Goal: Task Accomplishment & Management: Manage account settings

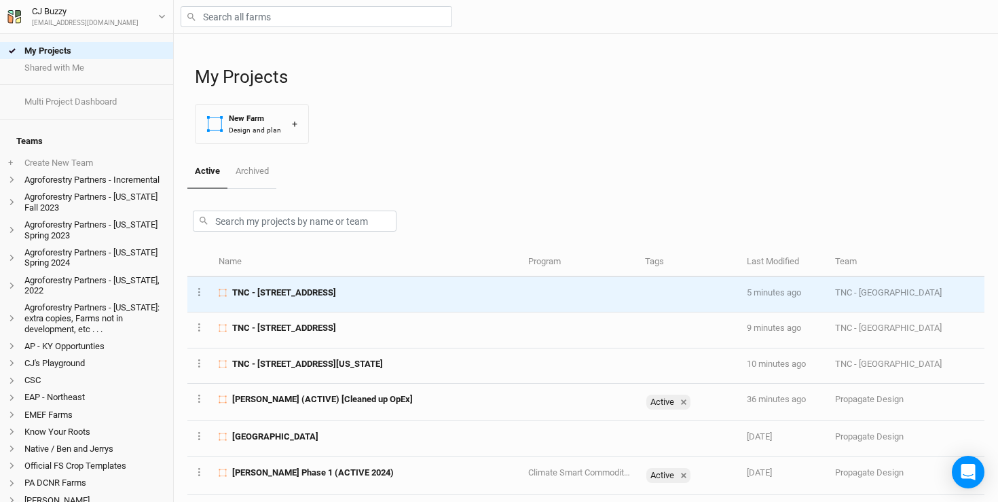
click at [335, 295] on span "TNC - 718 Windmill Rd, Colton, NY 13625" at bounding box center [284, 293] width 104 height 12
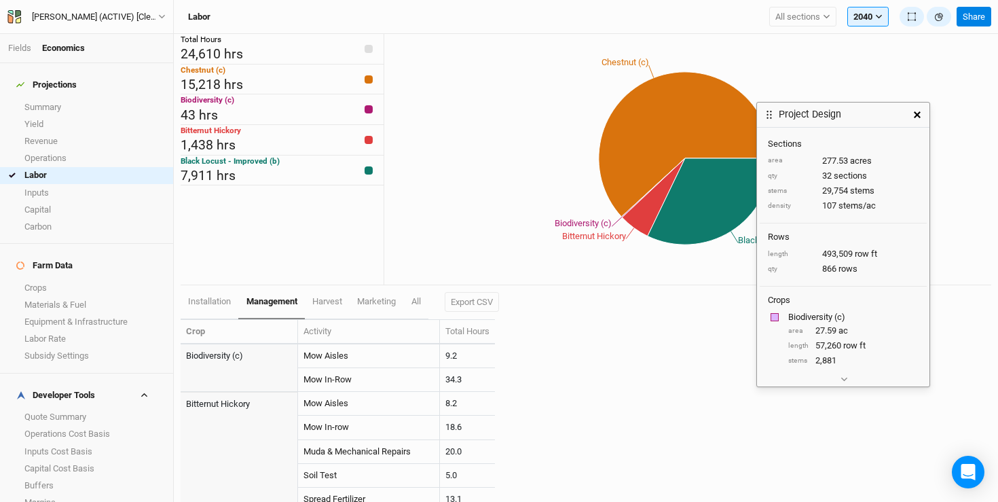
click at [914, 115] on icon "button" at bounding box center [917, 114] width 7 height 7
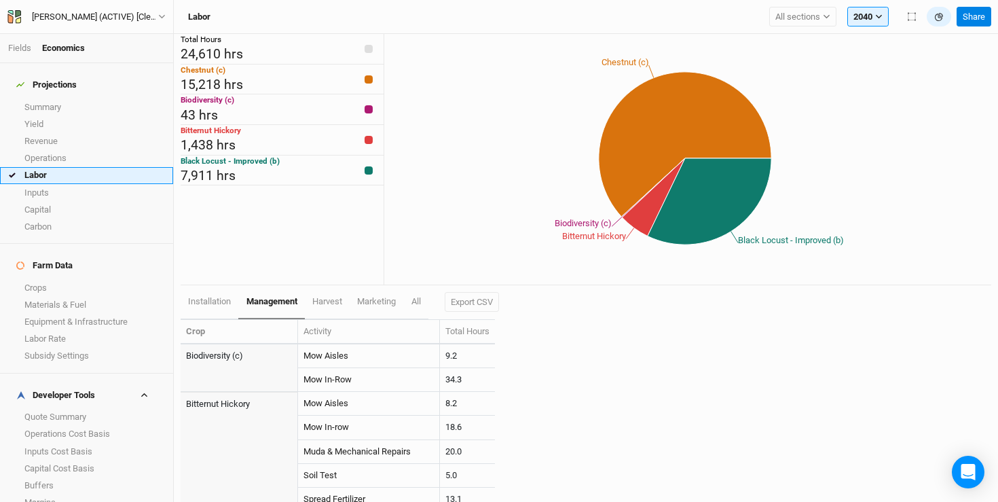
click at [41, 167] on link "Labor" at bounding box center [86, 175] width 173 height 17
click at [868, 19] on button "2040" at bounding box center [868, 17] width 41 height 20
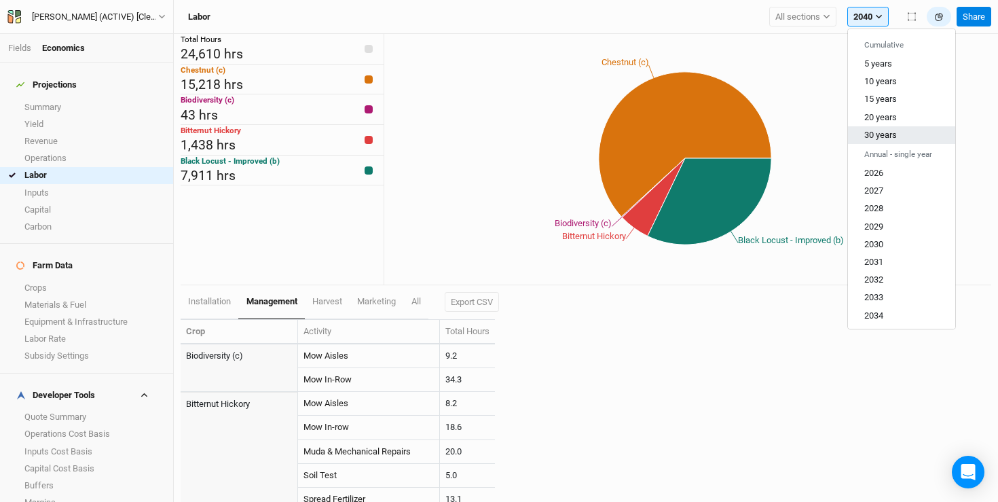
click at [878, 141] on button "30 years" at bounding box center [901, 135] width 107 height 18
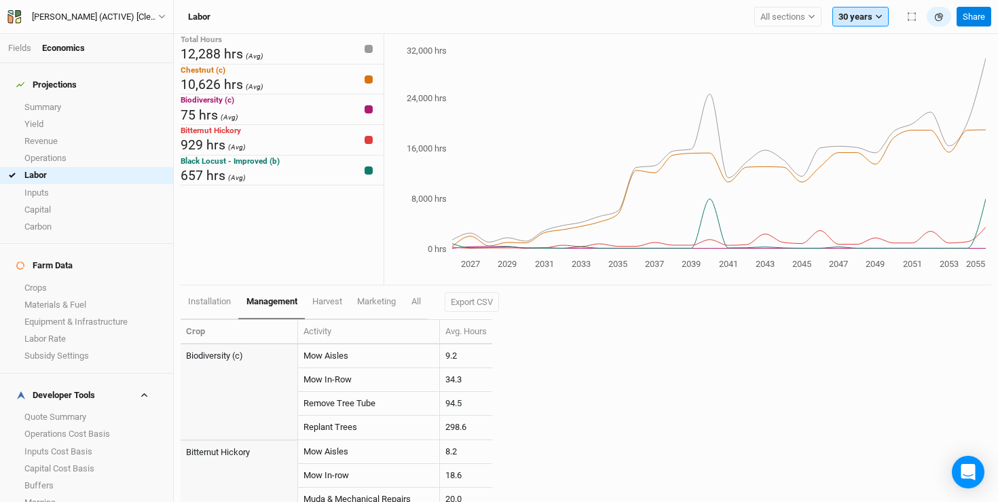
click at [858, 15] on button "30 years" at bounding box center [861, 17] width 56 height 20
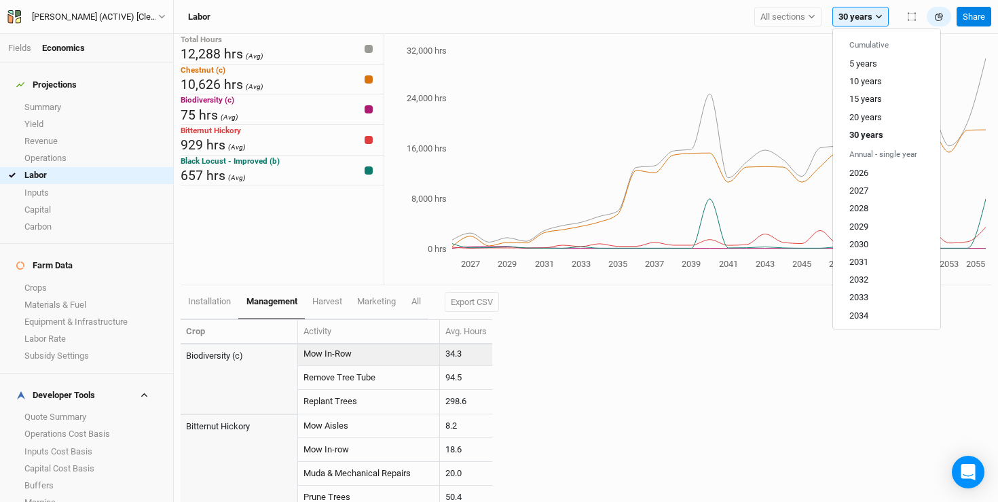
scroll to position [35, 0]
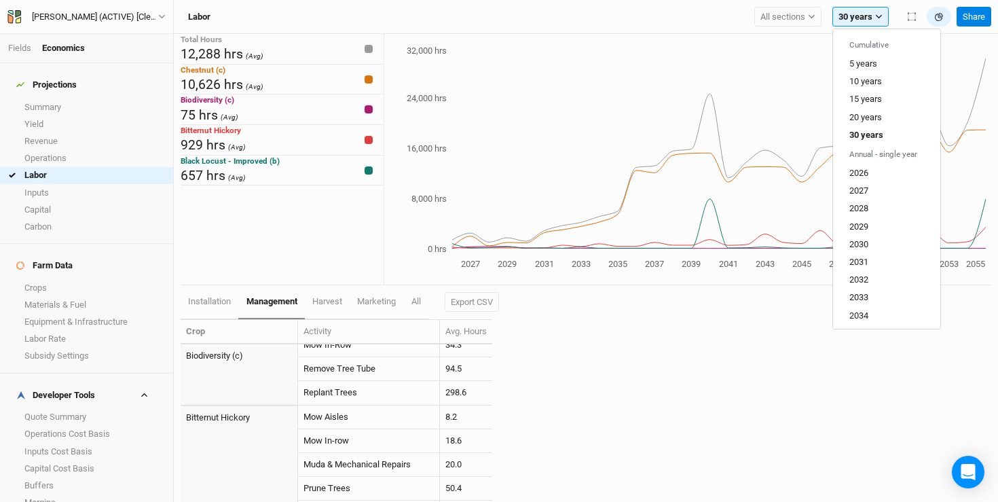
click at [757, 330] on div "installation management harvest marketing All Export CSV Crop Activity Avg. Hou…" at bounding box center [586, 393] width 811 height 217
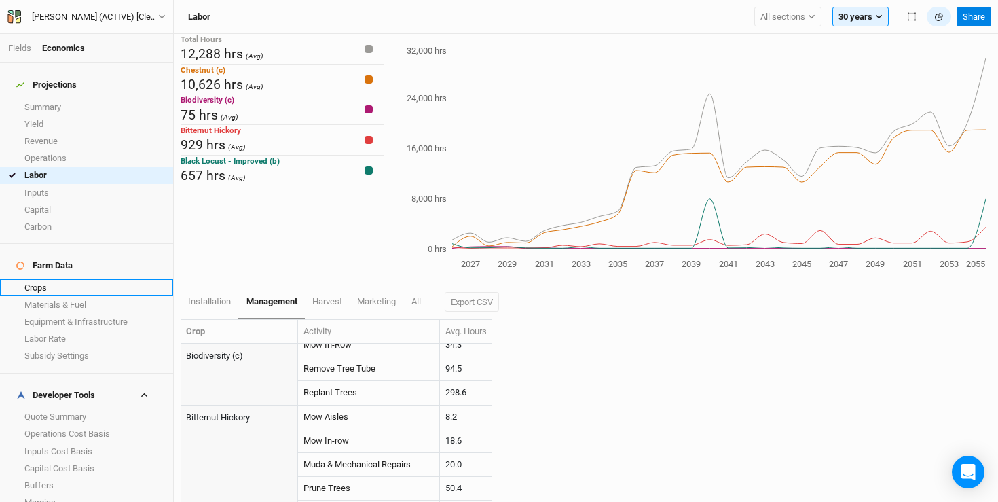
click at [52, 279] on link "Crops" at bounding box center [86, 287] width 173 height 17
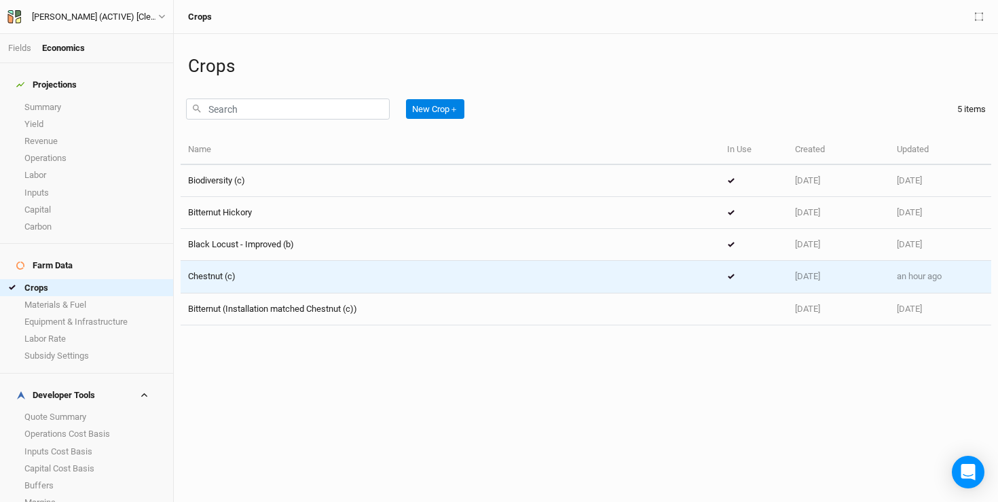
click at [346, 262] on td "Chestnut (c)" at bounding box center [450, 277] width 539 height 32
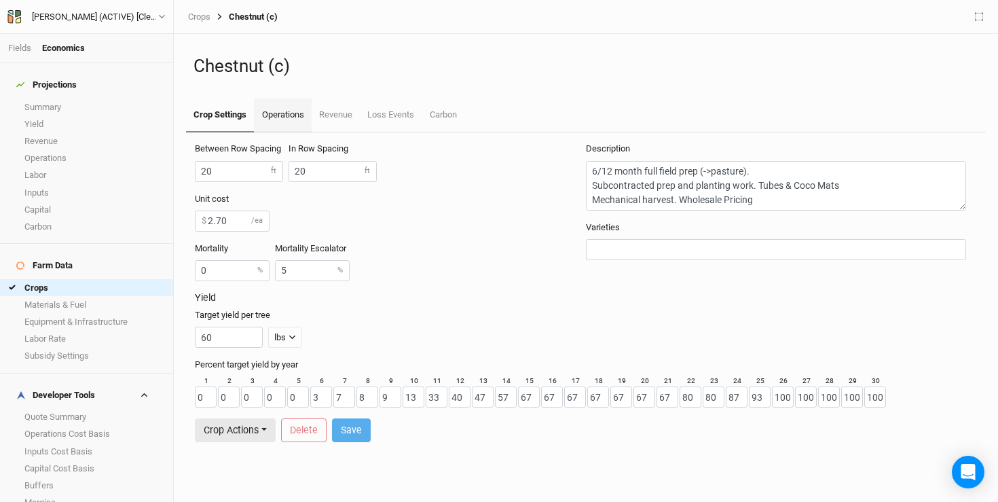
click at [284, 119] on link "Operations" at bounding box center [282, 115] width 57 height 34
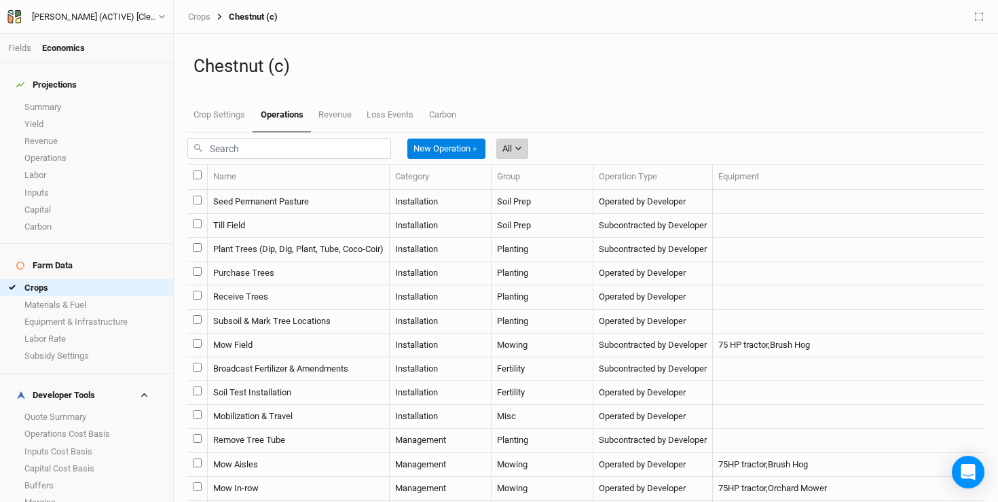
click at [522, 152] on icon "button" at bounding box center [518, 148] width 7 height 7
click at [560, 255] on span "Management" at bounding box center [554, 256] width 65 height 16
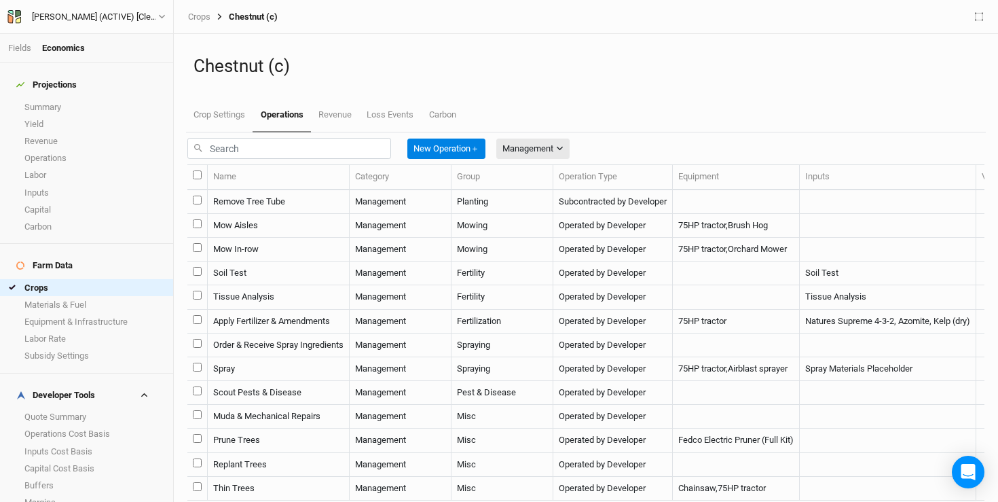
click at [328, 261] on td "Mow In-row" at bounding box center [279, 250] width 142 height 24
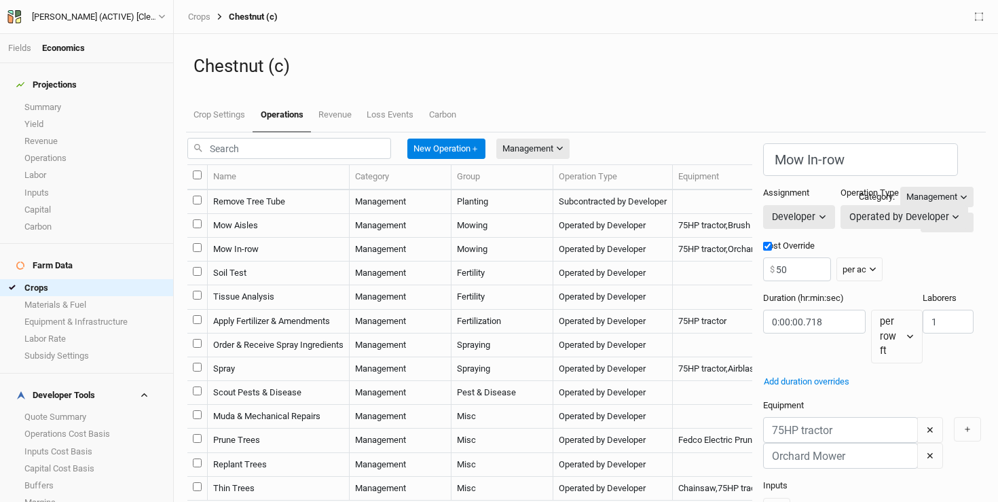
scroll to position [141, 0]
click at [73, 173] on link "Labor" at bounding box center [86, 175] width 173 height 17
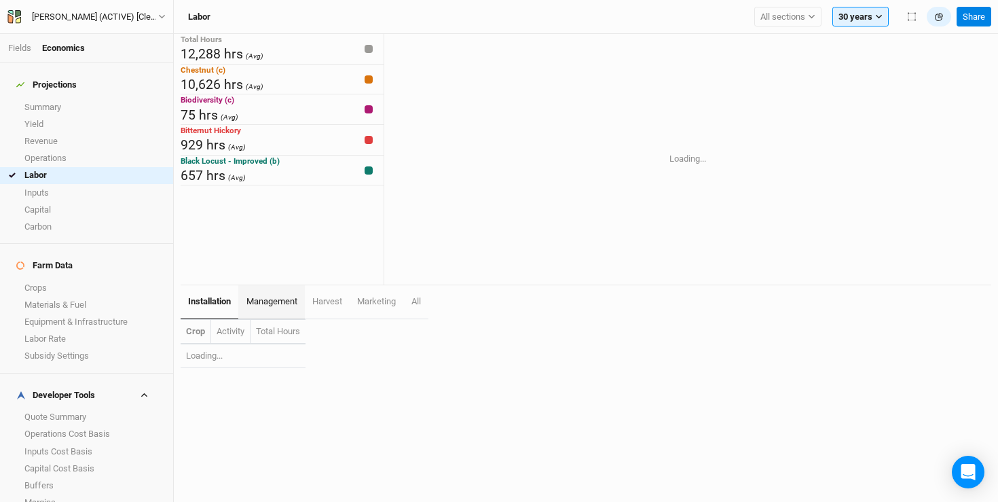
click at [273, 308] on link "management" at bounding box center [271, 302] width 66 height 34
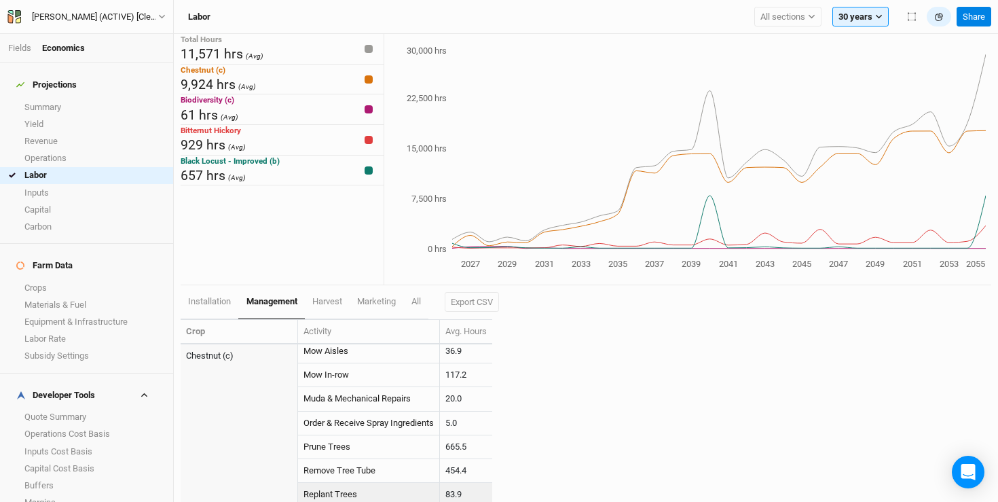
scroll to position [405, 0]
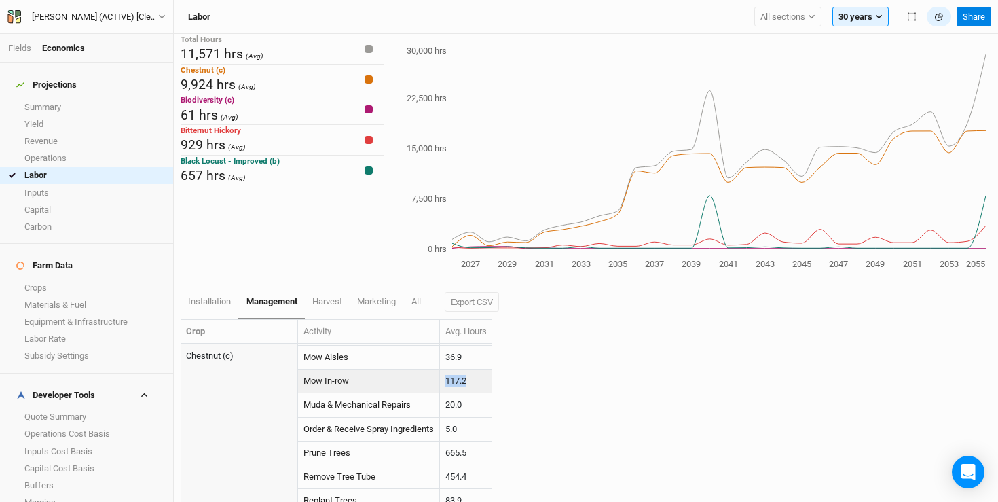
drag, startPoint x: 480, startPoint y: 390, endPoint x: 450, endPoint y: 379, distance: 31.8
click at [450, 379] on td "117.2" at bounding box center [466, 381] width 52 height 24
click at [77, 155] on link "Operations" at bounding box center [86, 157] width 173 height 17
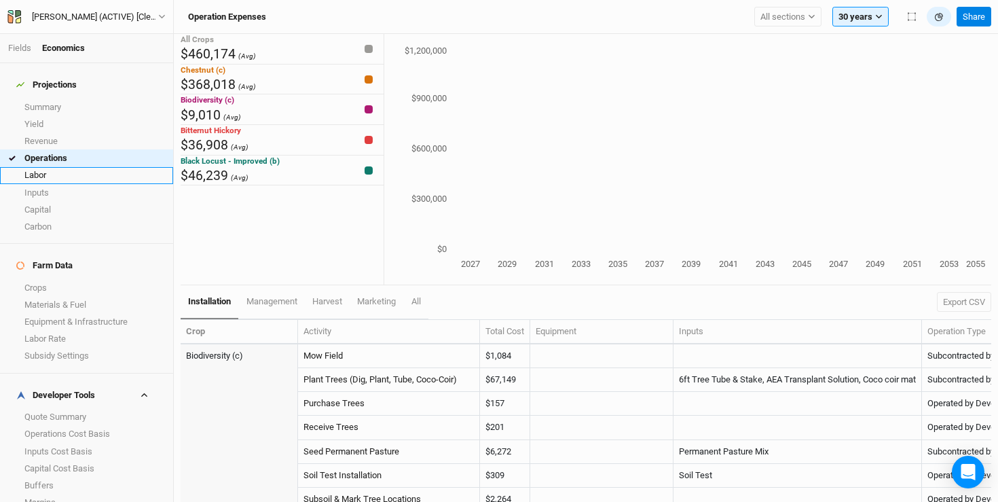
click at [74, 167] on link "Labor" at bounding box center [86, 175] width 173 height 17
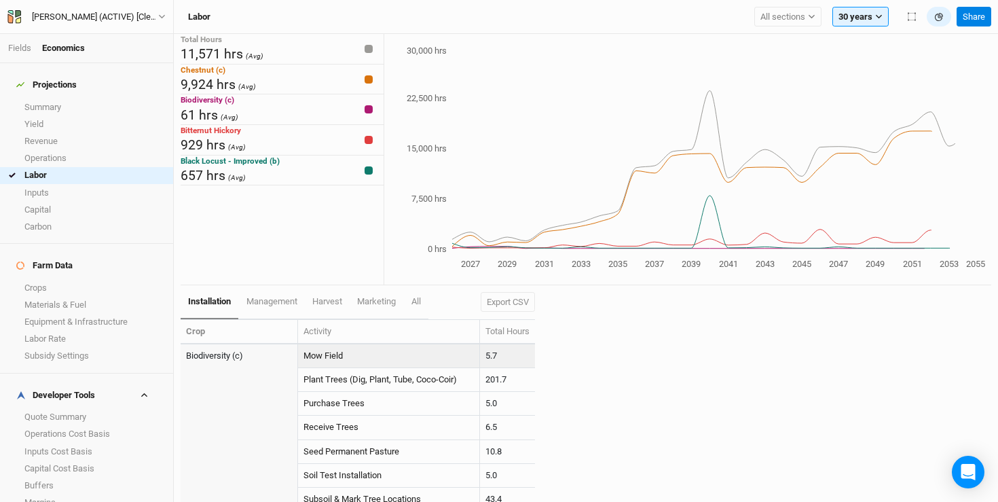
scroll to position [31, 0]
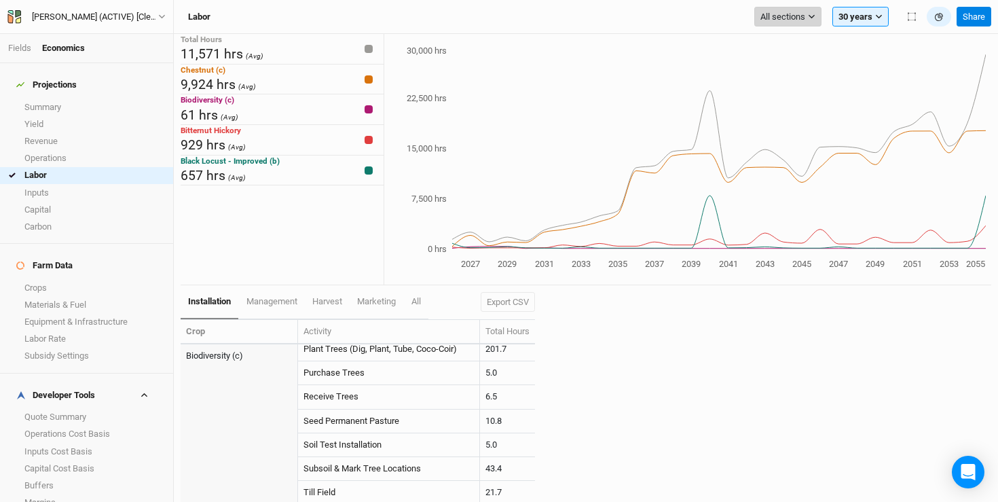
click at [799, 22] on span "All sections" at bounding box center [783, 17] width 45 height 14
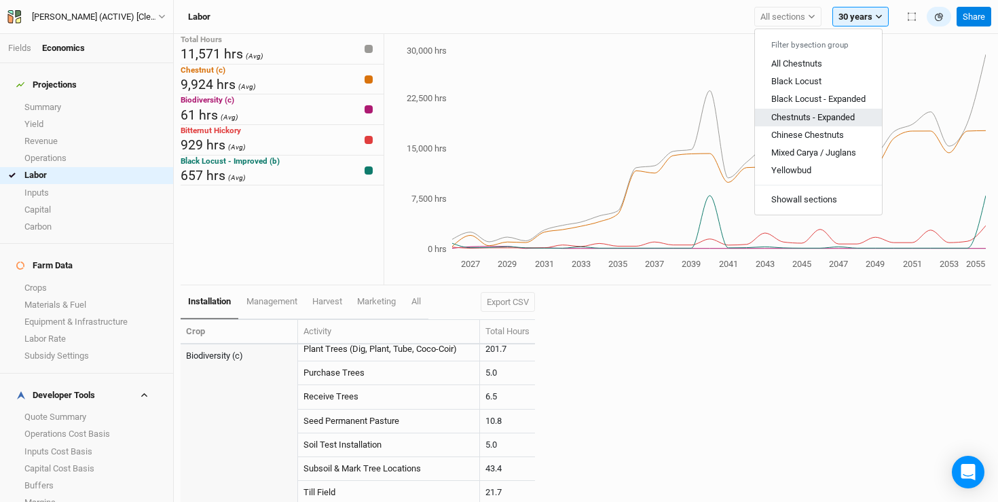
click at [788, 113] on span "Chestnuts - Expanded" at bounding box center [813, 116] width 84 height 10
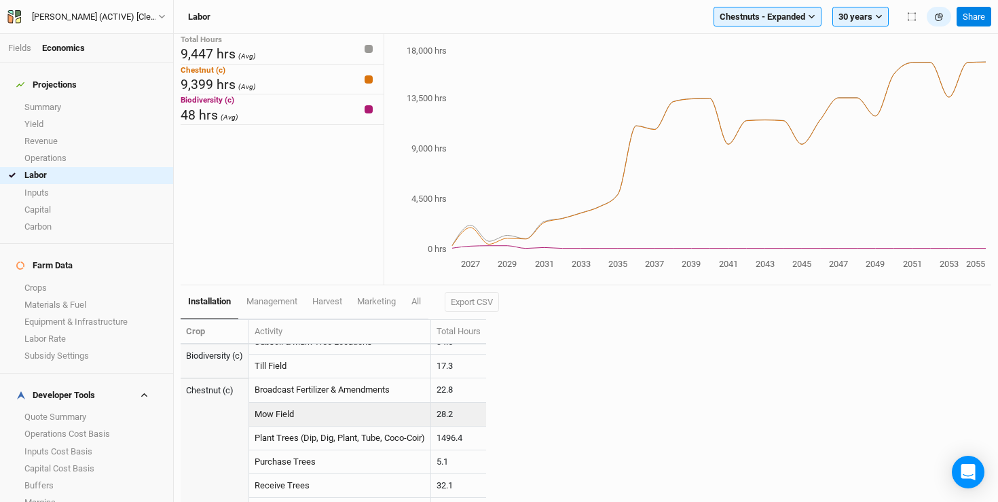
scroll to position [153, 0]
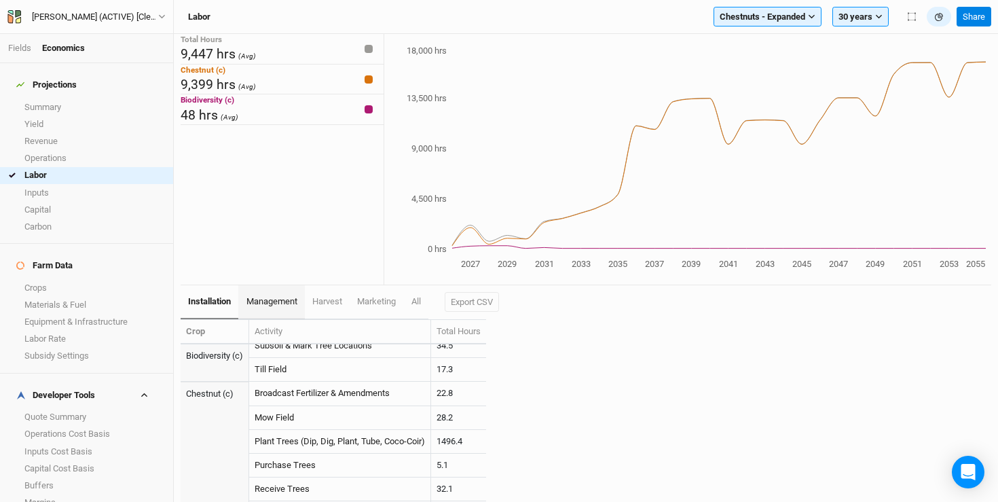
click at [270, 295] on link "management" at bounding box center [271, 302] width 66 height 34
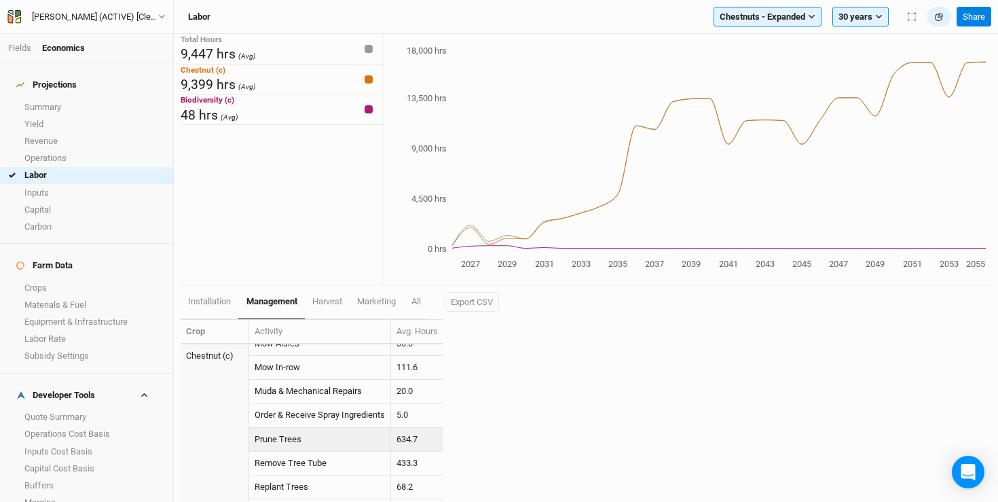
scroll to position [124, 0]
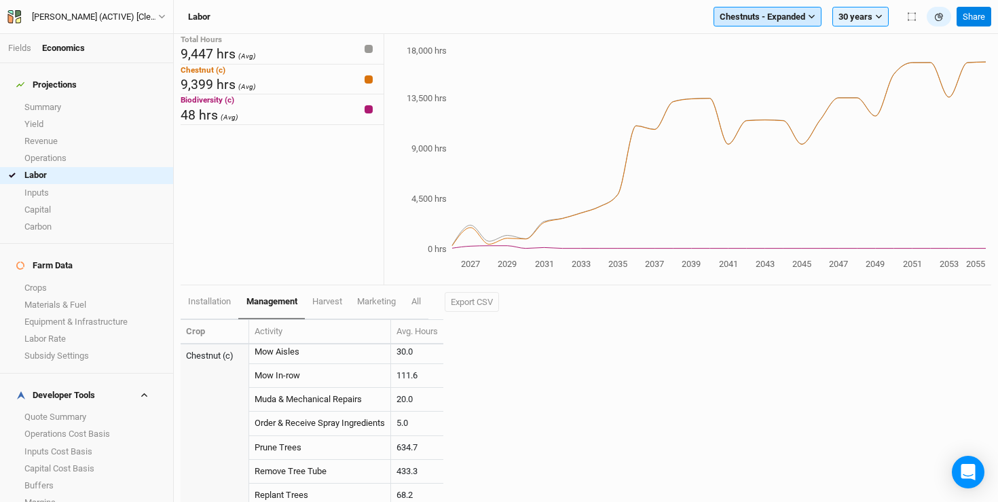
click at [745, 26] on button "Chestnuts - Expanded" at bounding box center [768, 17] width 108 height 20
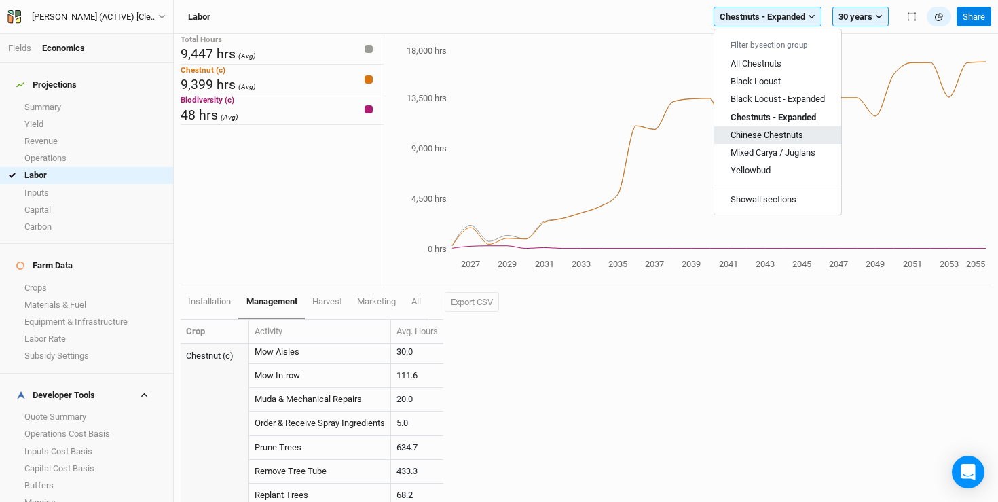
click at [763, 137] on span "Chinese Chestnuts" at bounding box center [767, 135] width 73 height 10
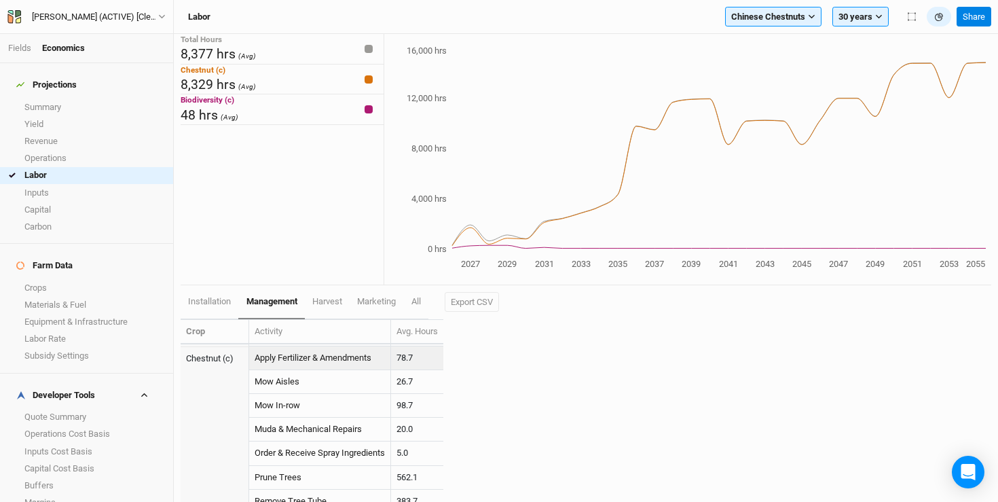
scroll to position [95, 0]
click at [788, 20] on span "Chinese Chestnuts" at bounding box center [768, 17] width 74 height 14
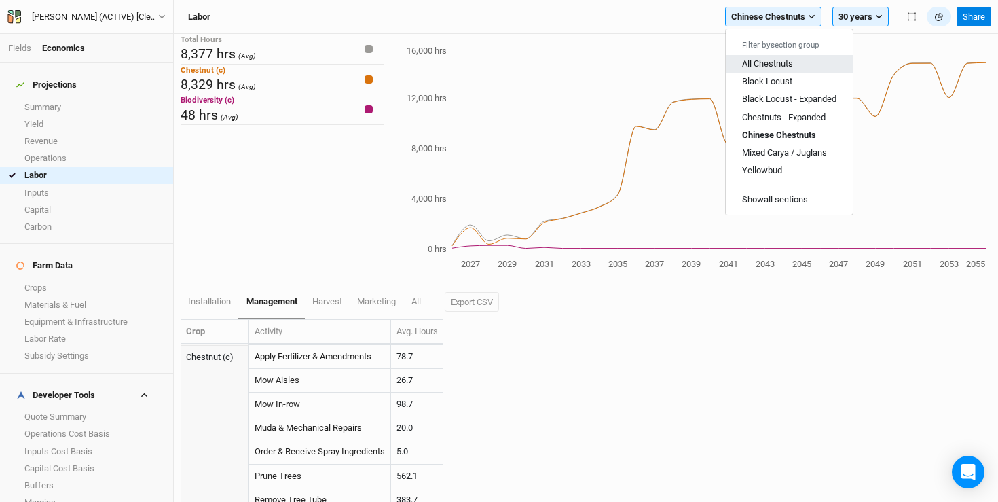
click at [788, 62] on span "All Chestnuts" at bounding box center [767, 63] width 51 height 10
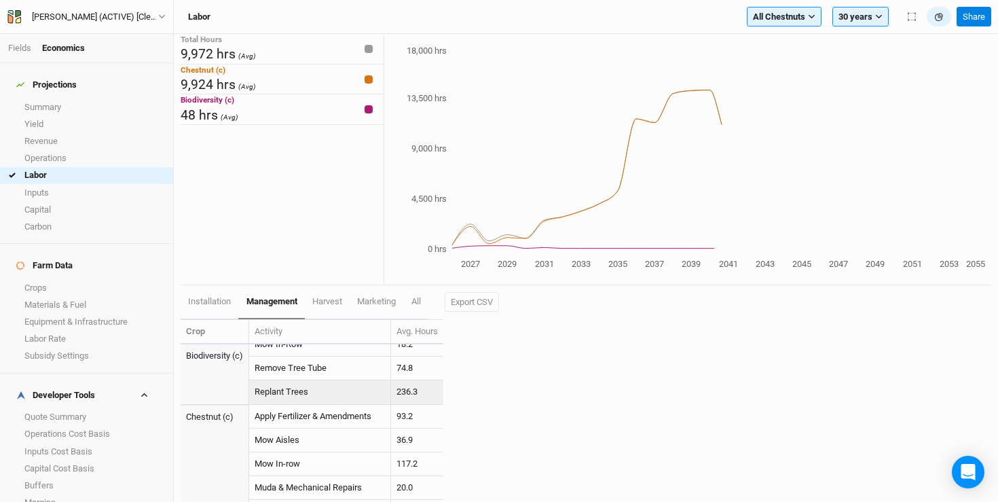
scroll to position [62, 0]
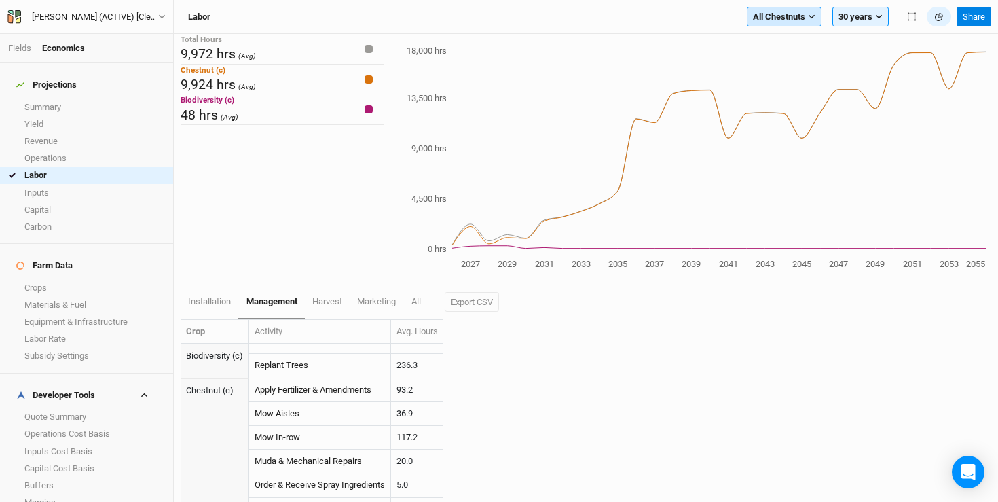
click at [803, 23] on button "All Chestnuts" at bounding box center [784, 17] width 75 height 20
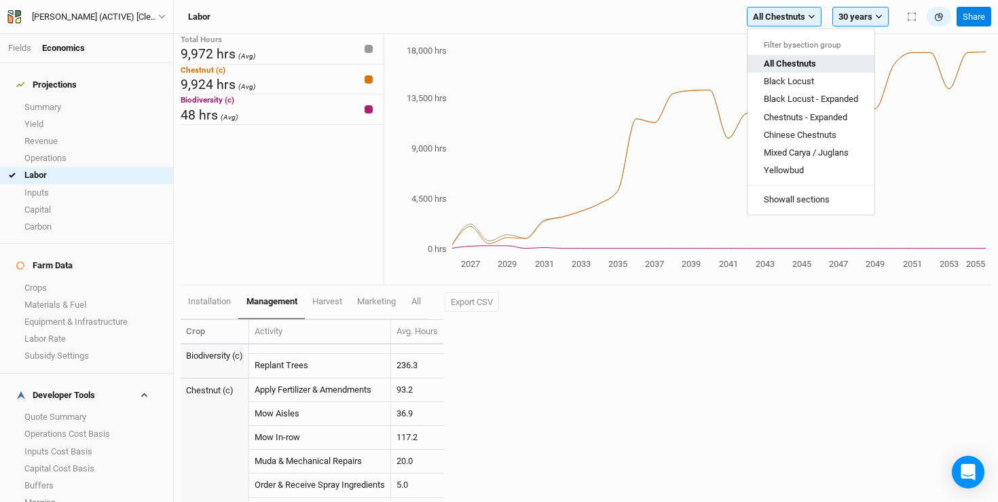
click at [795, 62] on span "All Chestnuts" at bounding box center [790, 63] width 52 height 10
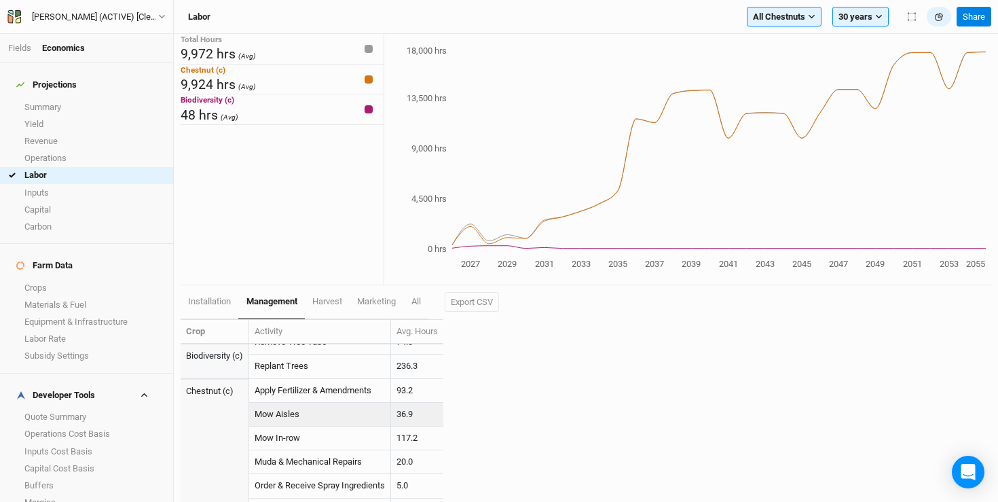
scroll to position [56, 0]
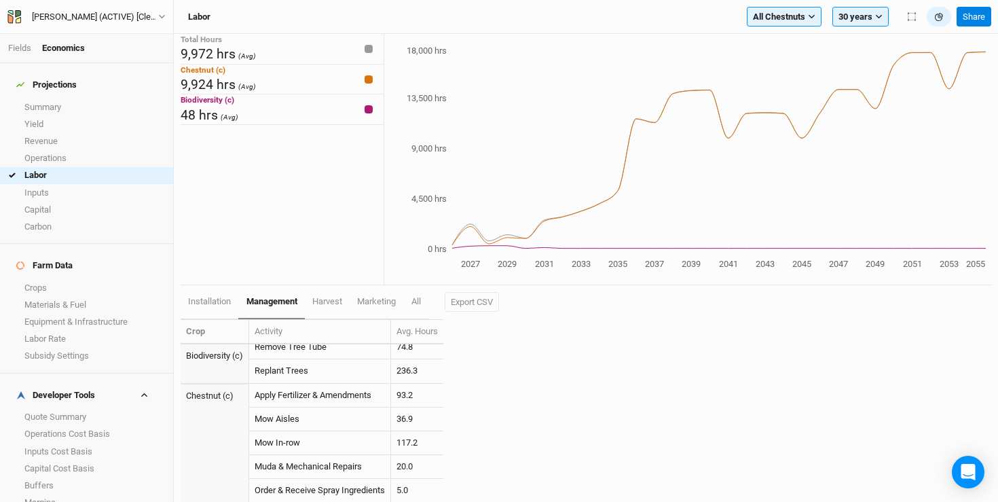
click at [37, 257] on h4 "Farm Data" at bounding box center [86, 265] width 157 height 27
click at [37, 279] on link "Crops" at bounding box center [86, 287] width 173 height 17
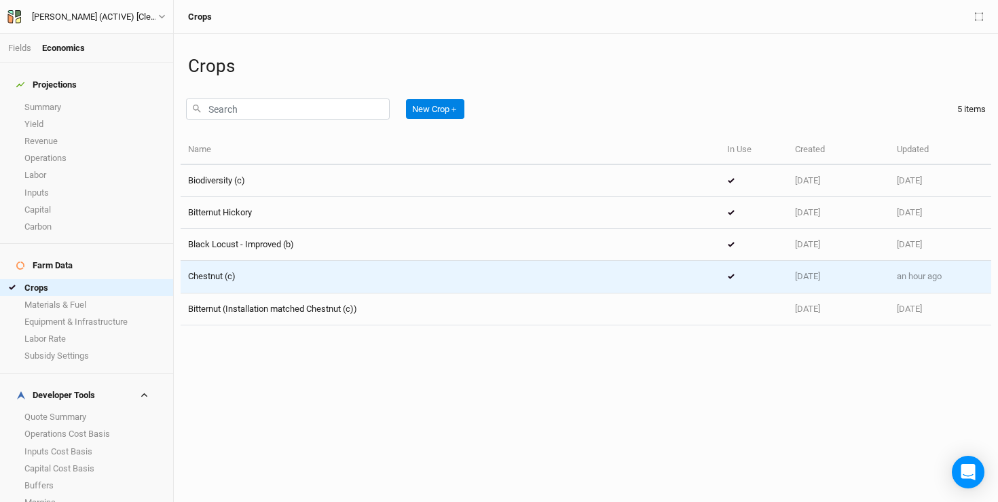
click at [352, 274] on div "Chestnut (c)" at bounding box center [450, 276] width 524 height 12
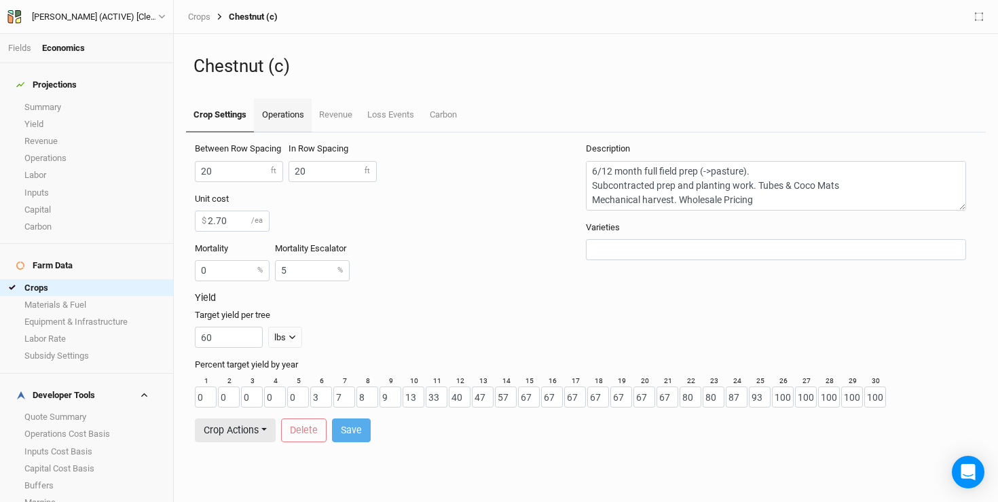
click at [297, 113] on link "Operations" at bounding box center [282, 115] width 57 height 34
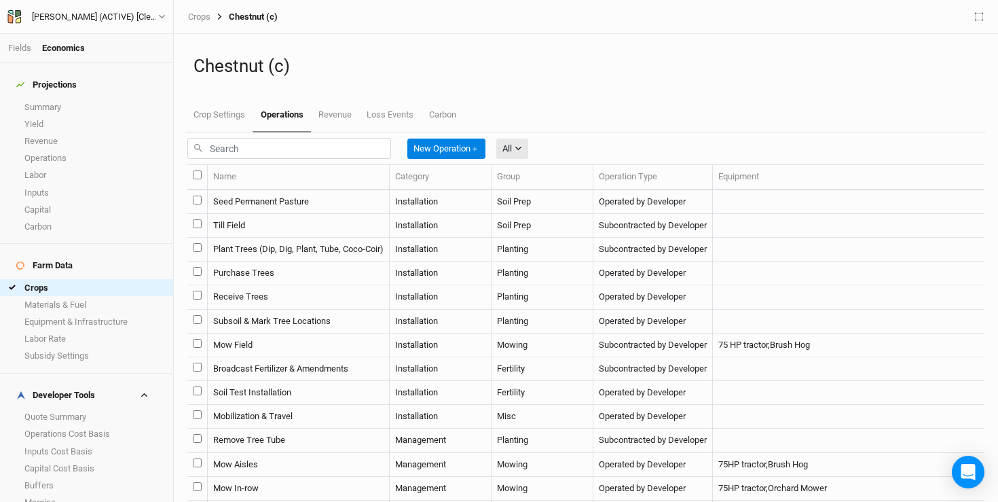
scroll to position [23, 0]
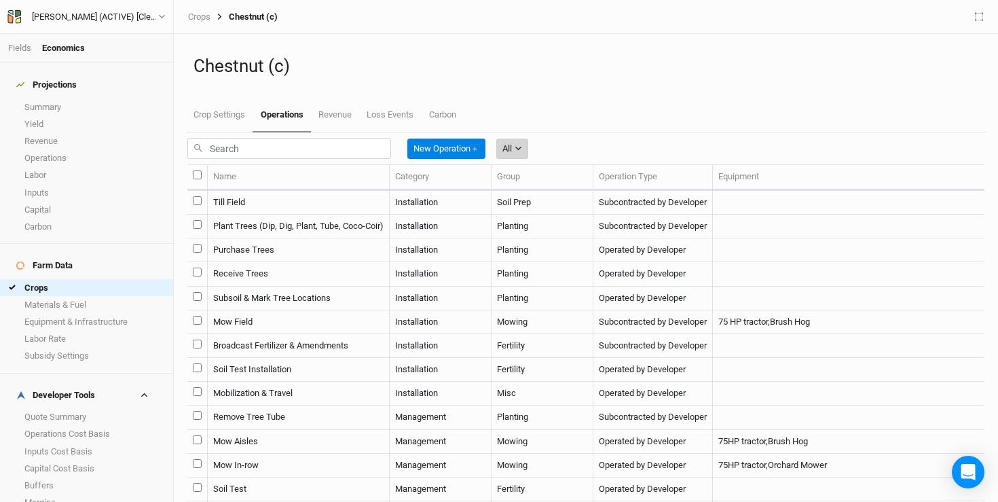
click at [512, 156] on div "All" at bounding box center [508, 149] width 10 height 14
click at [529, 259] on span "Management" at bounding box center [554, 256] width 65 height 16
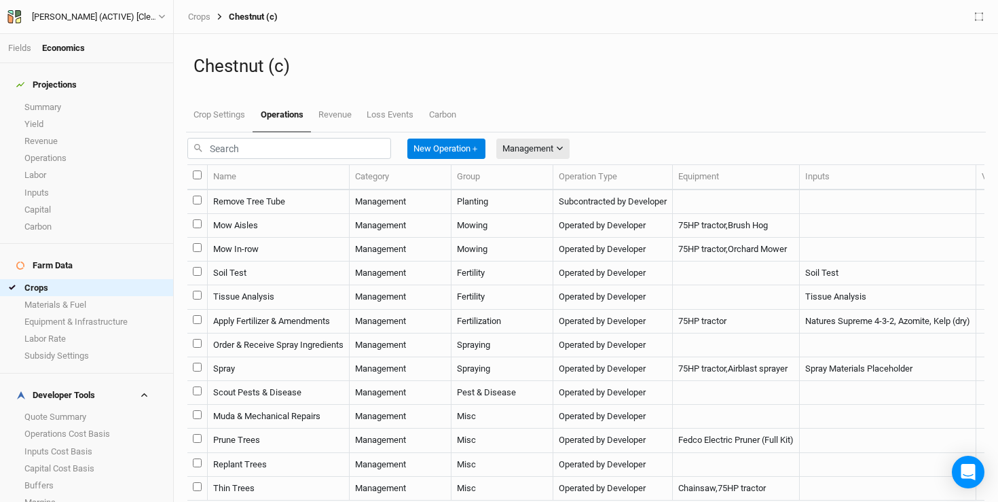
scroll to position [65, 0]
click at [300, 333] on td "Apply Fertilizer & Amendments" at bounding box center [279, 322] width 142 height 24
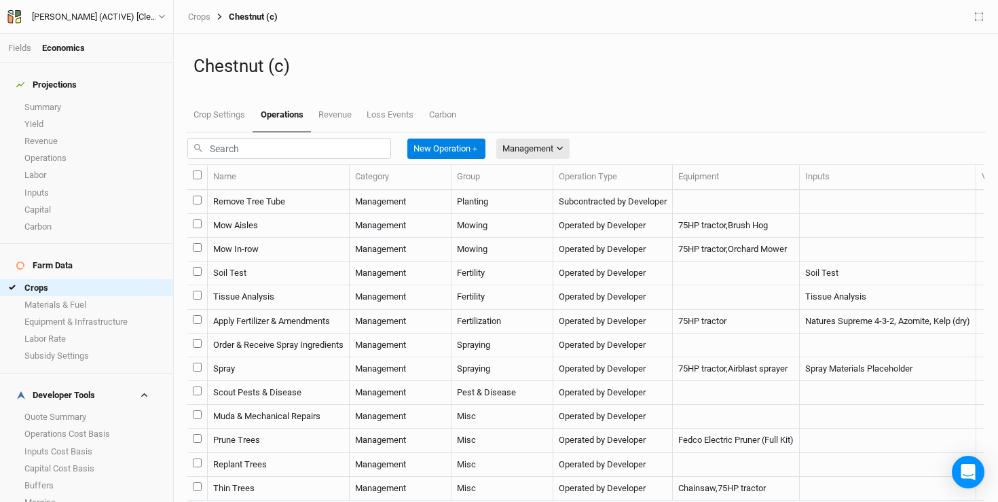
click at [274, 261] on td "Mow In-row" at bounding box center [279, 250] width 142 height 24
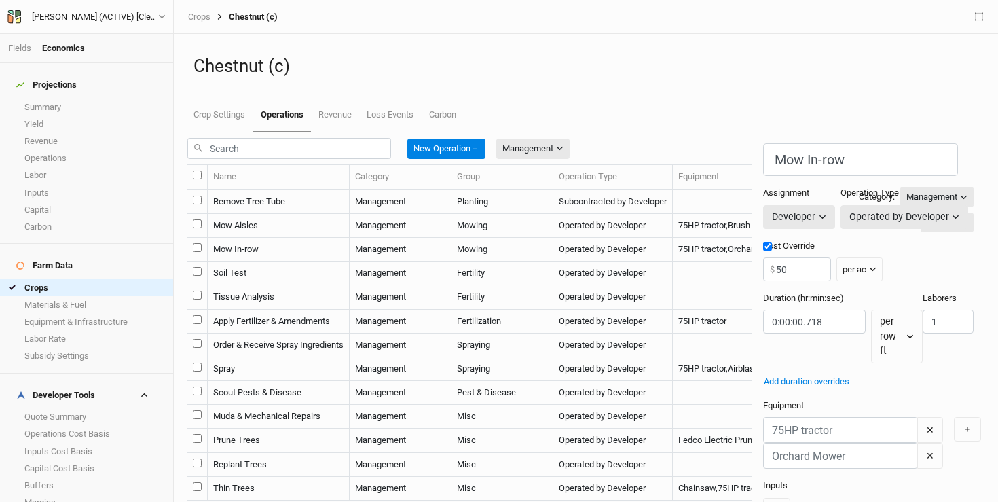
scroll to position [29, 0]
click at [398, 238] on td "Management" at bounding box center [401, 226] width 102 height 24
type input "Mow Aisles"
type input "20"
type input "0:06:36"
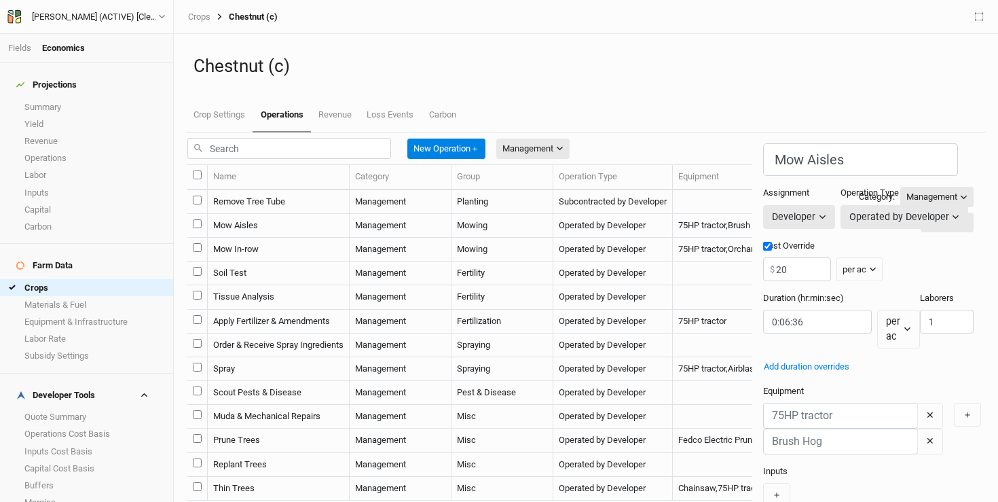
click at [292, 261] on td "Mow In-row" at bounding box center [279, 250] width 142 height 24
type input "Mow In-row"
type input "50"
type input "0:00:00.718"
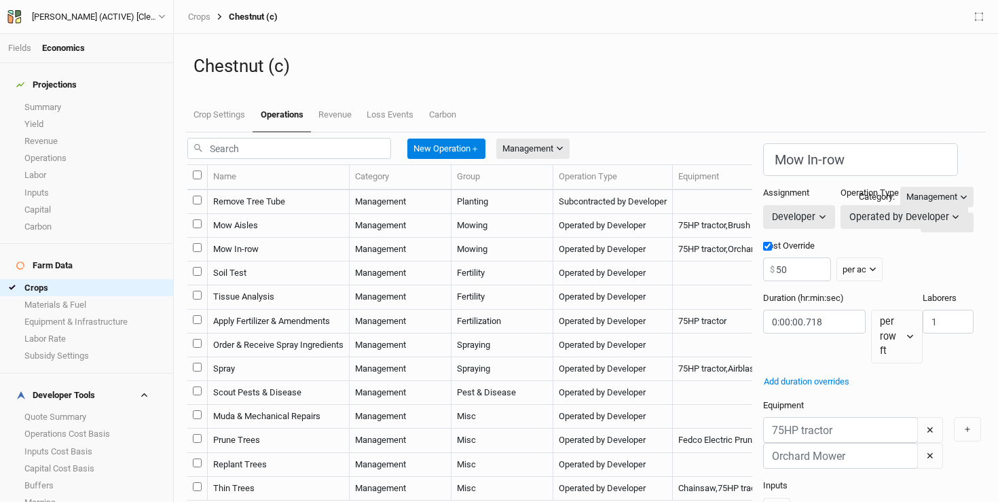
click at [265, 238] on td "Mow Aisles" at bounding box center [279, 226] width 142 height 24
type input "Mow Aisles"
type input "20"
type input "0:06:36"
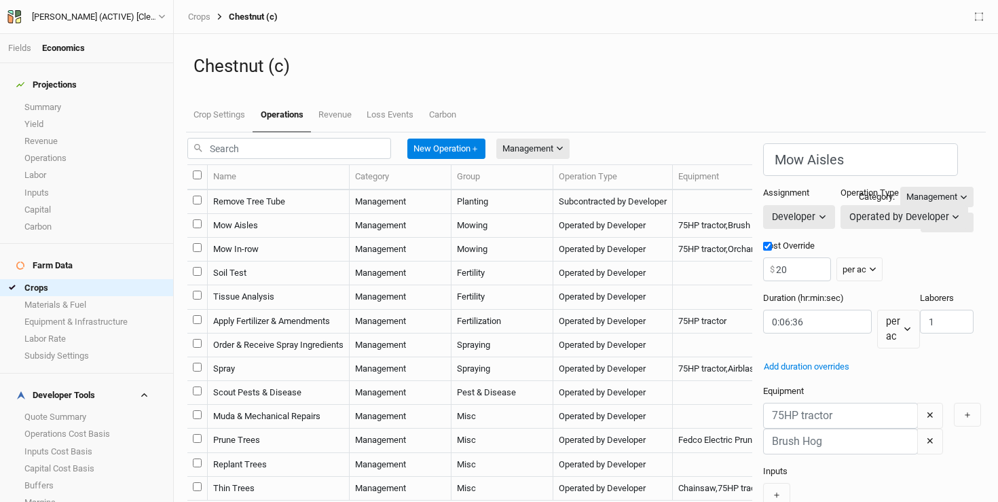
click at [263, 261] on td "Mow In-row" at bounding box center [279, 250] width 142 height 24
type input "Mow In-row"
type input "50"
type input "0:00:00.718"
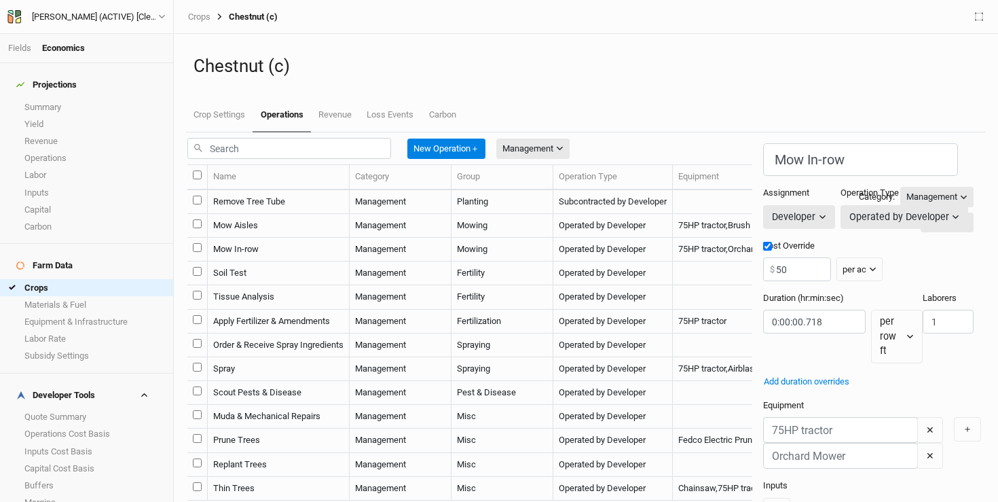
click at [277, 238] on td "Mow Aisles" at bounding box center [279, 226] width 142 height 24
type input "Mow Aisles"
type input "20"
type input "0:06:36"
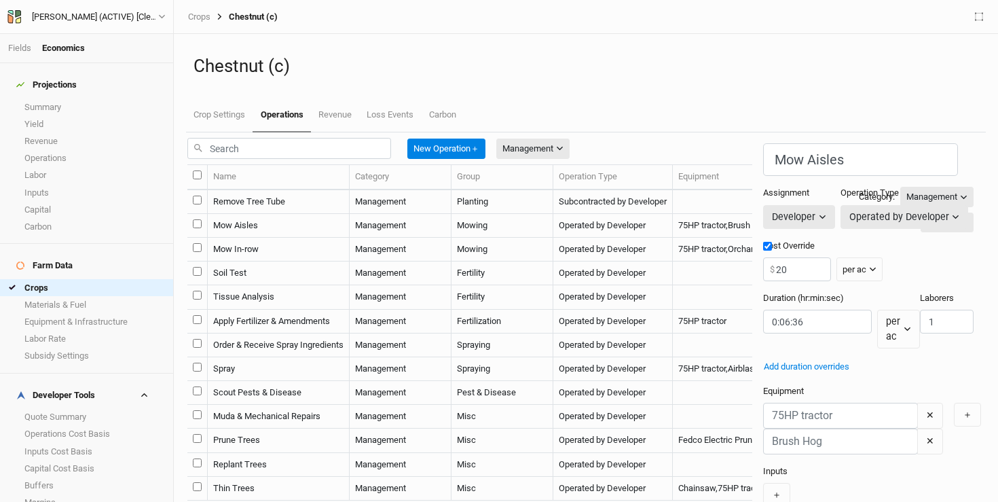
click at [343, 253] on td "Mow In-row" at bounding box center [279, 250] width 142 height 24
type input "Mow In-row"
type input "50"
type input "0:00:00.718"
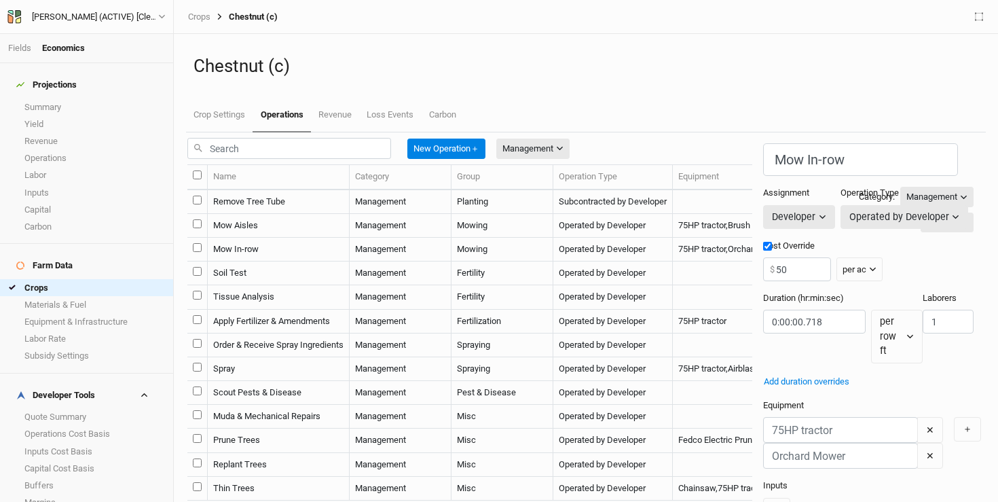
click at [314, 238] on td "Mow Aisles" at bounding box center [279, 226] width 142 height 24
type input "Mow Aisles"
type input "20"
type input "0:06:36"
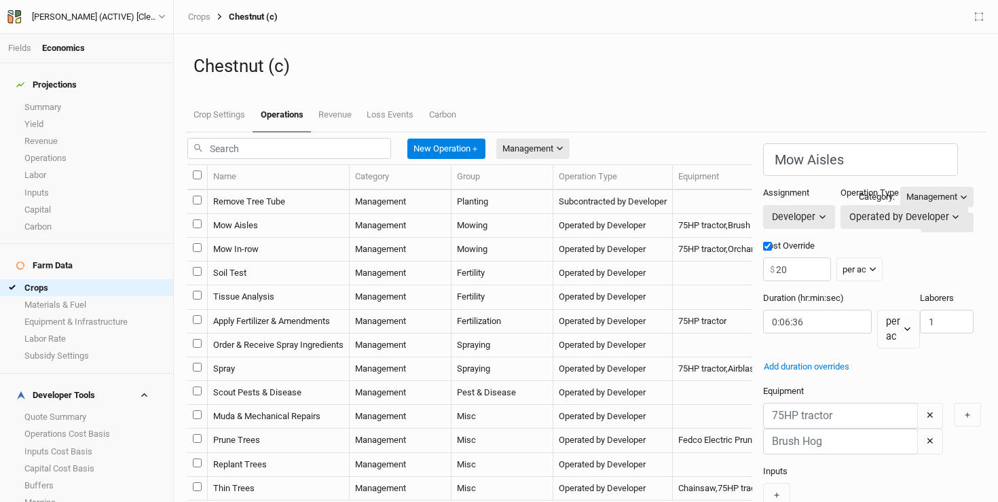
scroll to position [92, 0]
click at [299, 261] on td "Mow In-row" at bounding box center [279, 250] width 142 height 24
type input "Mow In-row"
type input "50"
type input "0:00:00.718"
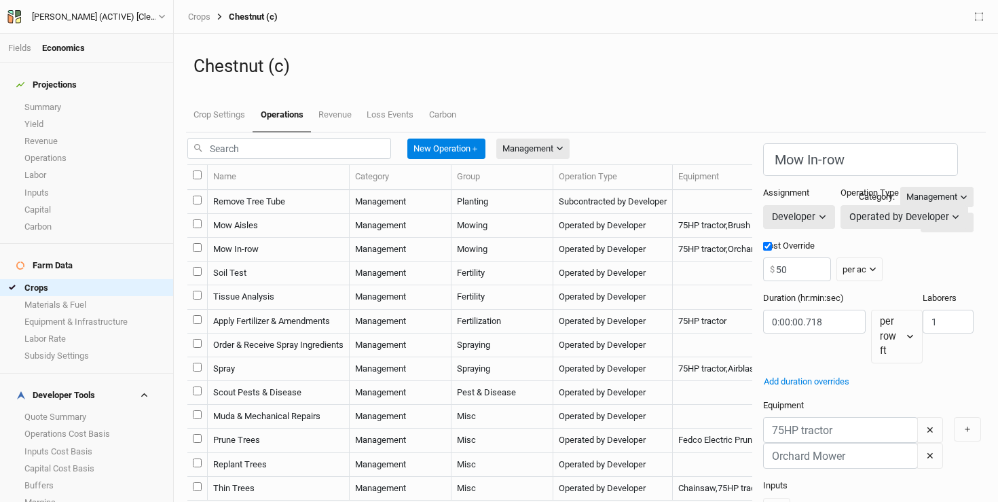
click at [317, 333] on td "Apply Fertilizer & Amendments" at bounding box center [279, 322] width 142 height 24
type input "Apply Fertilizer & Amendments"
checkbox input "false"
type input "0:00:28"
type input "4"
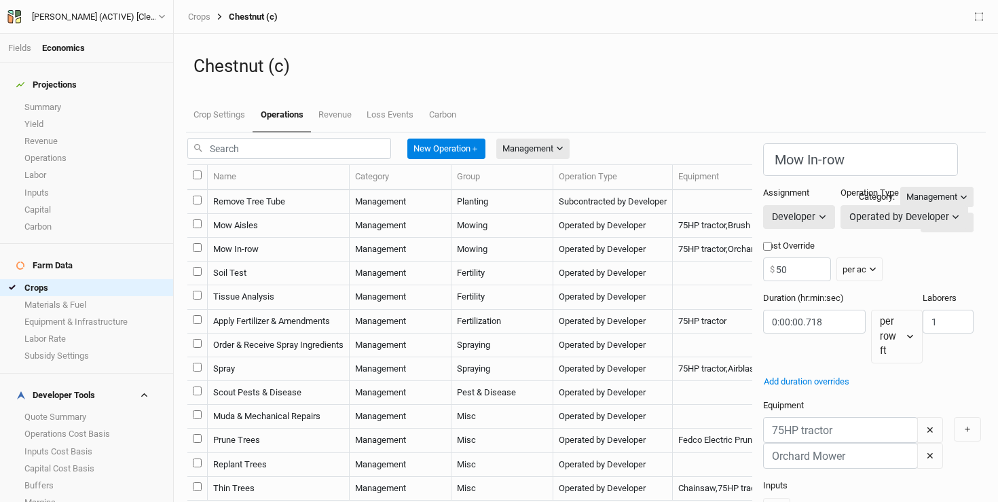
type input "9"
type input "1"
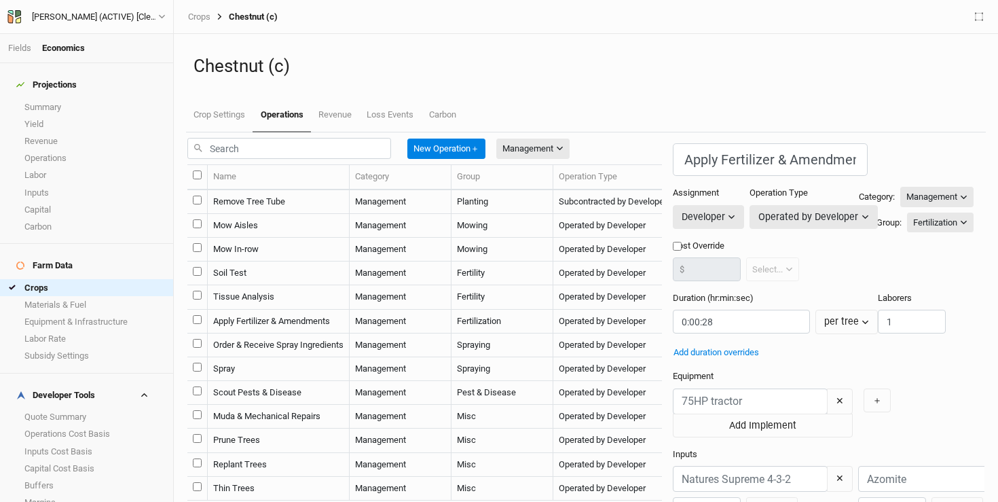
scroll to position [14, 0]
click at [291, 214] on td "Remove Tree Tube" at bounding box center [279, 202] width 142 height 24
type input "Remove Tree Tube"
type input "5"
type input "0:01:48"
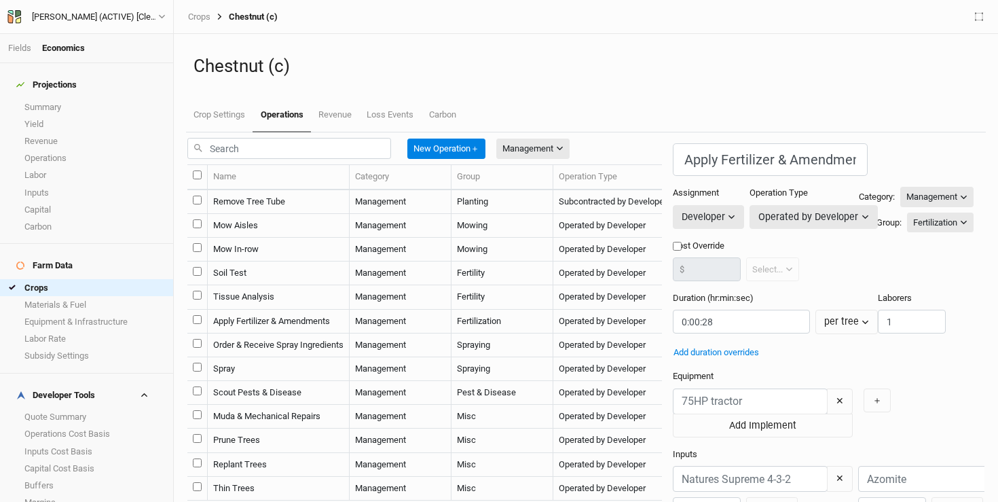
type input "6"
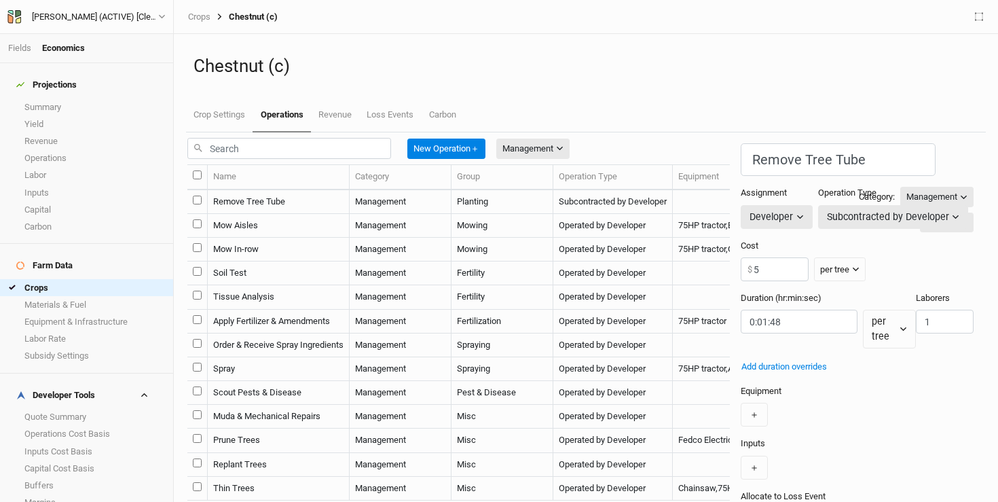
click at [291, 238] on td "Mow Aisles" at bounding box center [279, 226] width 142 height 24
type input "Mow Aisles"
type input "20"
type input "0:06:36"
type input "2"
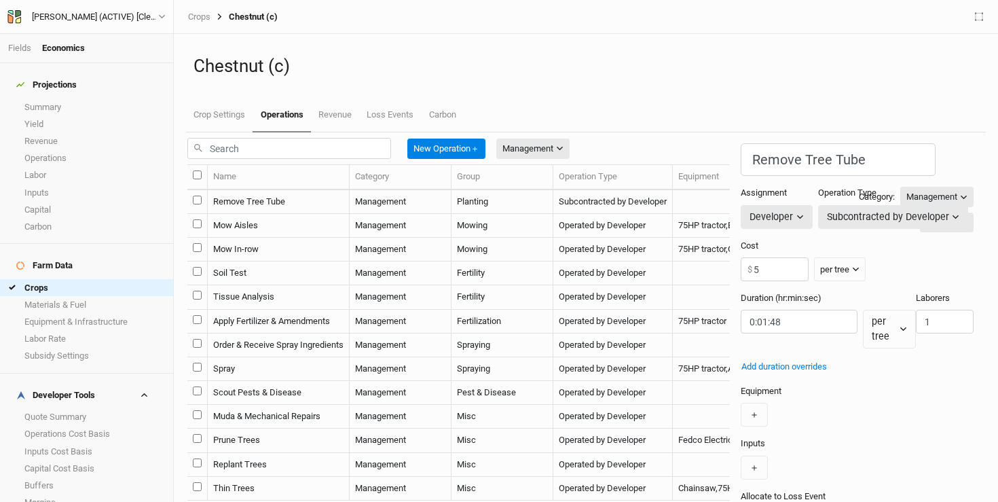
type input "2"
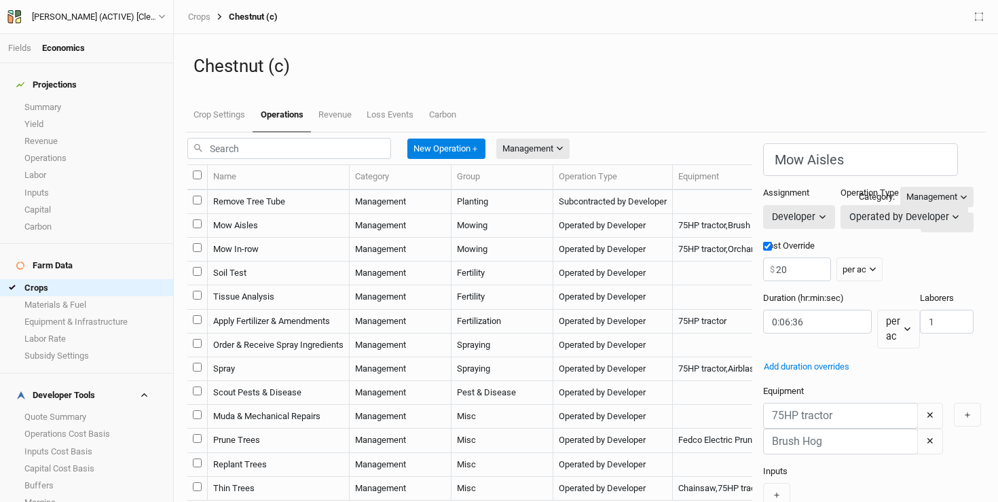
click at [310, 285] on td "Soil Test" at bounding box center [279, 273] width 142 height 24
type input "Soil Test"
type input "5:00:00"
type input "3"
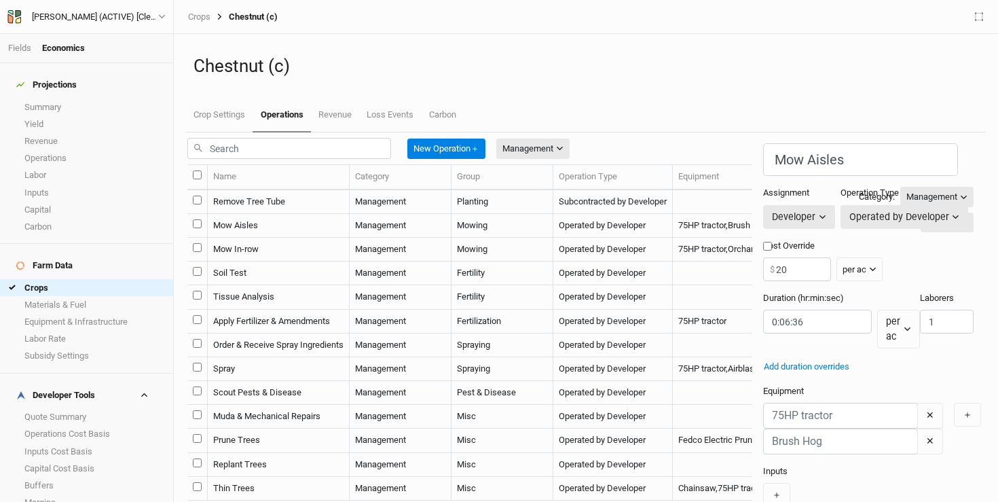
type input "1"
checkbox input "false"
click at [310, 238] on td "Mow Aisles" at bounding box center [279, 226] width 142 height 24
type input "Mow Aisles"
type input "20"
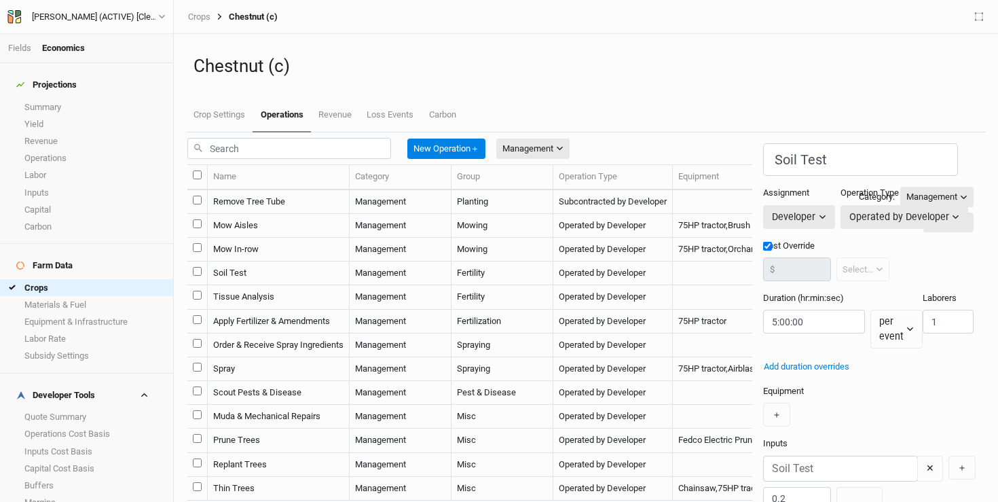
type input "0:06:36"
type input "1"
type input "2"
checkbox input "true"
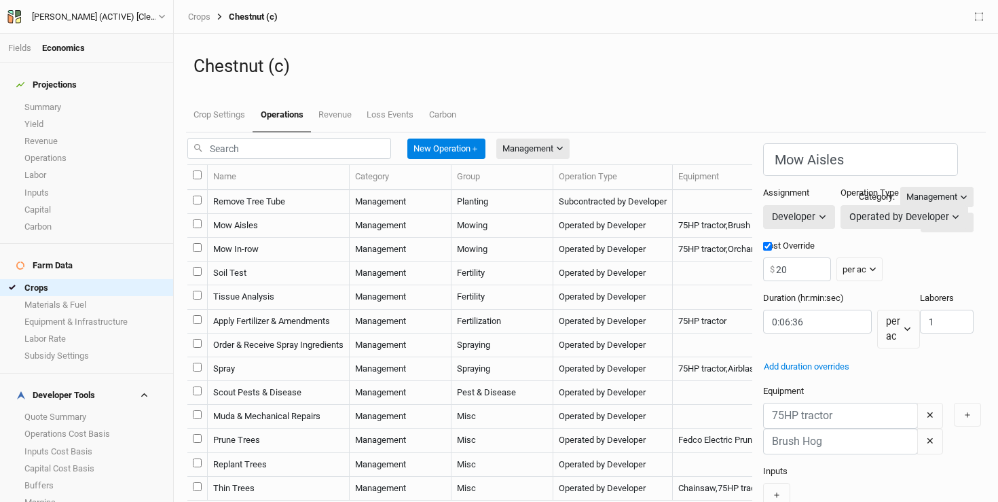
click at [292, 214] on td "Remove Tree Tube" at bounding box center [279, 202] width 142 height 24
type input "Remove Tree Tube"
type input "5"
type input "0:01:48"
type input "1"
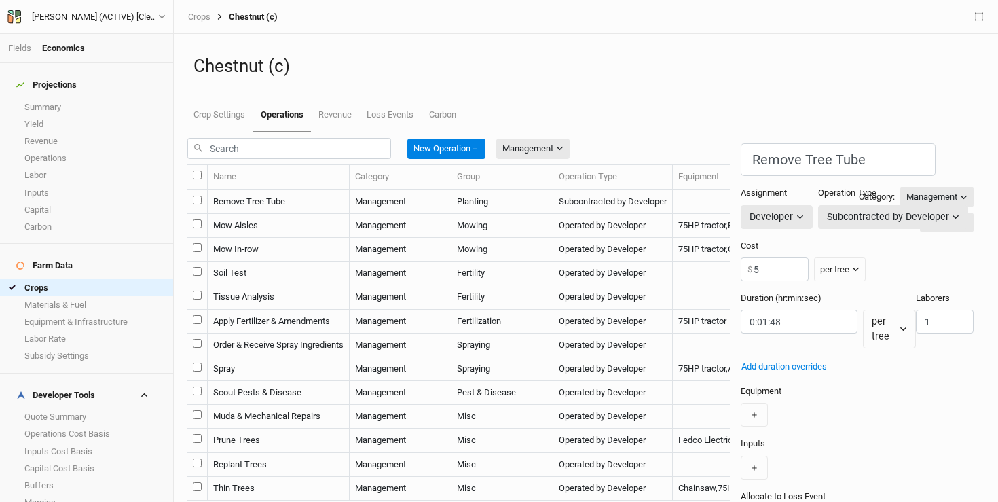
click at [297, 309] on td "Tissue Analysis" at bounding box center [279, 297] width 142 height 24
type input "Tissue Analysis"
type input "8:00:00"
type input "4"
type input "2"
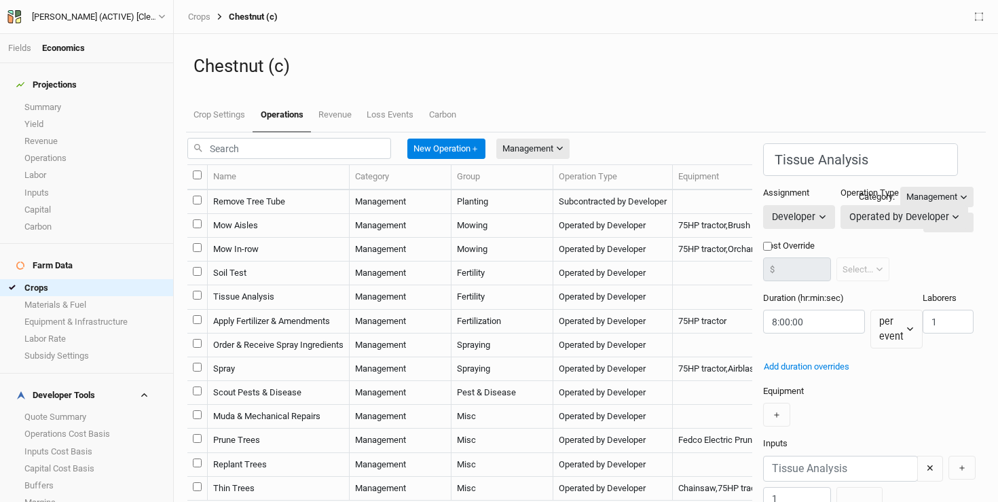
click at [297, 333] on td "Apply Fertilizer & Amendments" at bounding box center [279, 322] width 142 height 24
type input "Apply Fertilizer & Amendments"
type input "0:00:28"
type input "9"
type input "1"
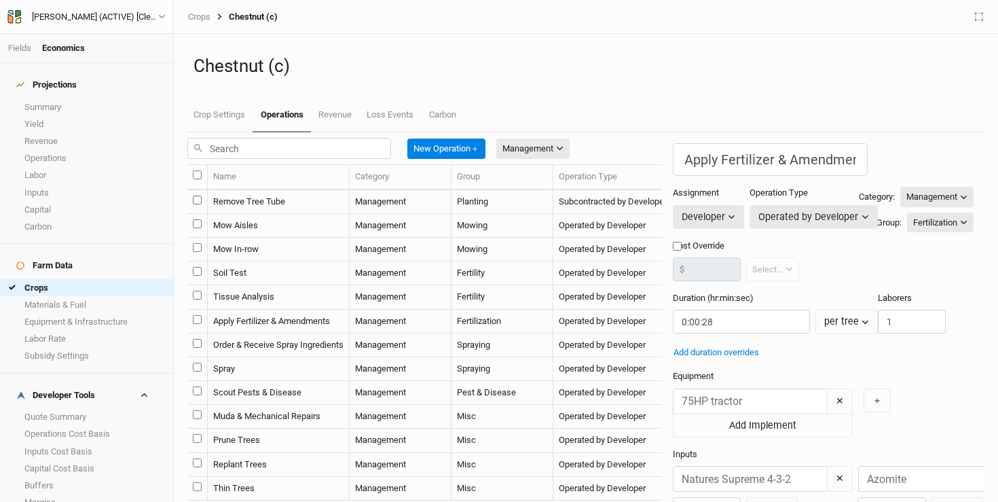
click at [297, 357] on td "Order & Receive Spray Ingredients" at bounding box center [279, 345] width 142 height 24
type input "Order & Receive Spray Ingredients"
type input "5:00:00"
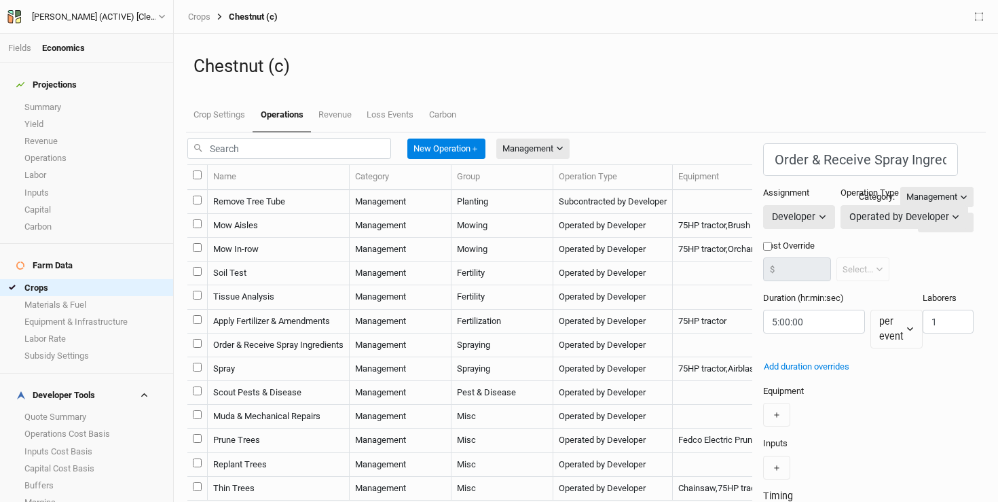
scroll to position [67, 0]
click at [305, 274] on td "Soil Test" at bounding box center [279, 273] width 142 height 24
type input "Soil Test"
type input "3"
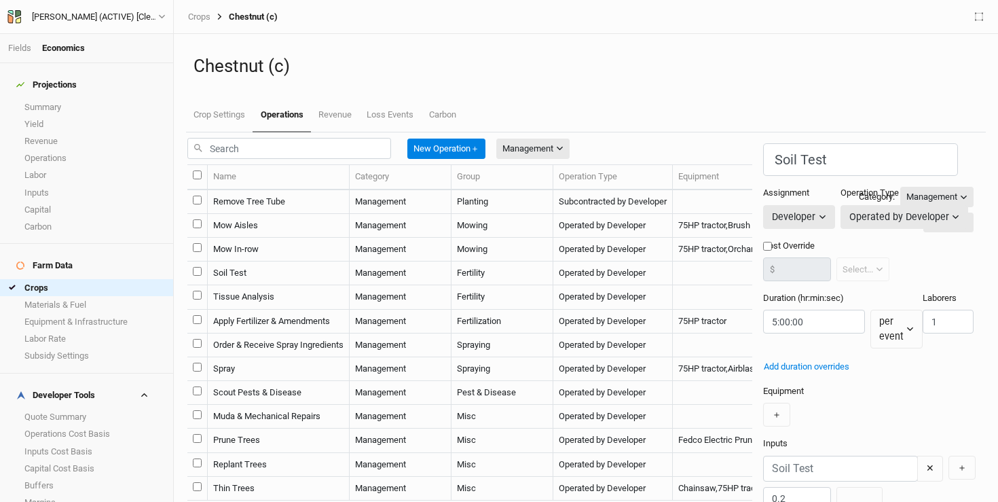
click at [294, 238] on td "Mow Aisles" at bounding box center [279, 226] width 142 height 24
type input "Mow Aisles"
type input "20"
type input "0:06:36"
type input "1"
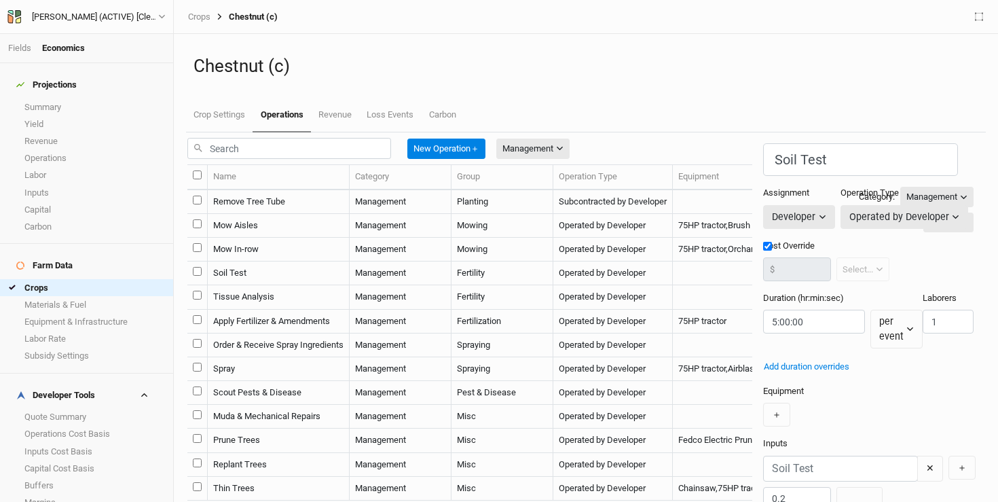
type input "2"
checkbox input "true"
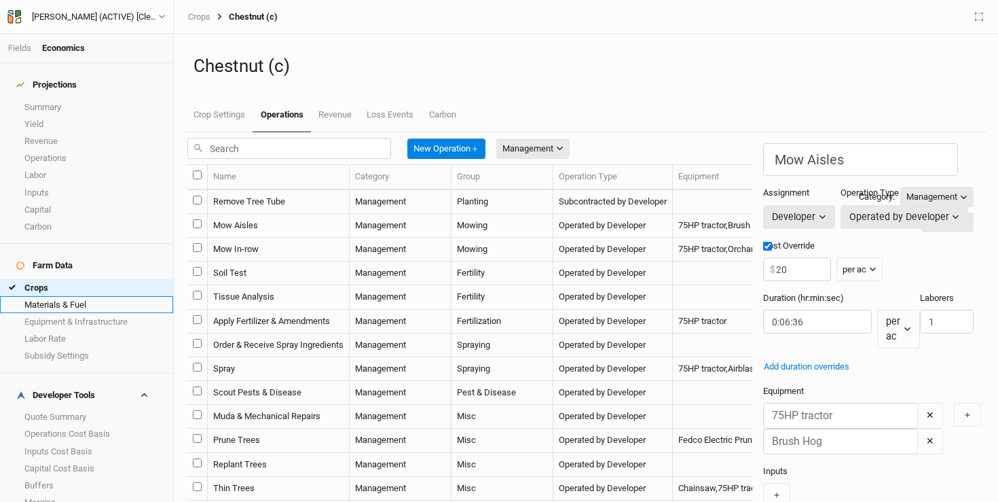
click at [69, 296] on link "Materials & Fuel" at bounding box center [86, 304] width 173 height 17
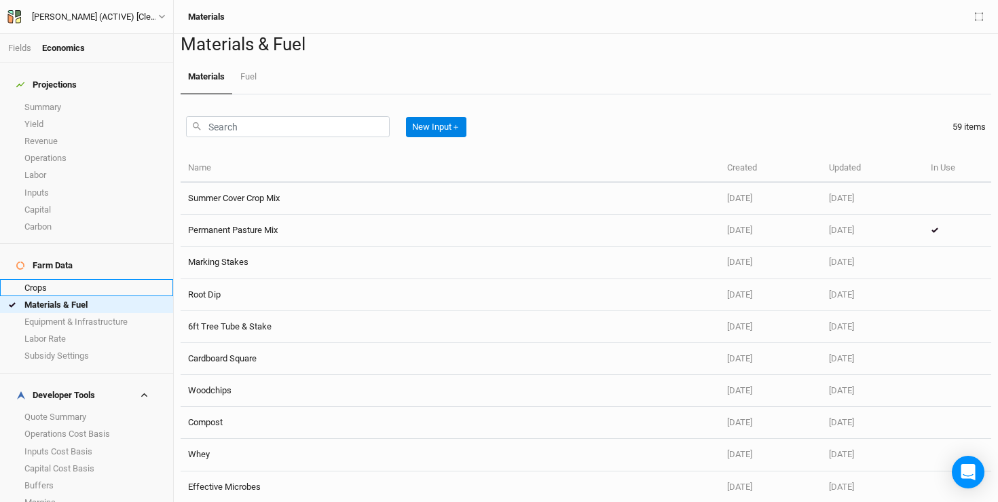
click at [57, 279] on link "Crops" at bounding box center [86, 287] width 173 height 17
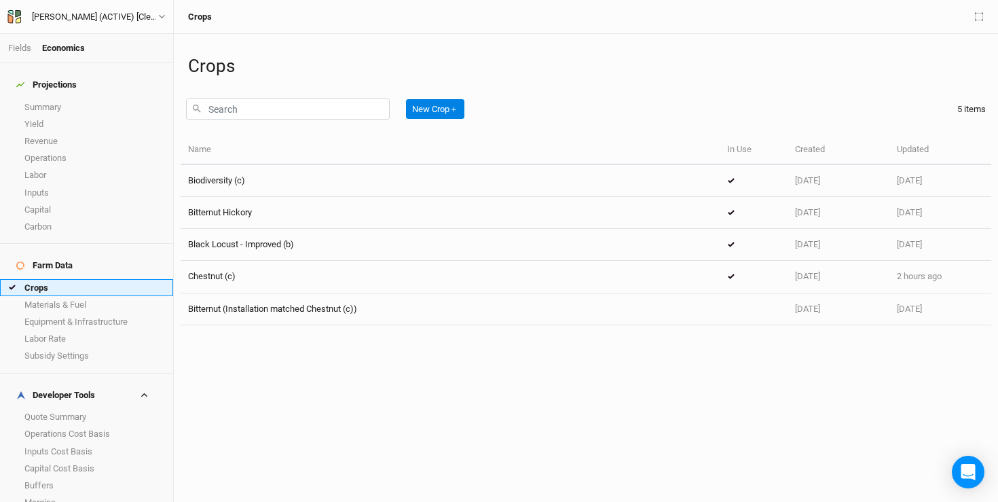
click at [41, 279] on link "Crops" at bounding box center [86, 287] width 173 height 17
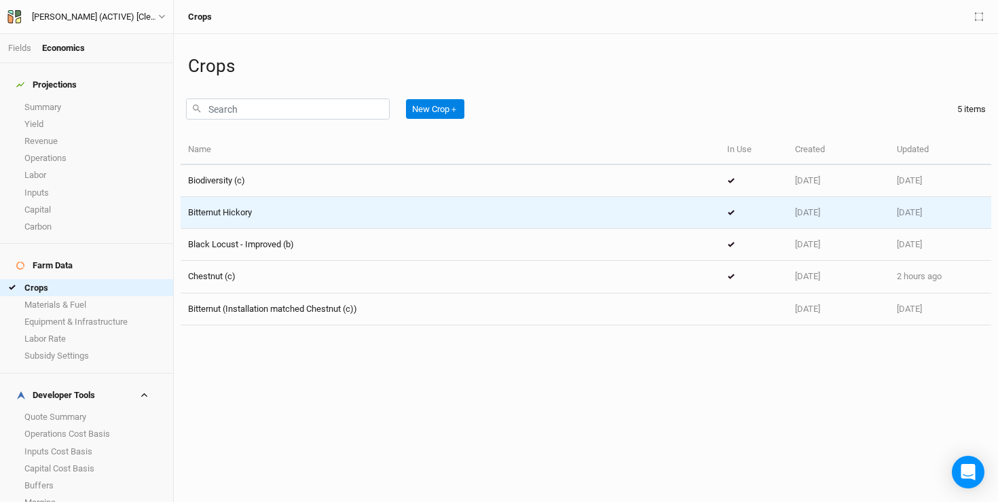
click at [252, 208] on span "Bitternut Hickory" at bounding box center [220, 212] width 64 height 10
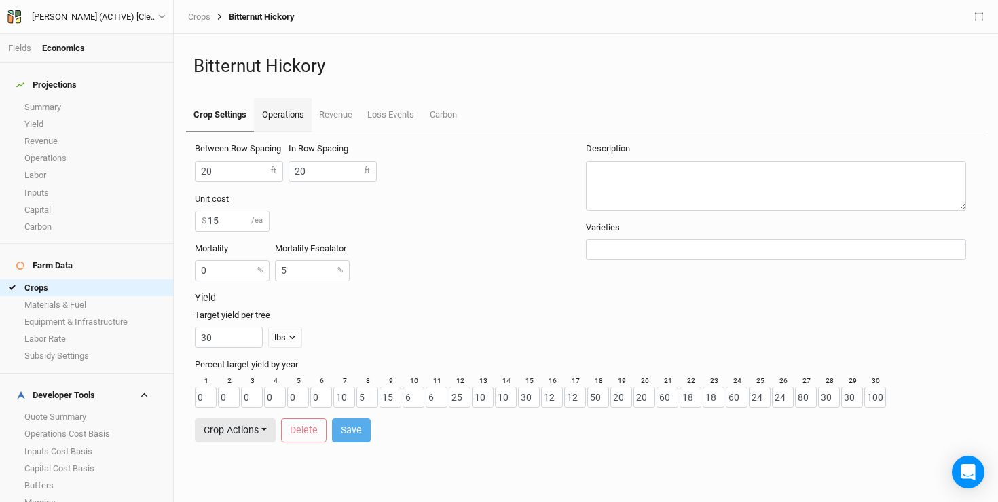
click at [299, 113] on link "Operations" at bounding box center [282, 115] width 57 height 34
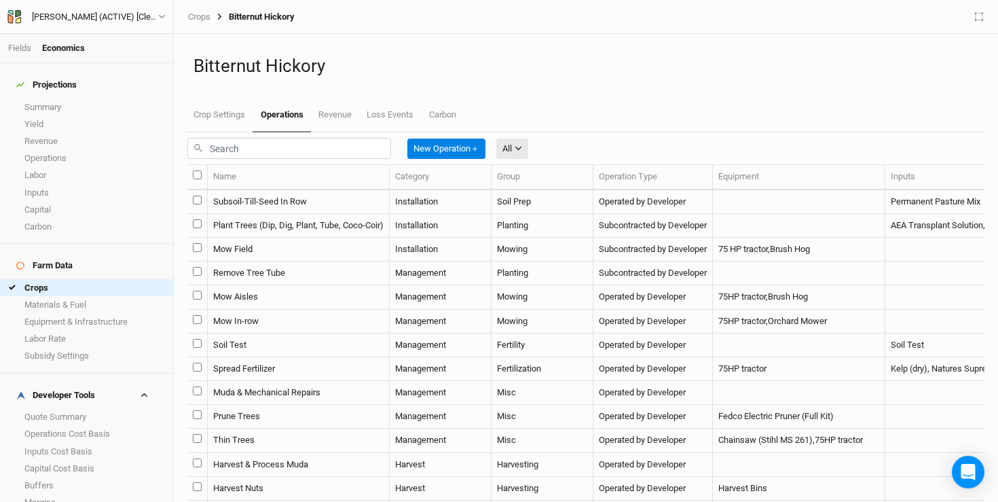
click at [317, 333] on td "Mow In-row" at bounding box center [299, 322] width 182 height 24
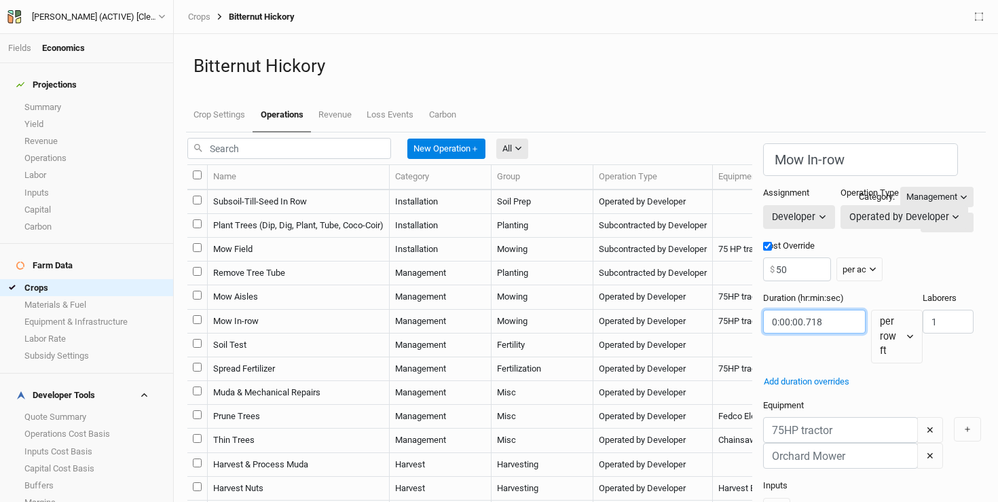
drag, startPoint x: 657, startPoint y: 308, endPoint x: 634, endPoint y: 312, distance: 23.4
click at [763, 312] on input "string" at bounding box center [814, 322] width 103 height 24
type input "0:00:01.5"
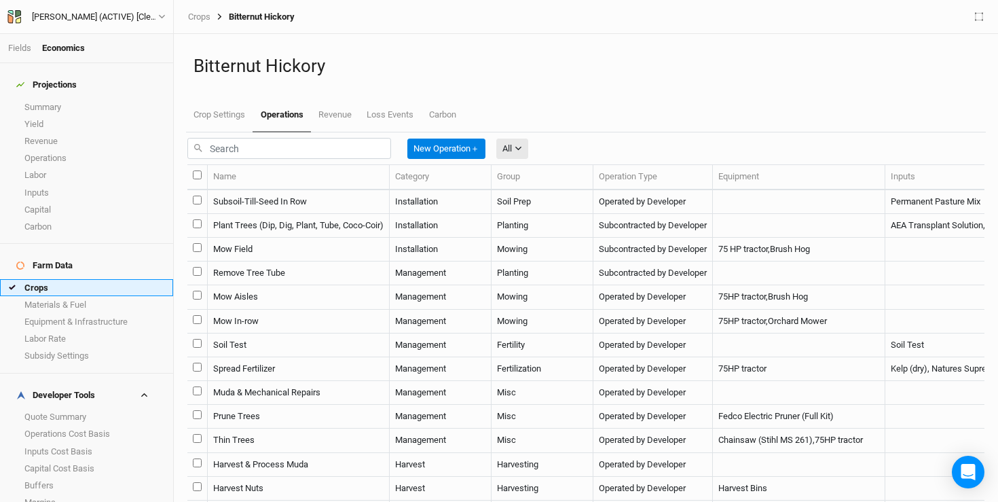
click at [56, 279] on link "Crops" at bounding box center [86, 287] width 173 height 17
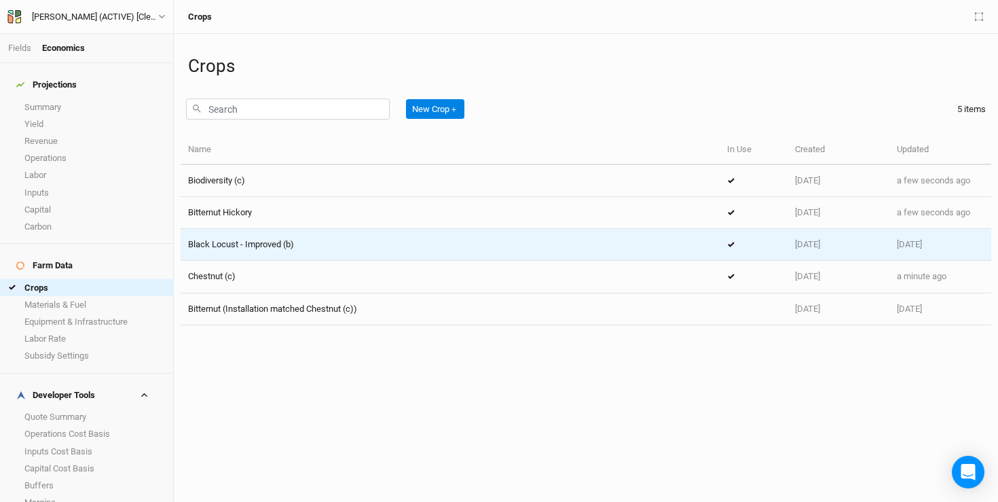
click at [301, 244] on div "Black Locust - Improved (b)" at bounding box center [450, 244] width 524 height 12
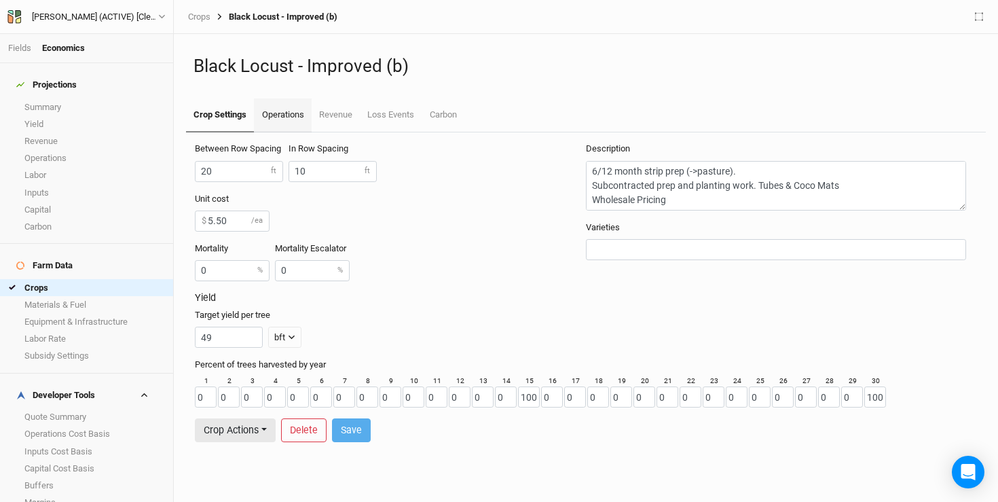
click at [279, 112] on link "Operations" at bounding box center [282, 115] width 57 height 34
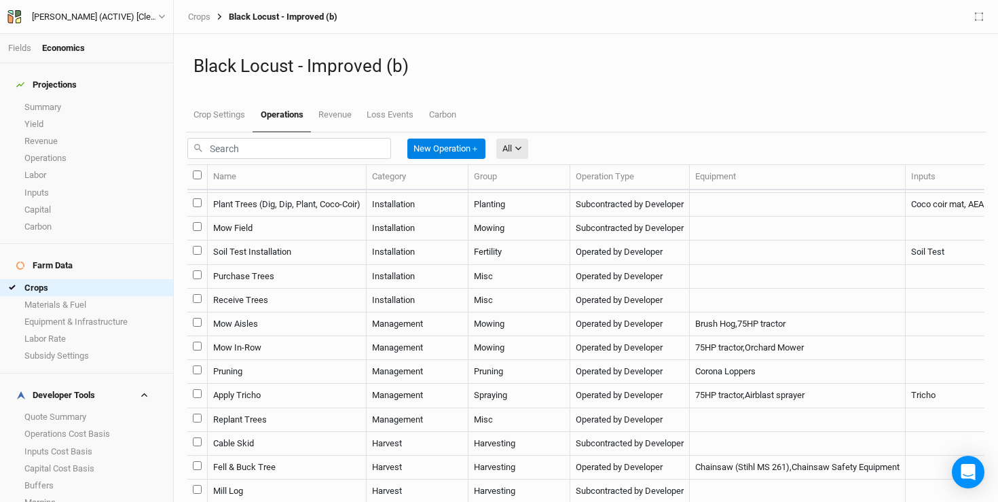
scroll to position [46, 0]
click at [297, 359] on td "Mow In-Row" at bounding box center [287, 347] width 159 height 24
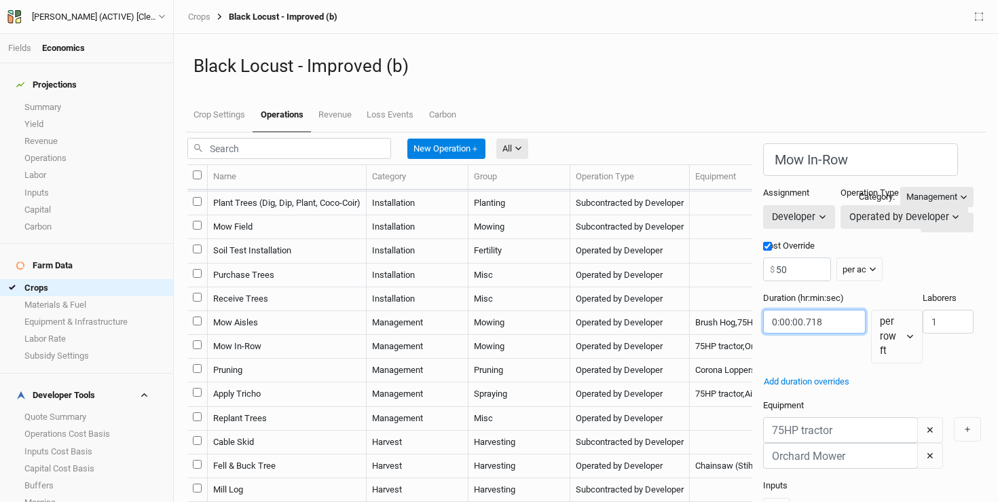
drag, startPoint x: 668, startPoint y: 313, endPoint x: 632, endPoint y: 316, distance: 36.1
click at [763, 316] on input "string" at bounding box center [814, 322] width 103 height 24
type input "0:00:01.5"
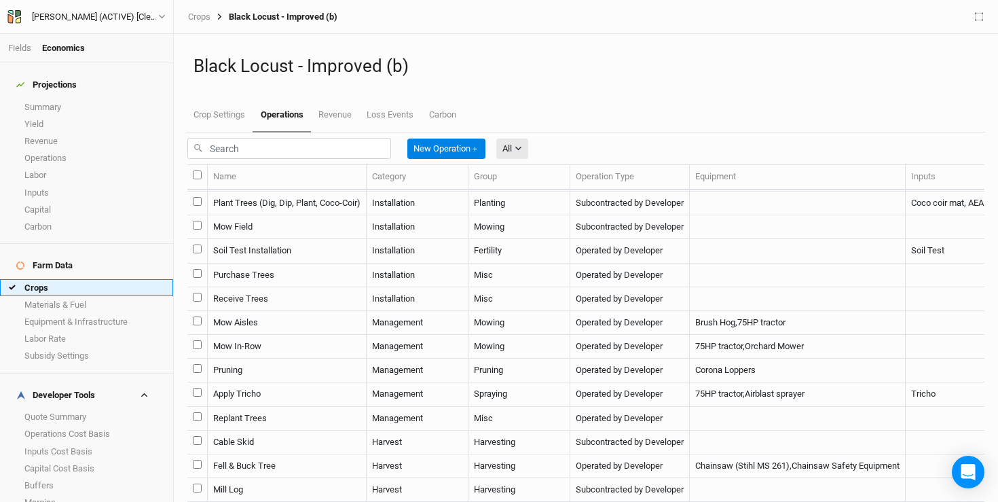
click at [73, 279] on link "Crops" at bounding box center [86, 287] width 173 height 17
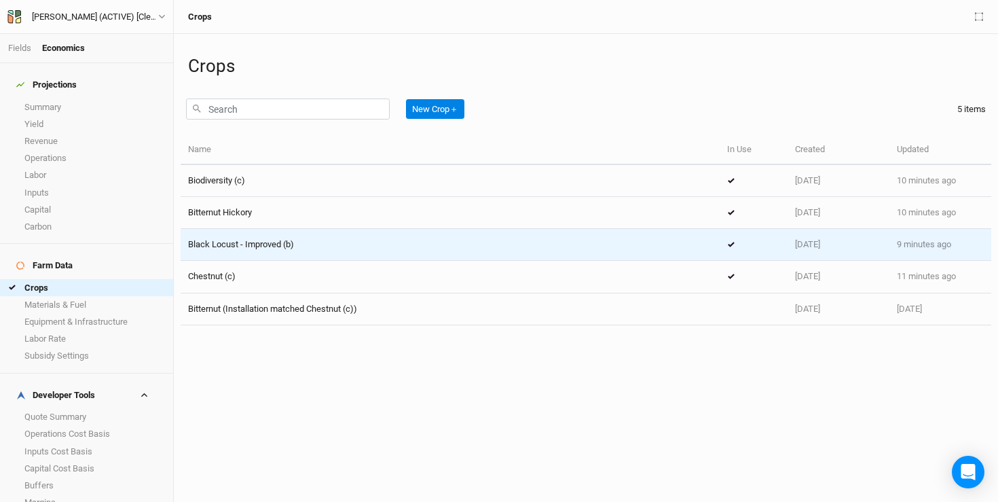
click at [259, 251] on td "Black Locust - Improved (b)" at bounding box center [450, 245] width 539 height 32
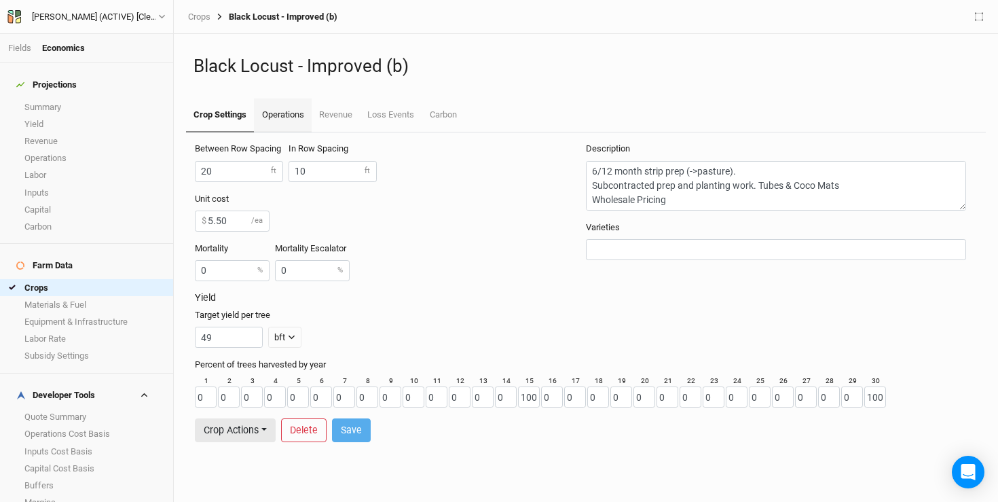
click at [289, 110] on link "Operations" at bounding box center [282, 115] width 57 height 34
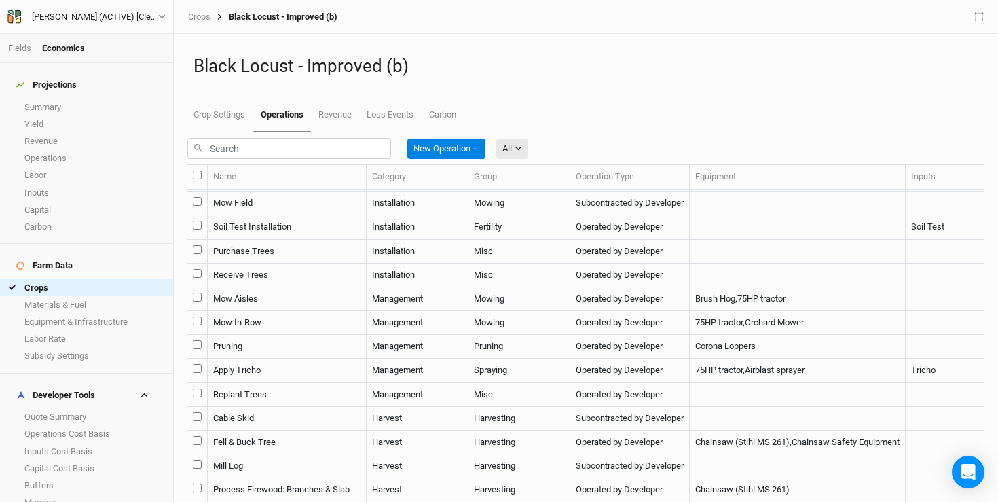
scroll to position [122, 0]
click at [307, 335] on td "Mow In-Row" at bounding box center [287, 323] width 159 height 24
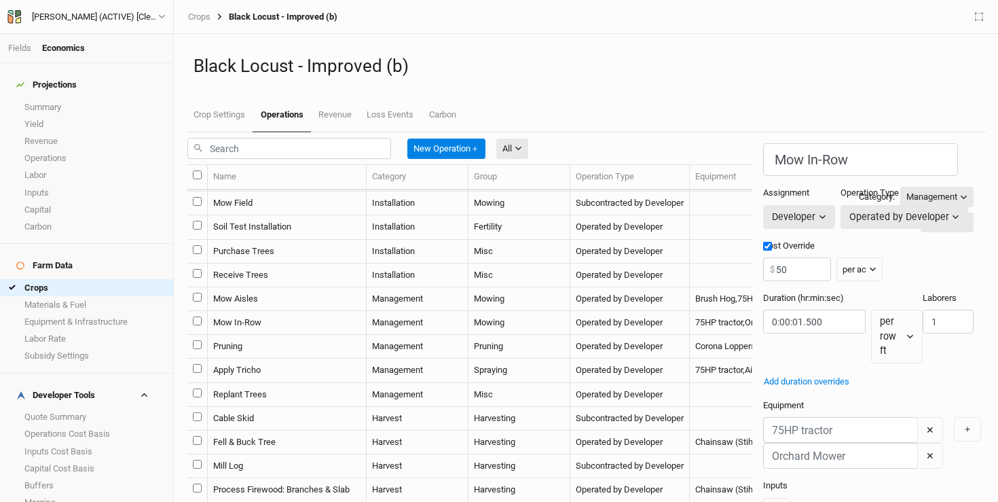
click at [304, 311] on td "Mow Aisles" at bounding box center [287, 299] width 159 height 24
type input "Mow Aisles"
type input "20"
type input "0:06:36"
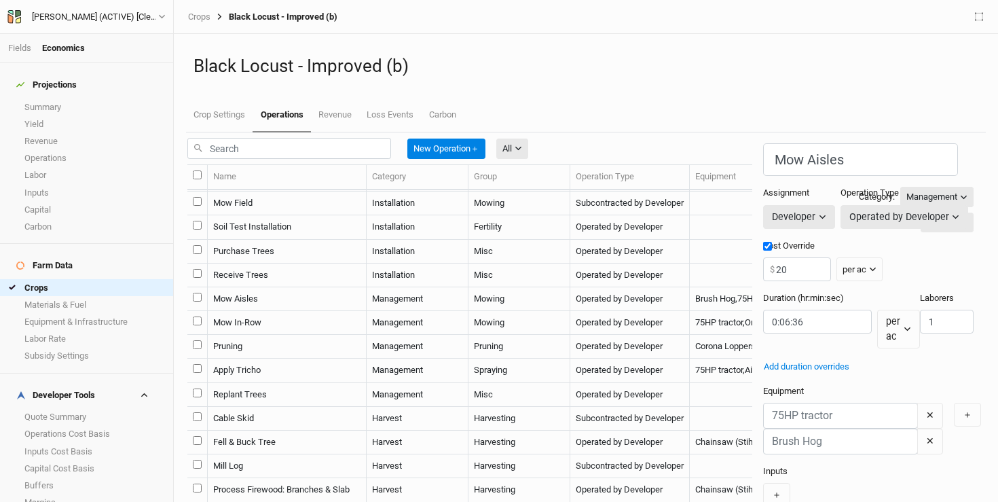
click at [298, 335] on td "Mow In-Row" at bounding box center [287, 323] width 159 height 24
type input "Mow In-Row"
type input "50"
type input "0:00:01.500"
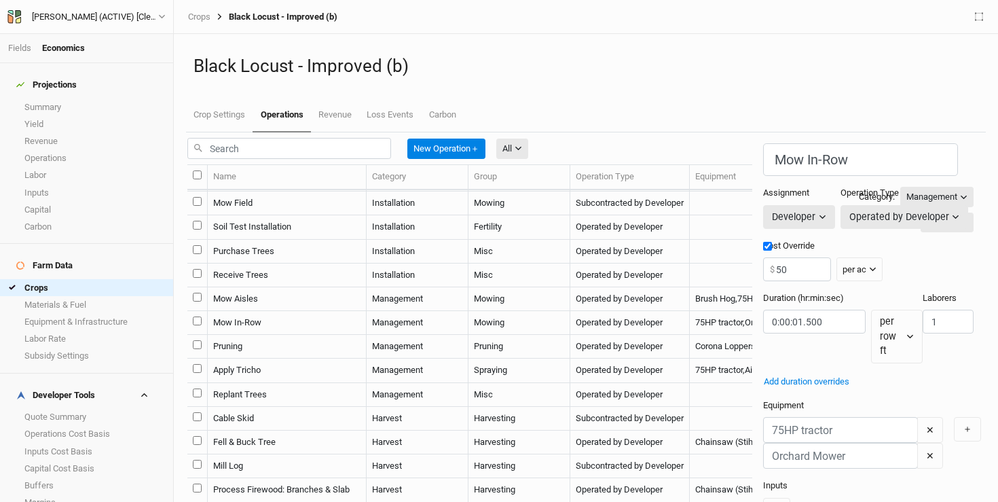
click at [299, 311] on td "Mow Aisles" at bounding box center [287, 299] width 159 height 24
type input "Mow Aisles"
type input "20"
type input "0:06:36"
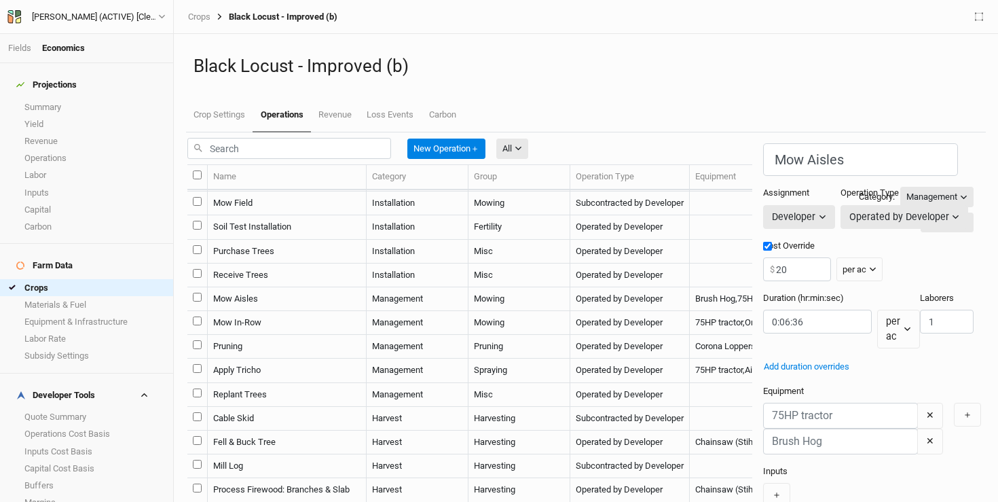
click at [299, 335] on td "Mow In-Row" at bounding box center [287, 323] width 159 height 24
type input "Mow In-Row"
type input "50"
type input "0:00:01.500"
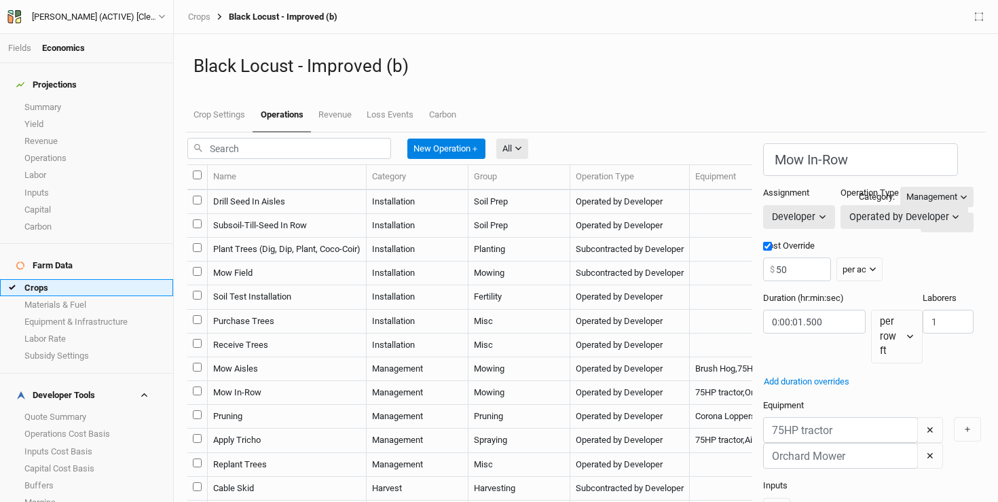
click at [52, 279] on link "Crops" at bounding box center [86, 287] width 173 height 17
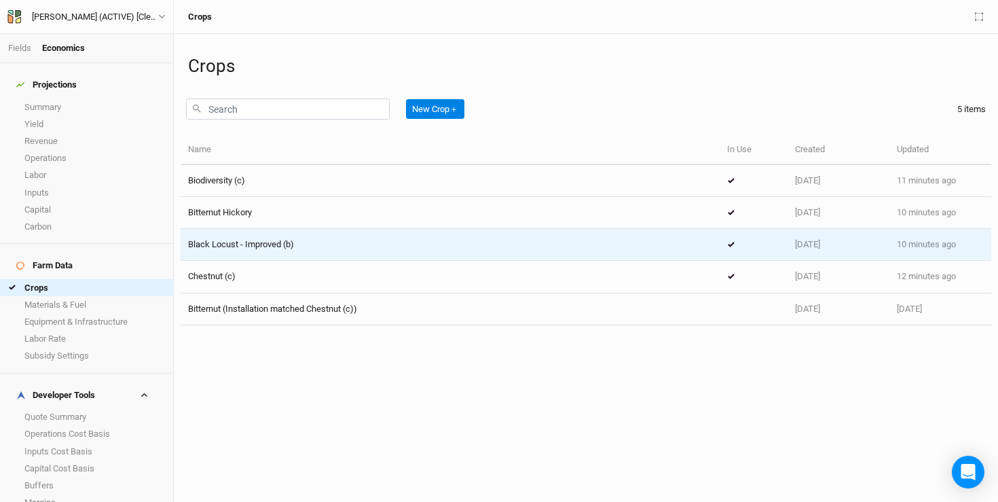
click at [395, 243] on div "Black Locust - Improved (b)" at bounding box center [450, 244] width 524 height 12
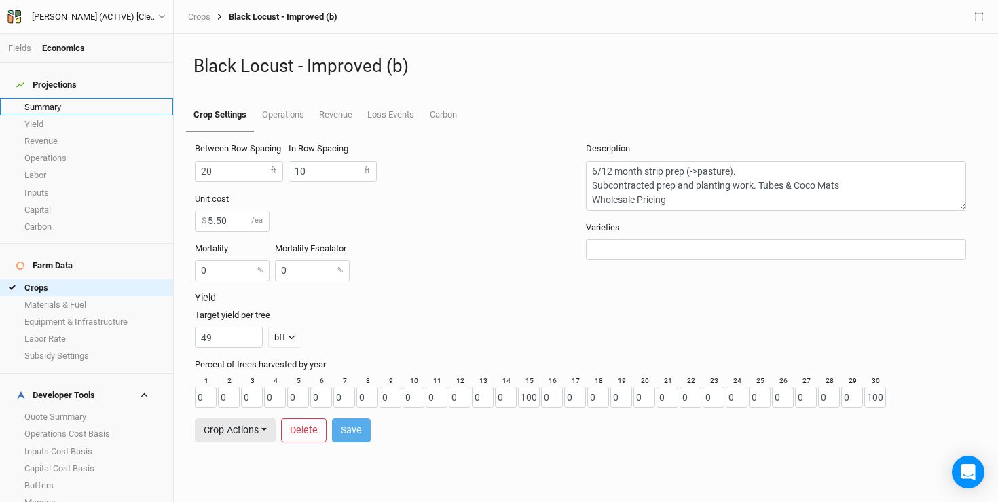
click at [37, 100] on link "Summary" at bounding box center [86, 106] width 173 height 17
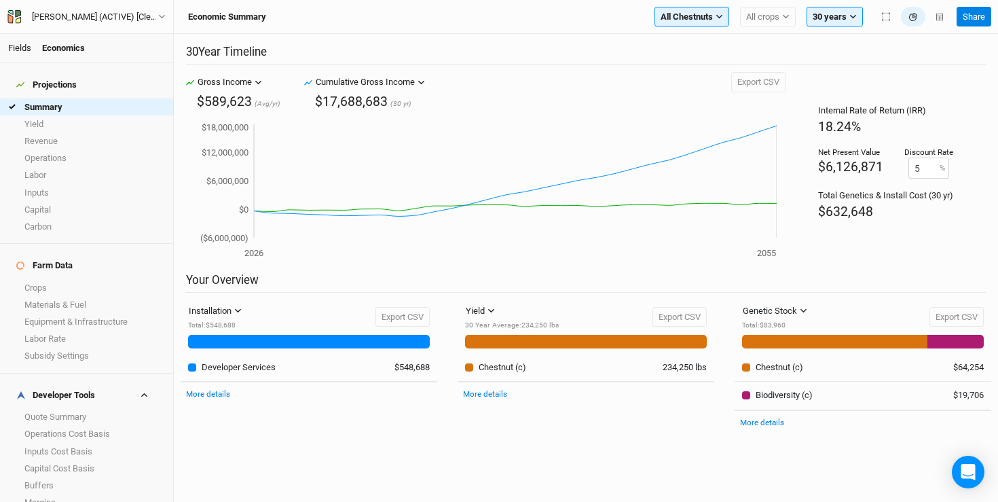
click at [30, 51] on link "Fields" at bounding box center [19, 48] width 23 height 10
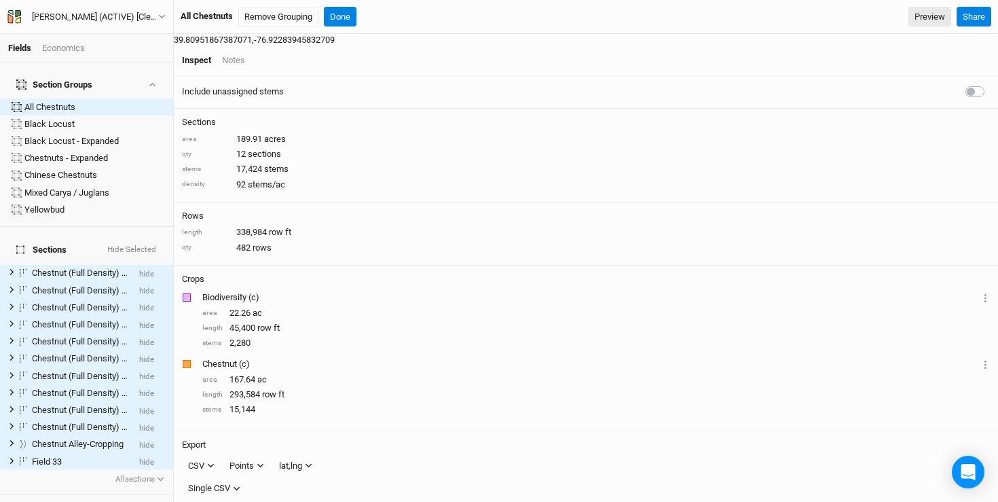
scroll to position [176, 0]
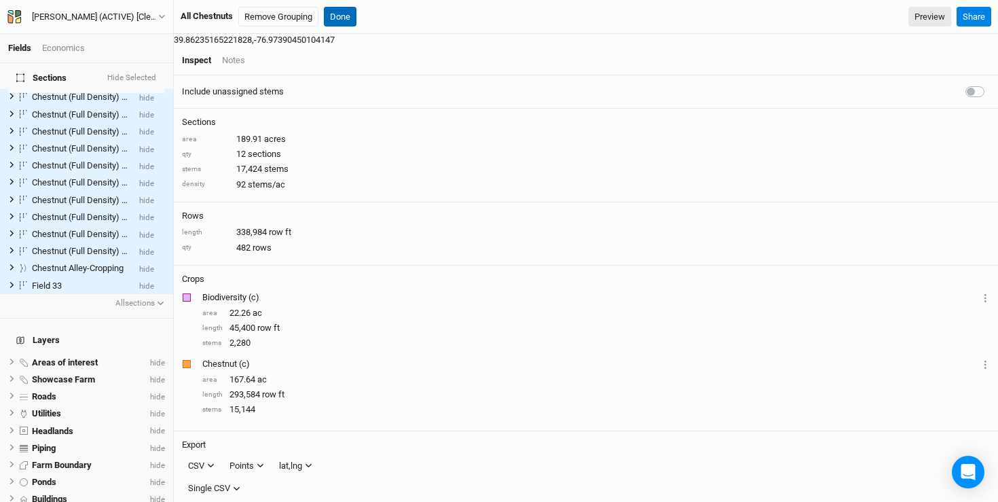
click at [348, 12] on button "Done" at bounding box center [340, 17] width 33 height 20
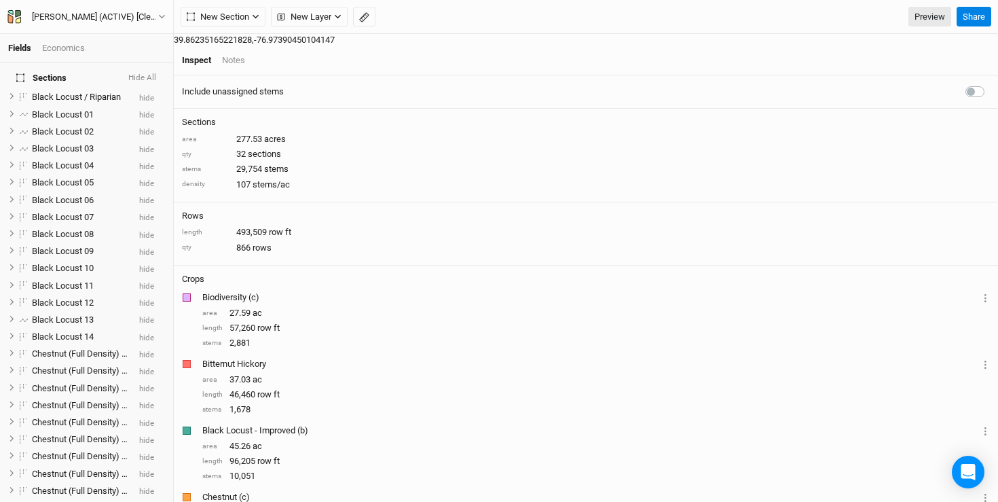
scroll to position [502, 0]
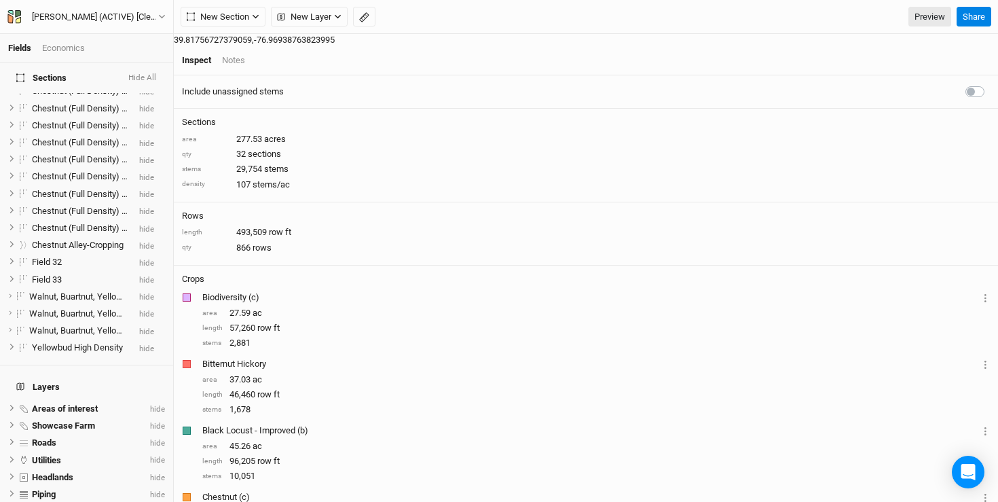
click at [76, 43] on div "Economics" at bounding box center [63, 48] width 43 height 12
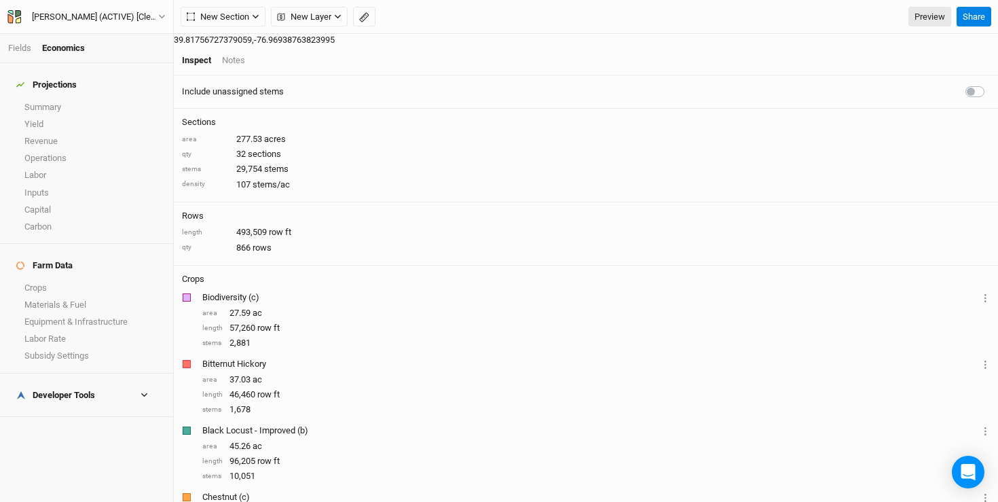
scroll to position [0, 0]
click at [58, 279] on link "Crops" at bounding box center [86, 287] width 173 height 17
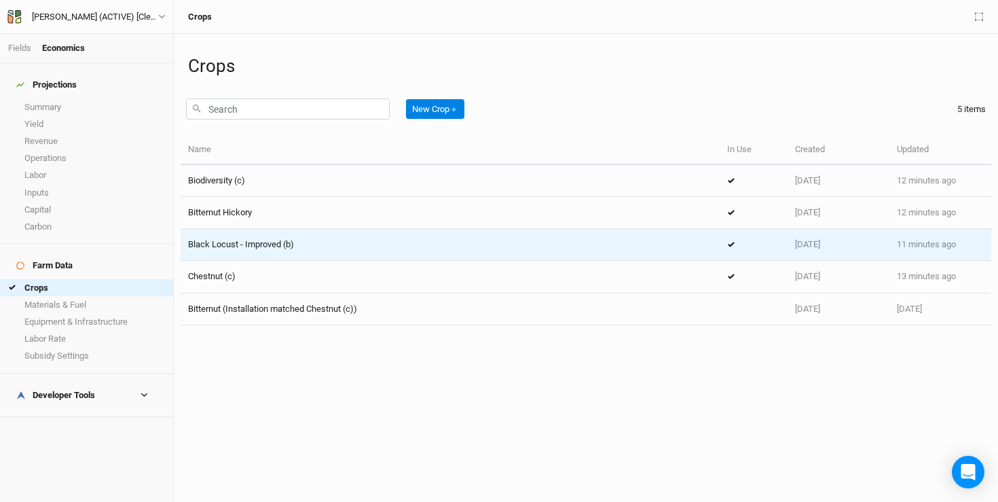
click at [308, 242] on div "Black Locust - Improved (b)" at bounding box center [450, 244] width 524 height 12
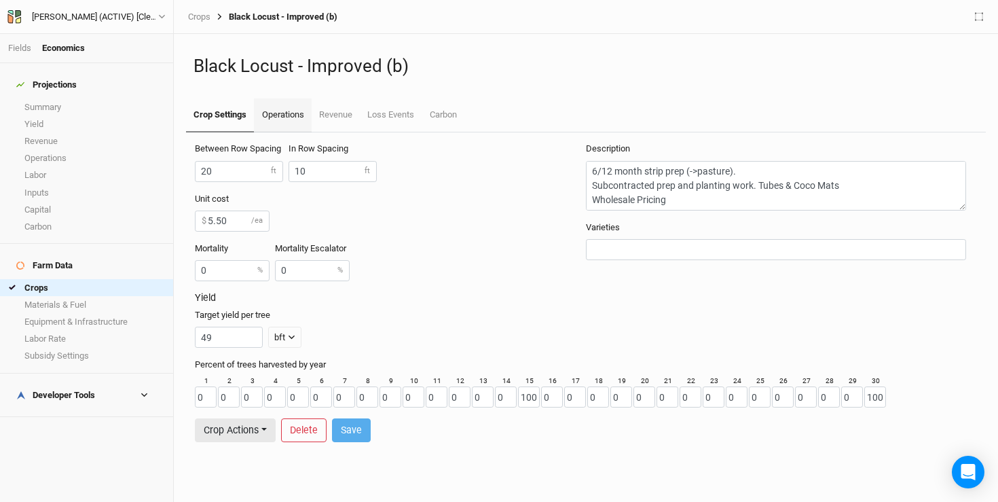
click at [282, 116] on link "Operations" at bounding box center [282, 115] width 57 height 34
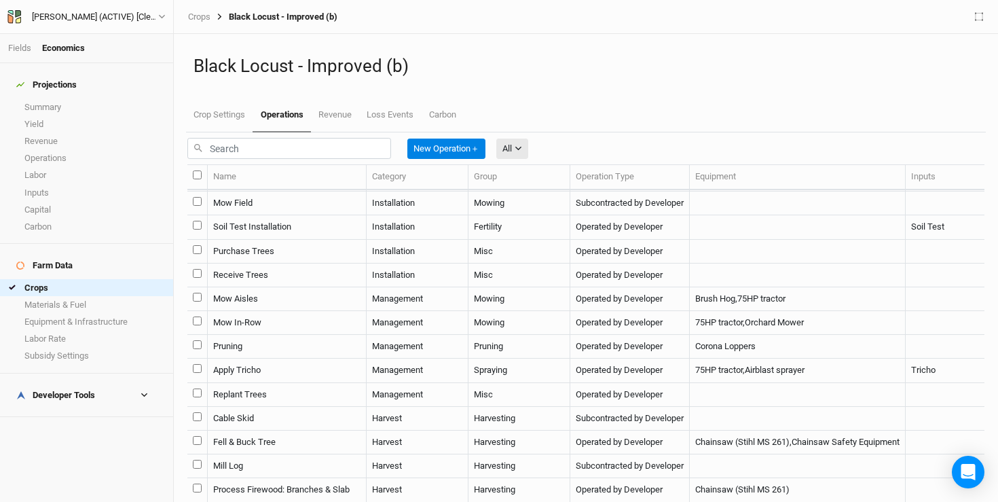
scroll to position [97, 0]
click at [329, 311] on td "Mow Aisles" at bounding box center [287, 299] width 159 height 24
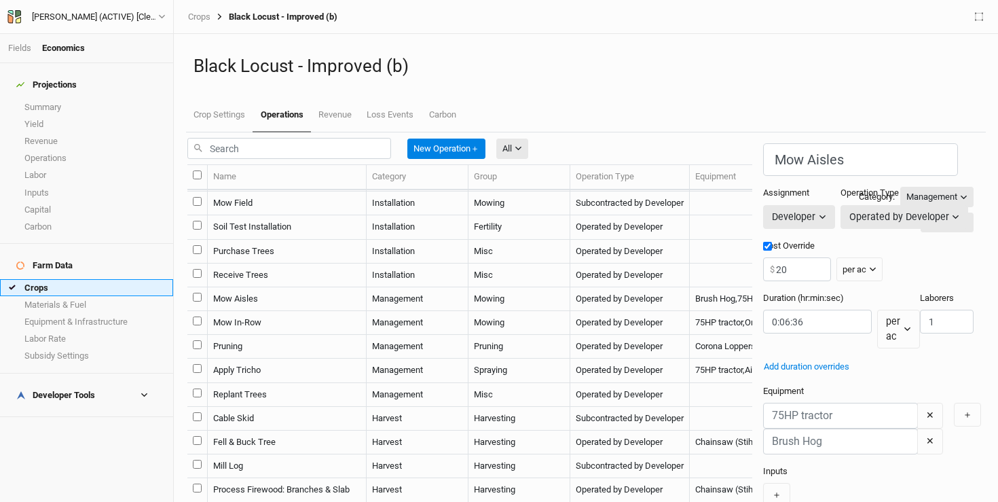
click at [71, 279] on link "Crops" at bounding box center [86, 287] width 173 height 17
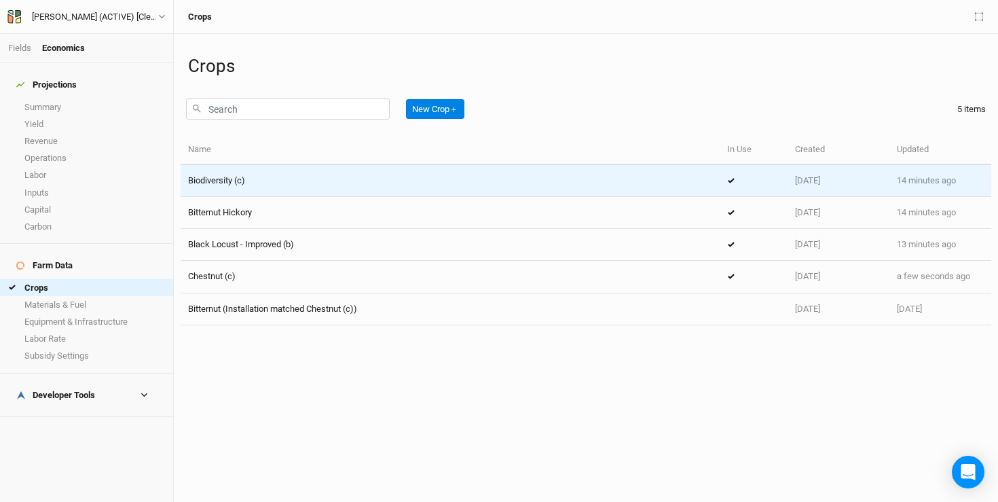
click at [266, 179] on div "Biodiversity (c)" at bounding box center [450, 181] width 524 height 12
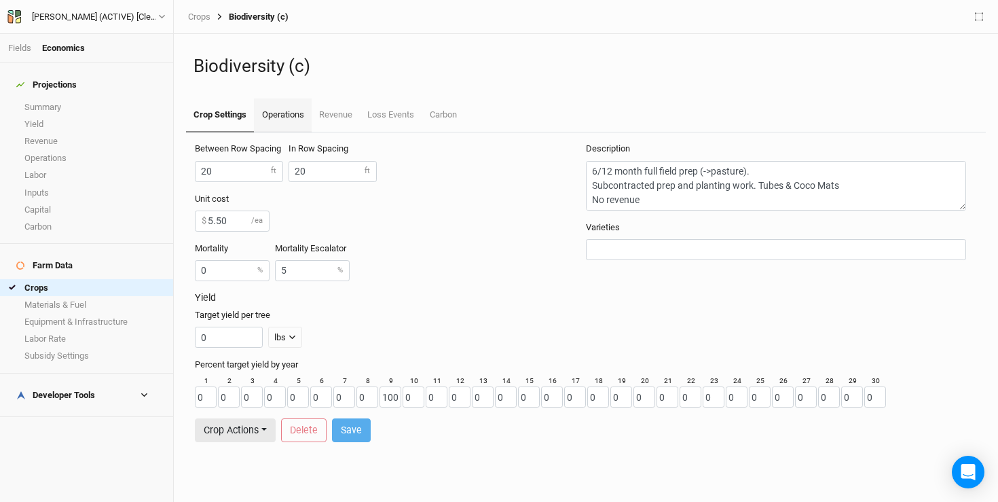
click at [280, 122] on link "Operations" at bounding box center [282, 115] width 57 height 34
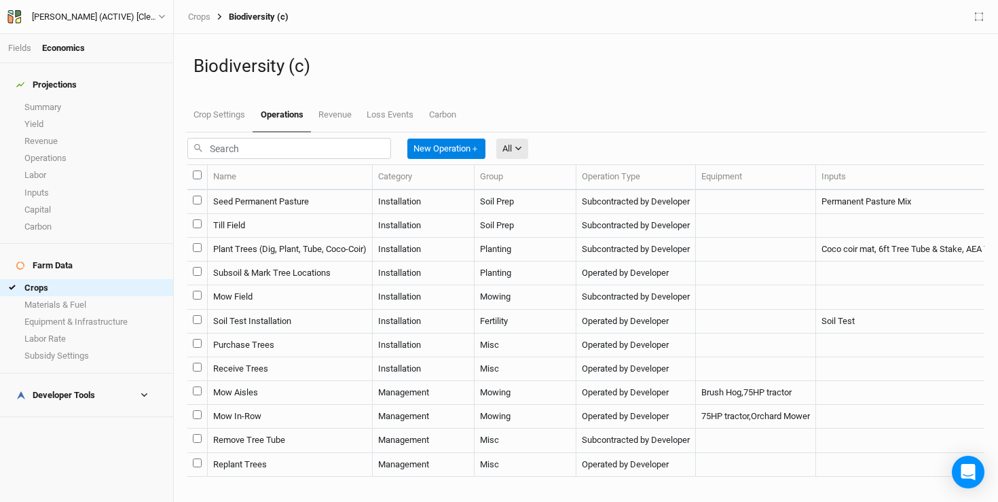
scroll to position [114, 0]
click at [330, 385] on td "Mow Aisles" at bounding box center [290, 393] width 165 height 24
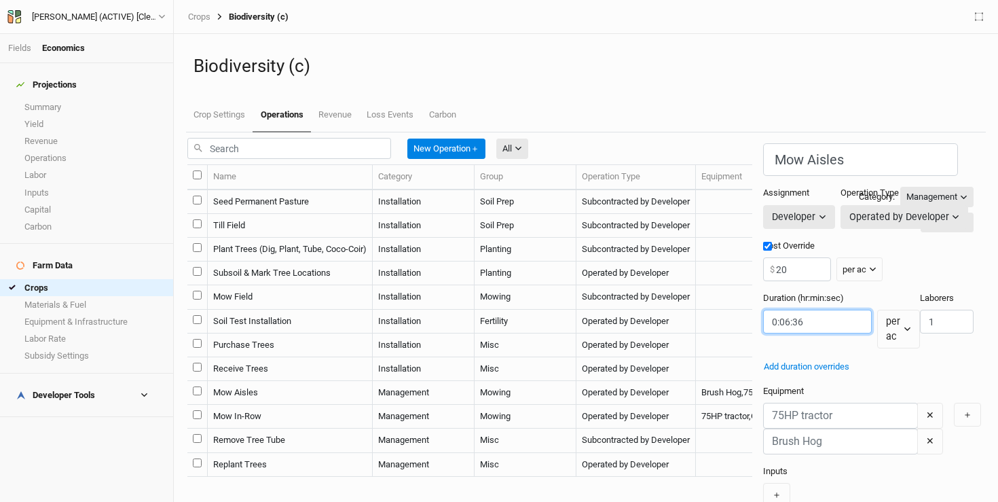
drag, startPoint x: 643, startPoint y: 311, endPoint x: 615, endPoint y: 314, distance: 28.7
click at [763, 314] on input "string" at bounding box center [817, 322] width 109 height 24
type input "0:20:00"
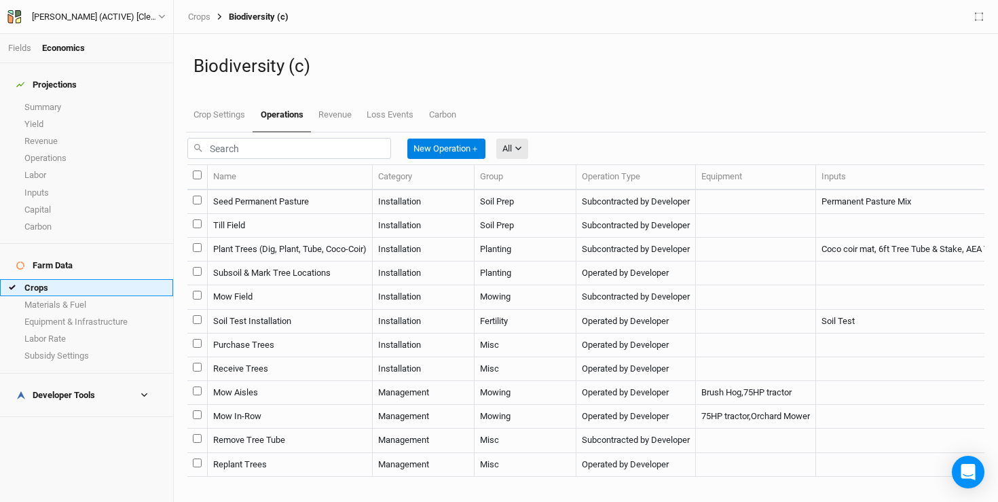
click at [44, 279] on link "Crops" at bounding box center [86, 287] width 173 height 17
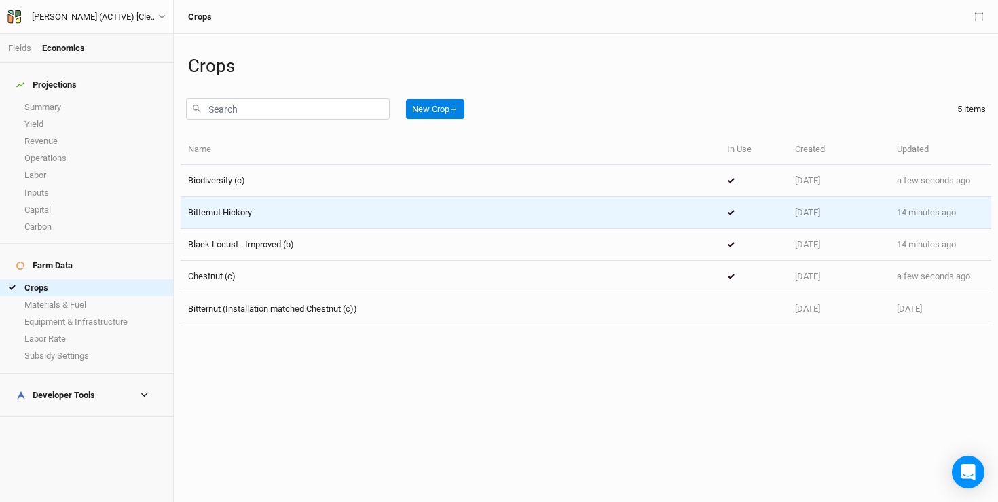
click at [369, 215] on div "Bitternut Hickory" at bounding box center [450, 212] width 524 height 12
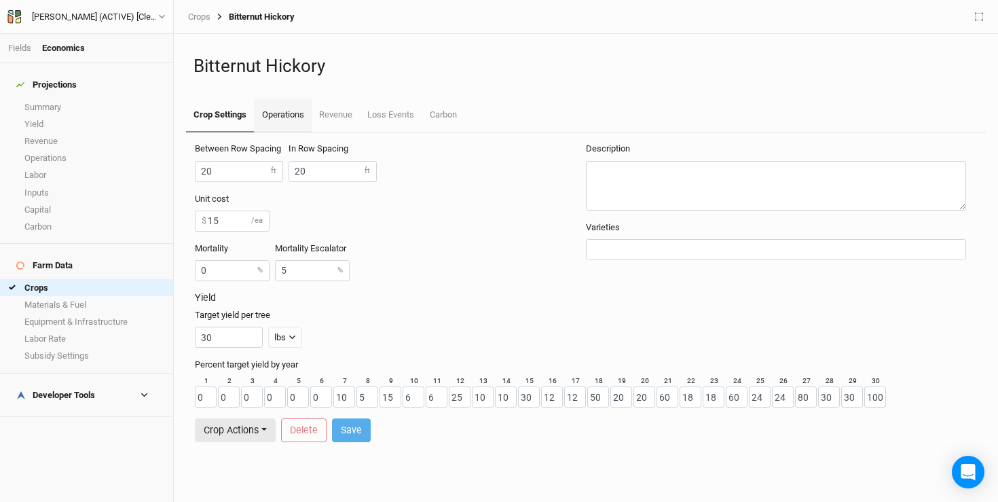
click at [280, 115] on link "Operations" at bounding box center [282, 115] width 57 height 34
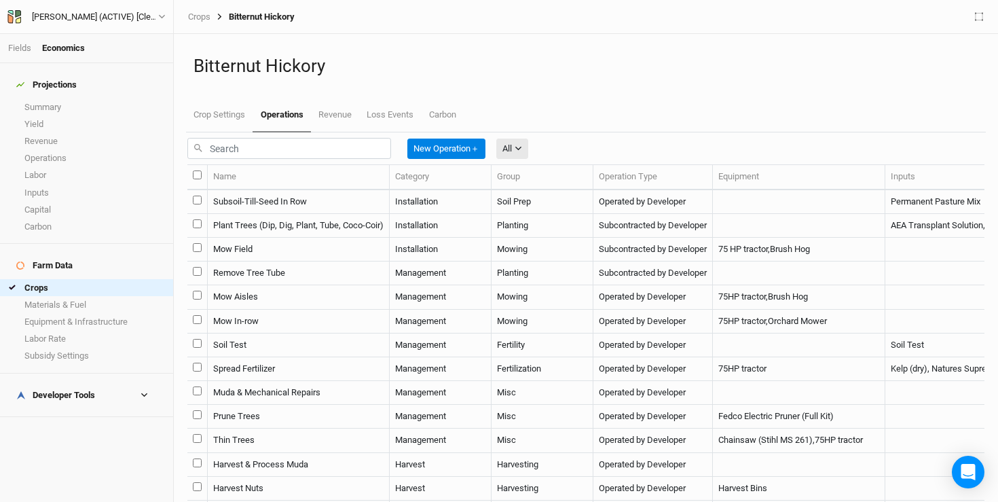
scroll to position [63, 0]
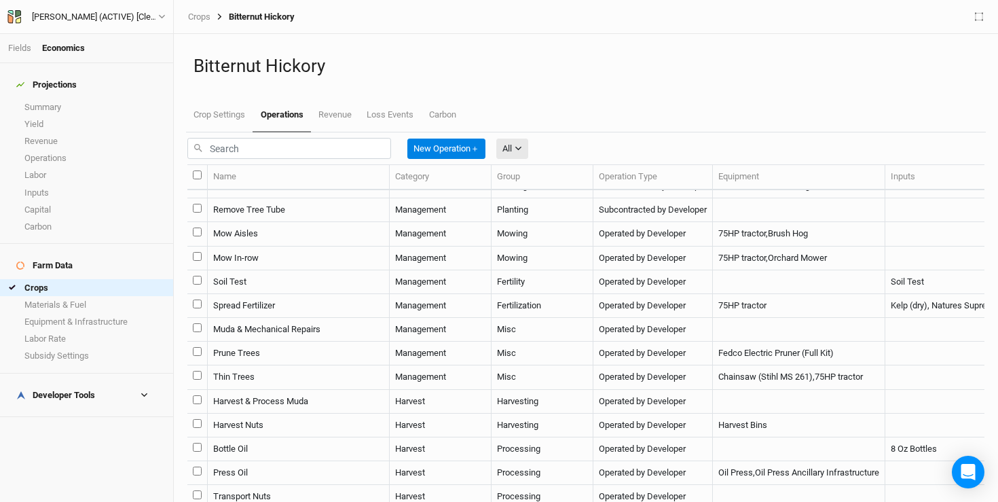
click at [276, 246] on td "Mow Aisles" at bounding box center [299, 234] width 182 height 24
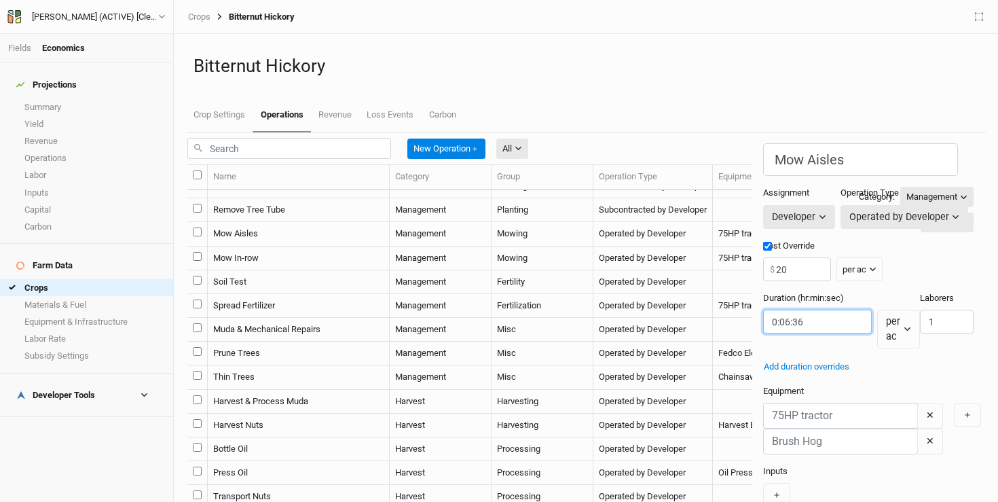
drag, startPoint x: 642, startPoint y: 306, endPoint x: 610, endPoint y: 313, distance: 32.8
click at [763, 313] on input "string" at bounding box center [817, 322] width 109 height 24
type input "0:20:00"
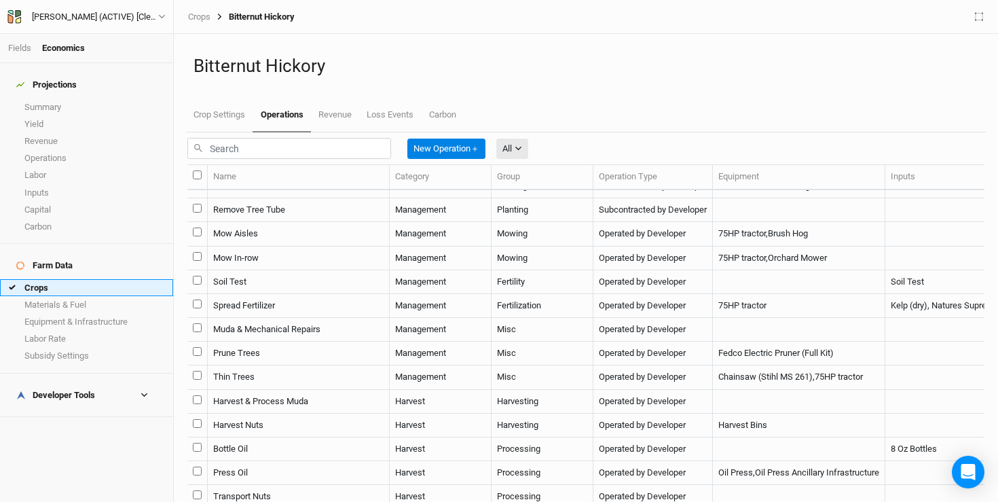
click at [90, 279] on link "Crops" at bounding box center [86, 287] width 173 height 17
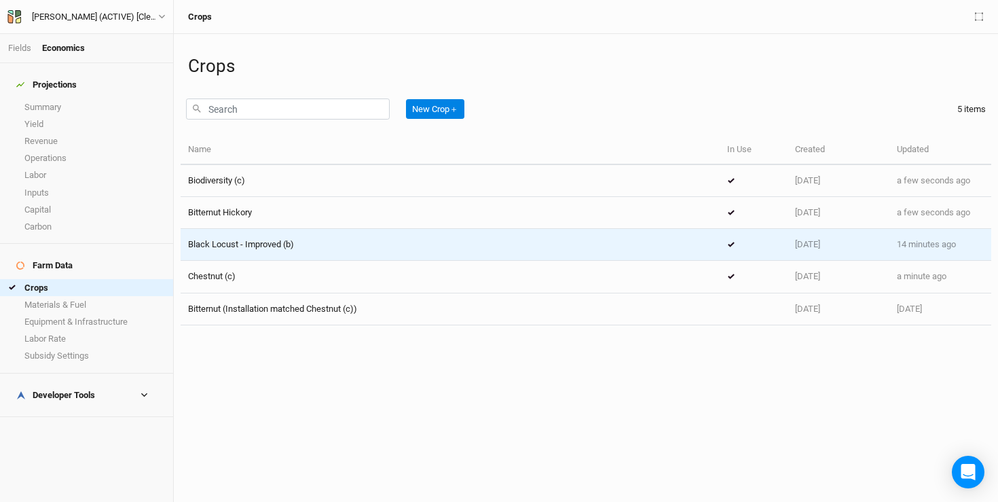
click at [283, 249] on span "Black Locust - Improved (b)" at bounding box center [241, 244] width 106 height 10
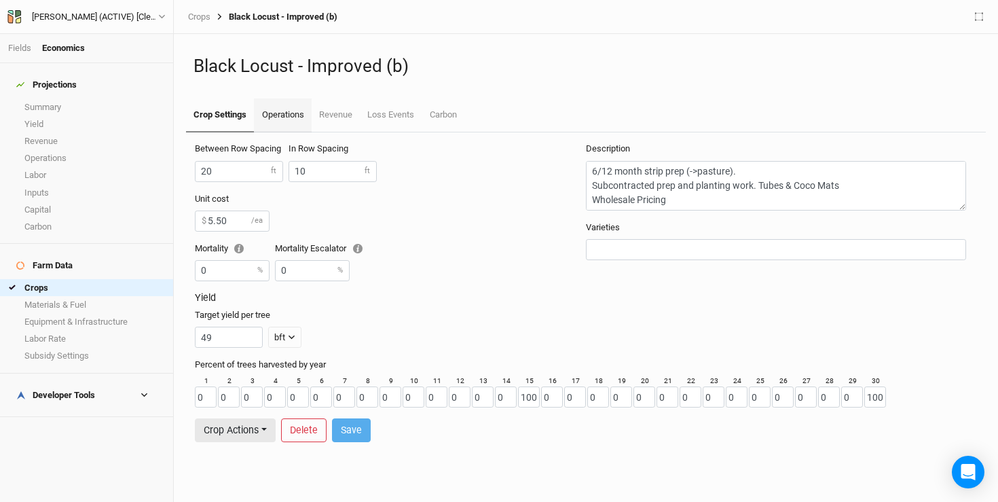
click at [277, 110] on link "Operations" at bounding box center [282, 115] width 57 height 34
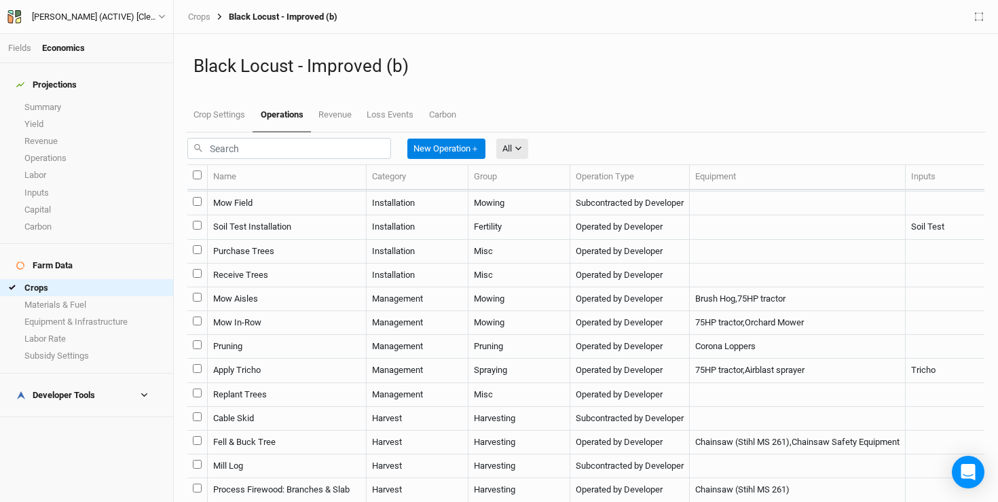
scroll to position [167, 0]
click at [286, 293] on td "Mow Aisles" at bounding box center [287, 299] width 159 height 24
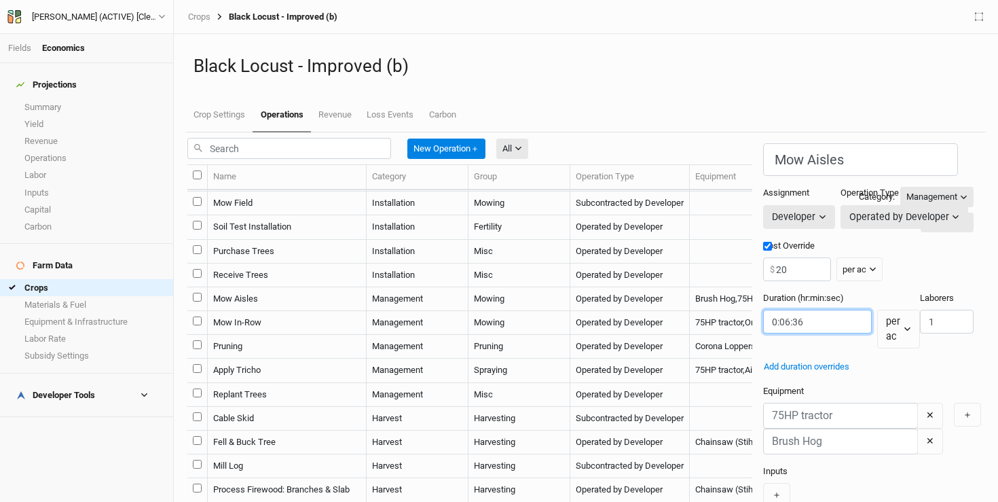
click at [763, 310] on input "string" at bounding box center [817, 322] width 109 height 24
drag, startPoint x: 642, startPoint y: 310, endPoint x: 615, endPoint y: 310, distance: 27.2
click at [763, 310] on input "string" at bounding box center [817, 322] width 109 height 24
type input "0:20:00"
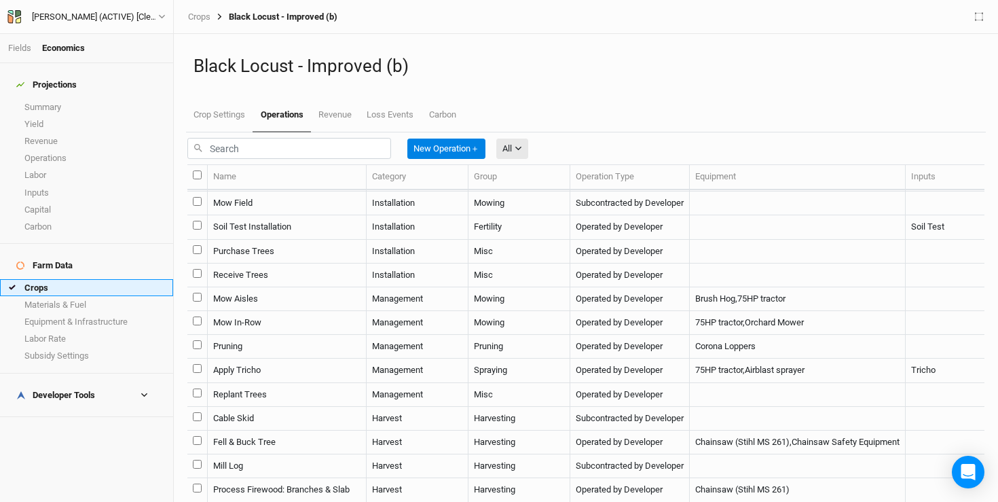
click at [60, 279] on link "Crops" at bounding box center [86, 287] width 173 height 17
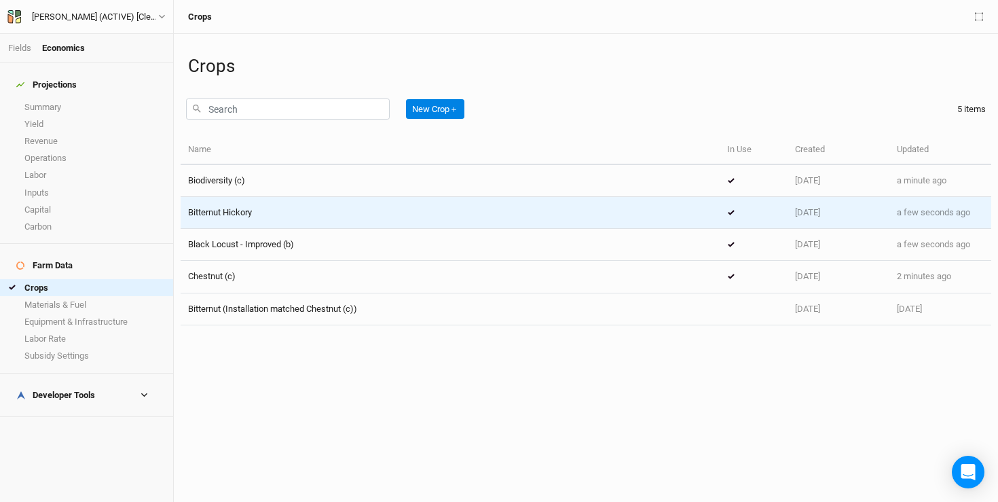
click at [278, 228] on td "Bitternut Hickory" at bounding box center [450, 213] width 539 height 32
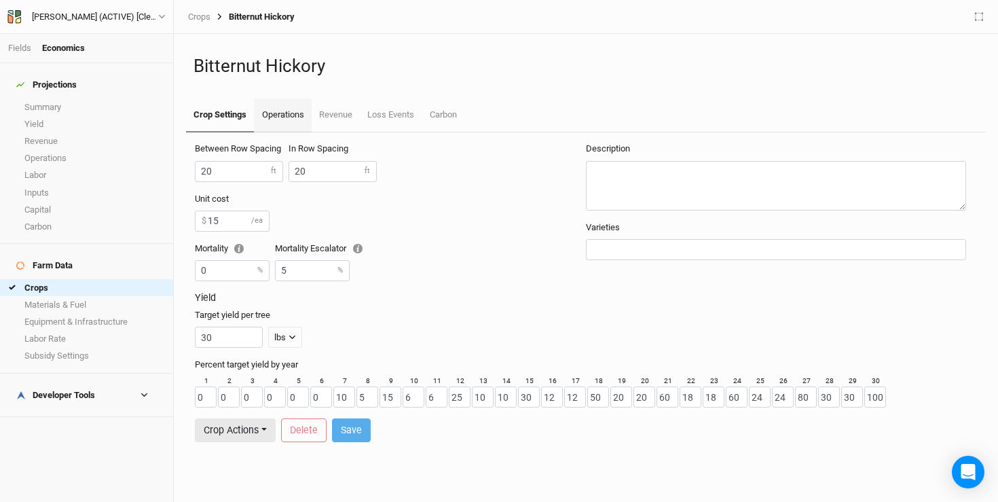
click at [281, 119] on link "Operations" at bounding box center [282, 115] width 57 height 34
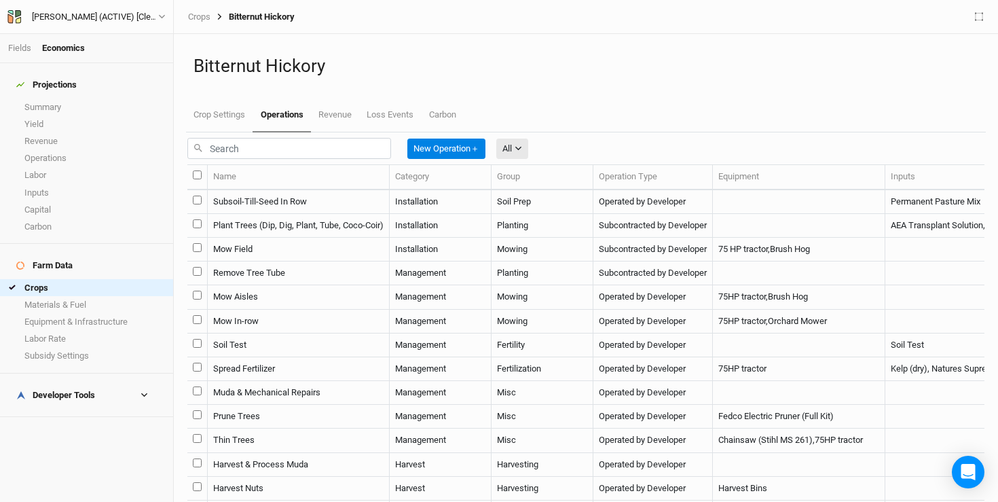
click at [295, 309] on td "Mow Aisles" at bounding box center [299, 297] width 182 height 24
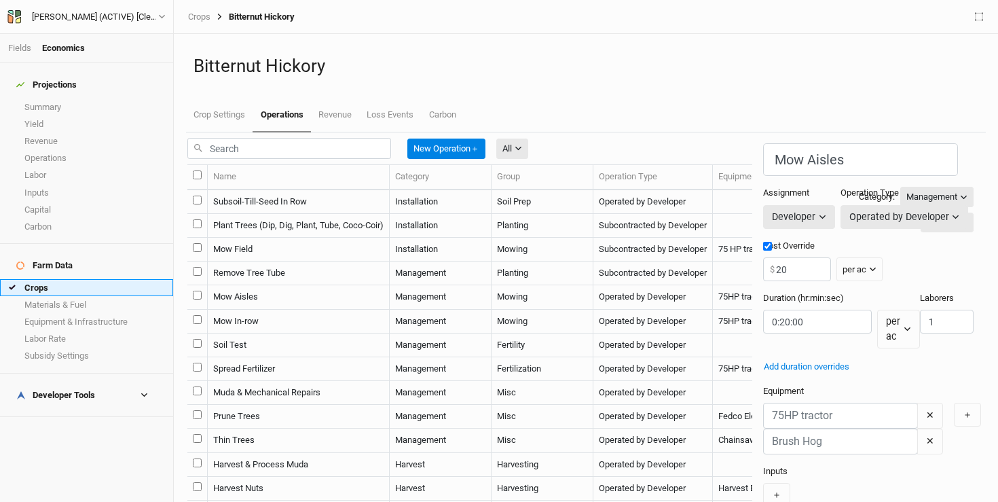
click at [90, 279] on link "Crops" at bounding box center [86, 287] width 173 height 17
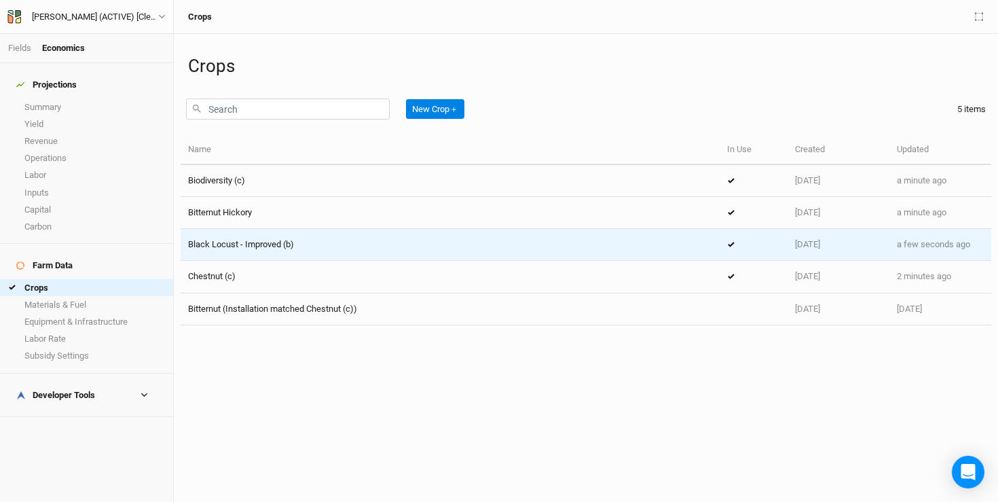
click at [252, 242] on span "Black Locust - Improved (b)" at bounding box center [241, 244] width 106 height 10
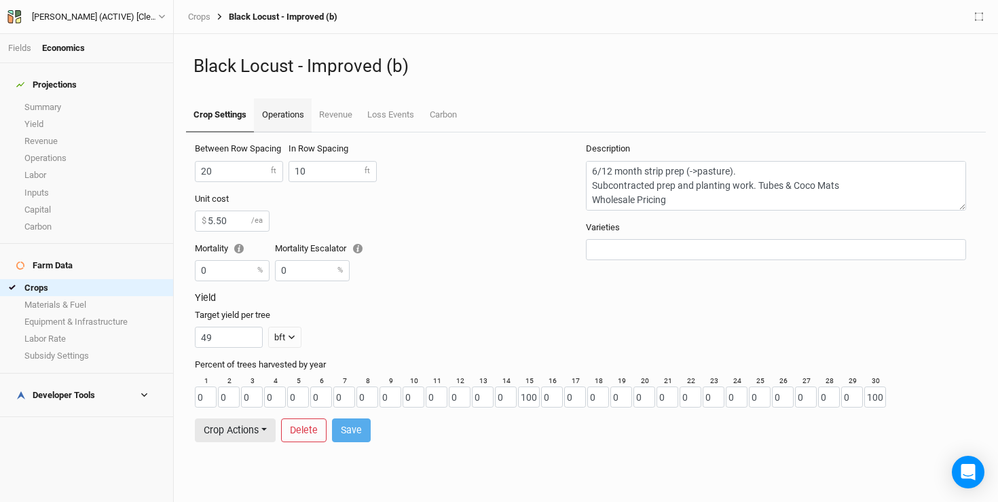
click at [281, 113] on link "Operations" at bounding box center [282, 115] width 57 height 34
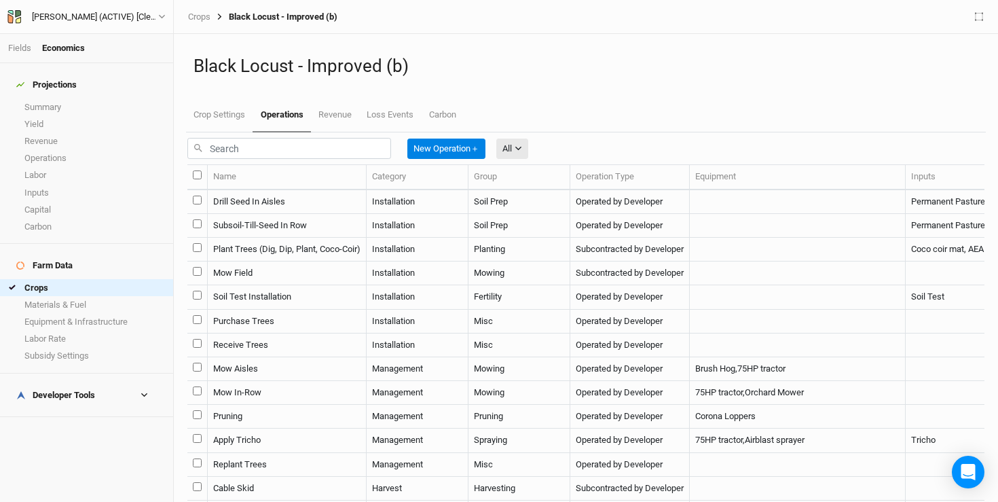
scroll to position [41, 0]
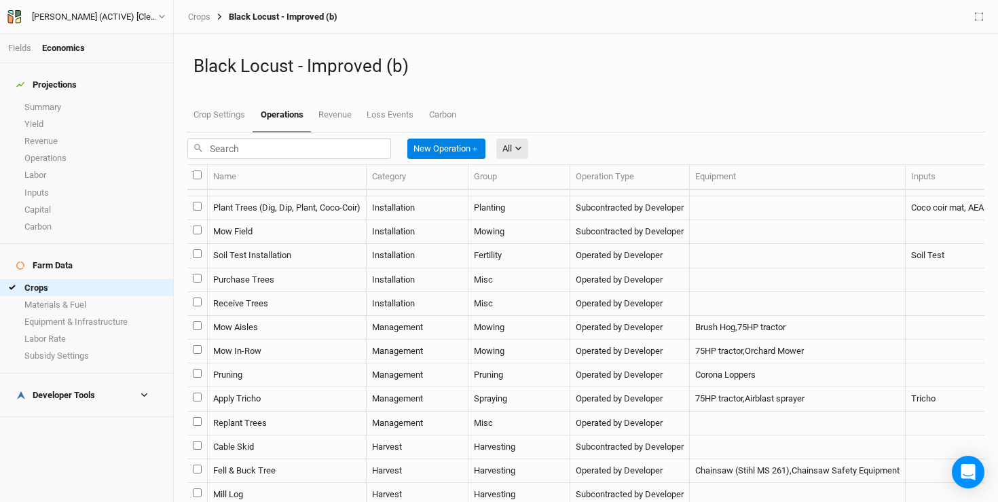
click at [309, 340] on td "Mow Aisles" at bounding box center [287, 328] width 159 height 24
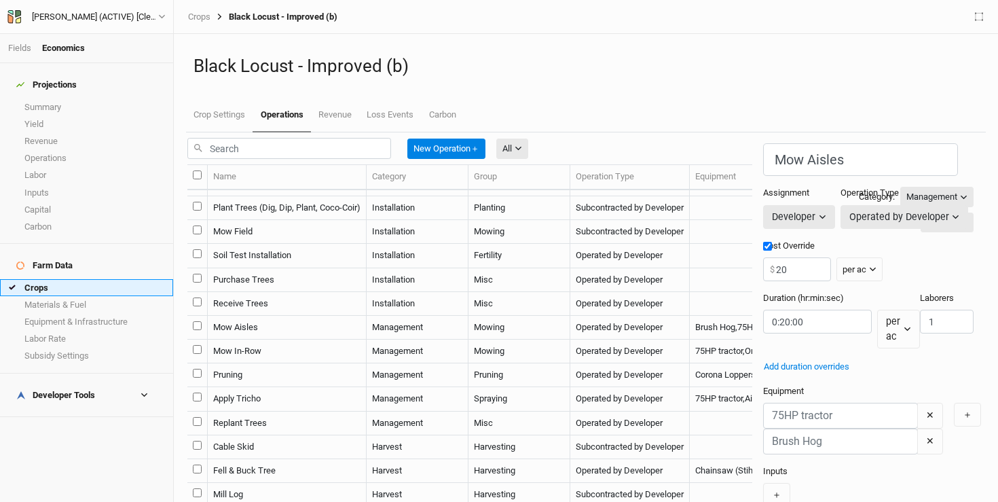
click at [90, 279] on link "Crops" at bounding box center [86, 287] width 173 height 17
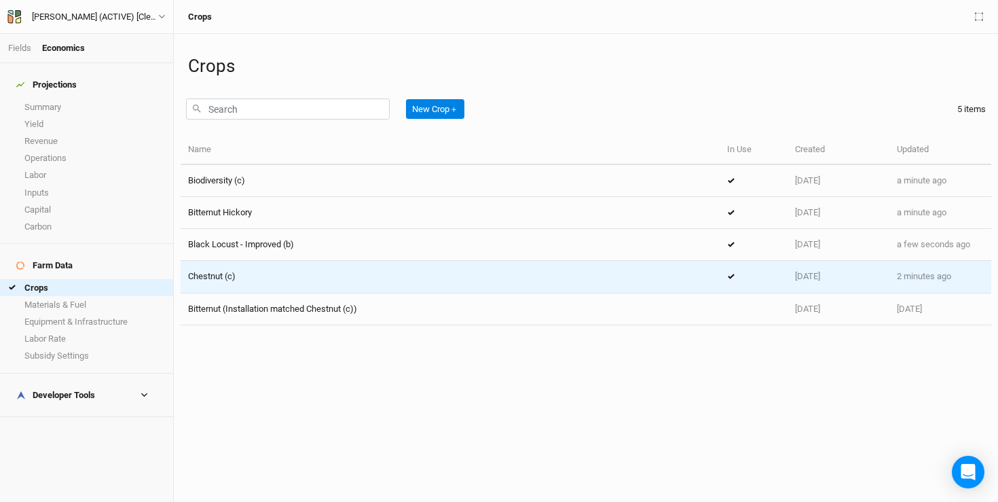
click at [256, 274] on div "Chestnut (c)" at bounding box center [450, 276] width 524 height 12
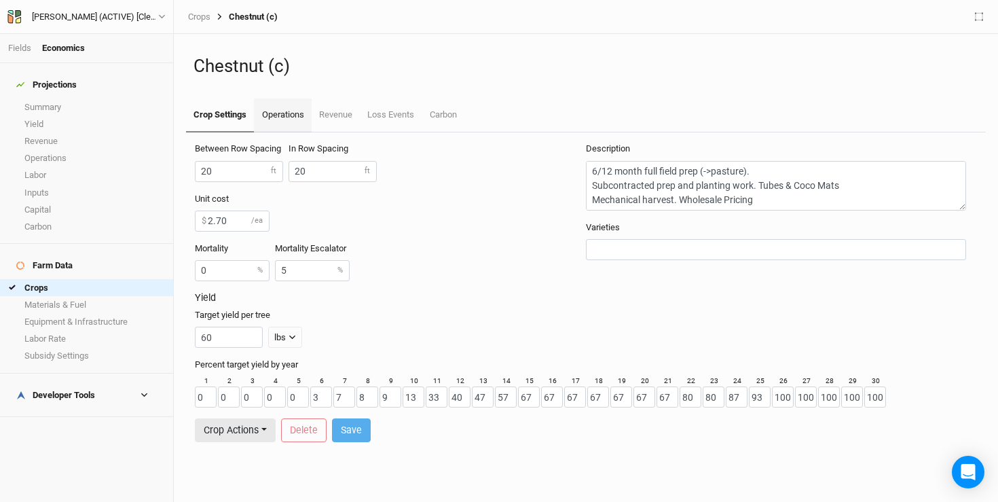
click at [283, 124] on link "Operations" at bounding box center [282, 115] width 57 height 34
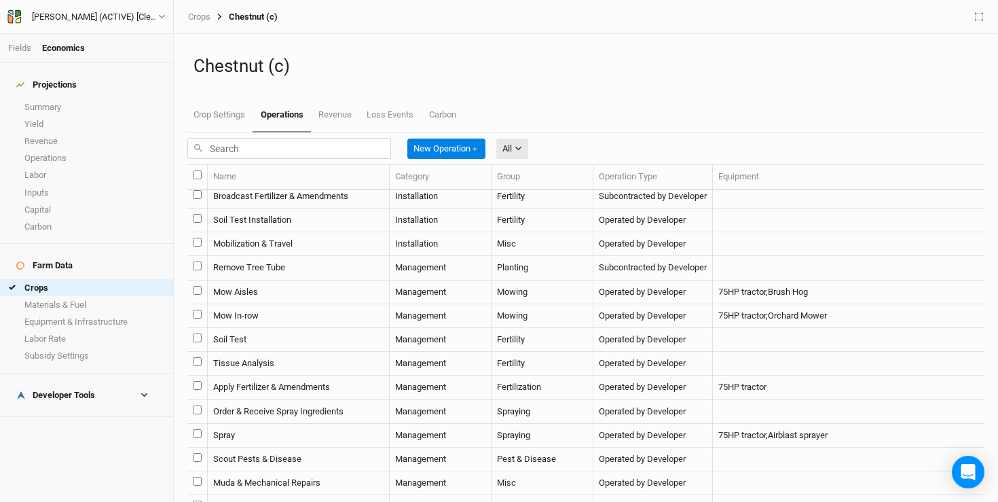
scroll to position [175, 0]
click at [286, 302] on td "Mow Aisles" at bounding box center [299, 290] width 182 height 24
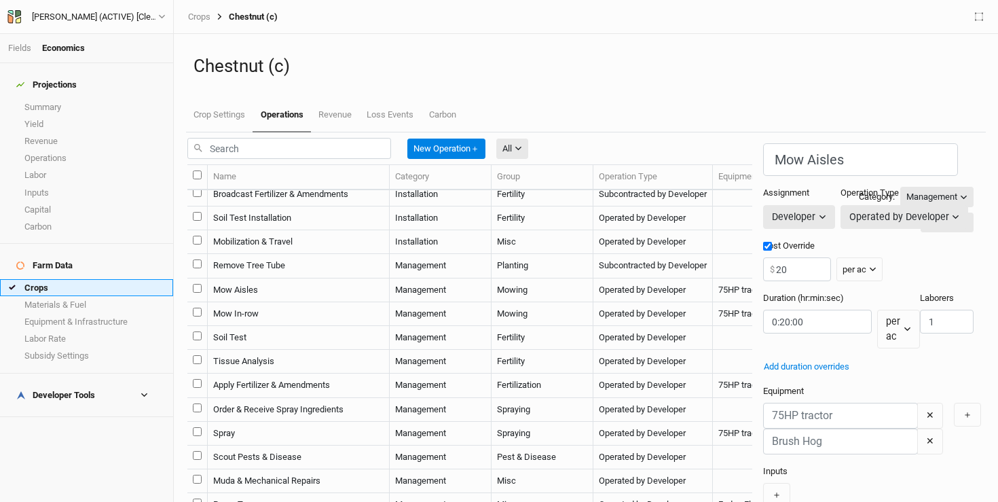
click at [50, 279] on link "Crops" at bounding box center [86, 287] width 173 height 17
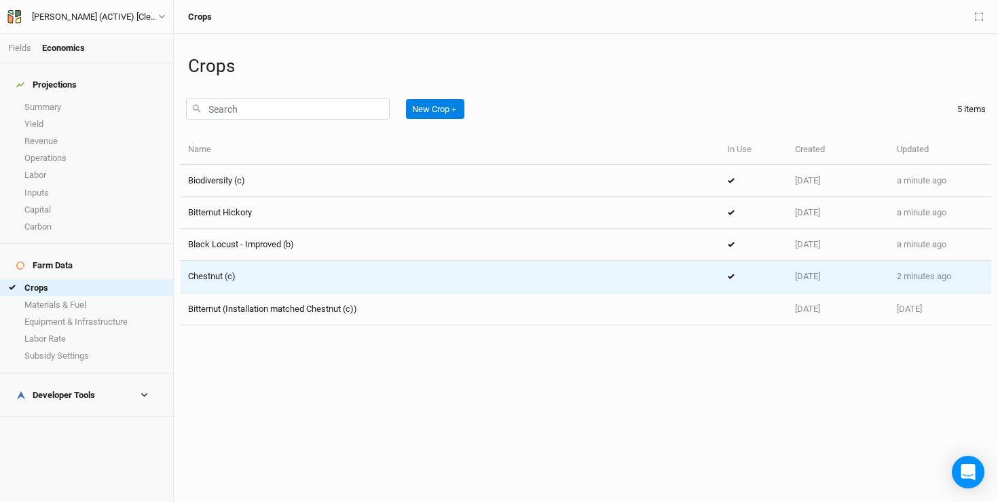
click at [308, 287] on td "Chestnut (c)" at bounding box center [450, 277] width 539 height 32
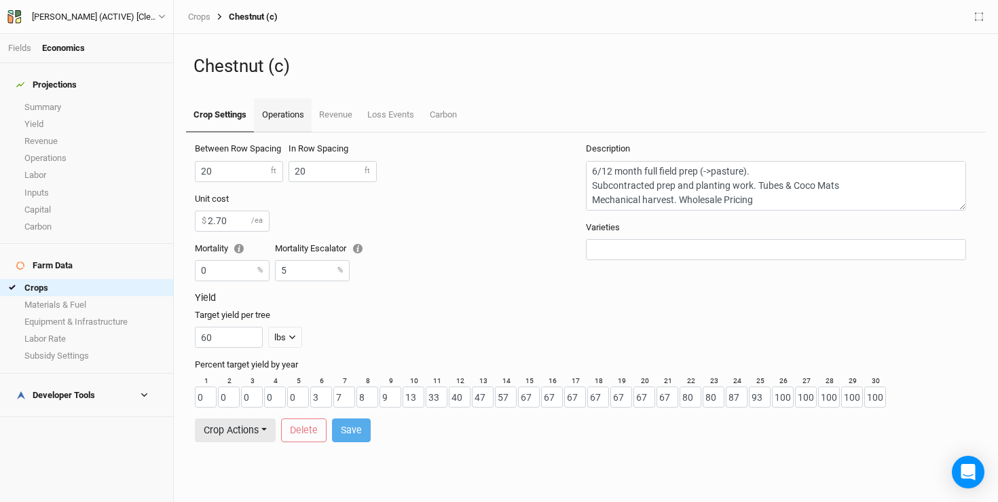
click at [273, 116] on link "Operations" at bounding box center [282, 115] width 57 height 34
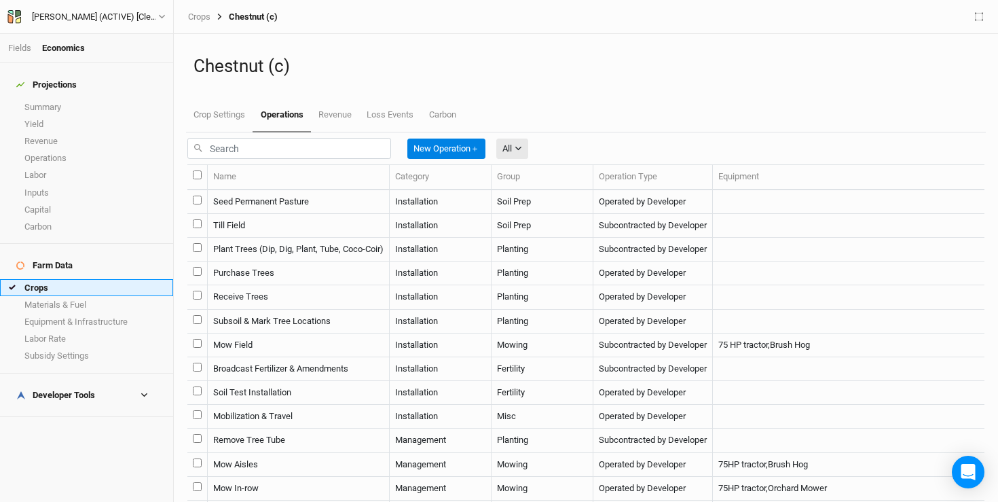
click at [81, 279] on link "Crops" at bounding box center [86, 287] width 173 height 17
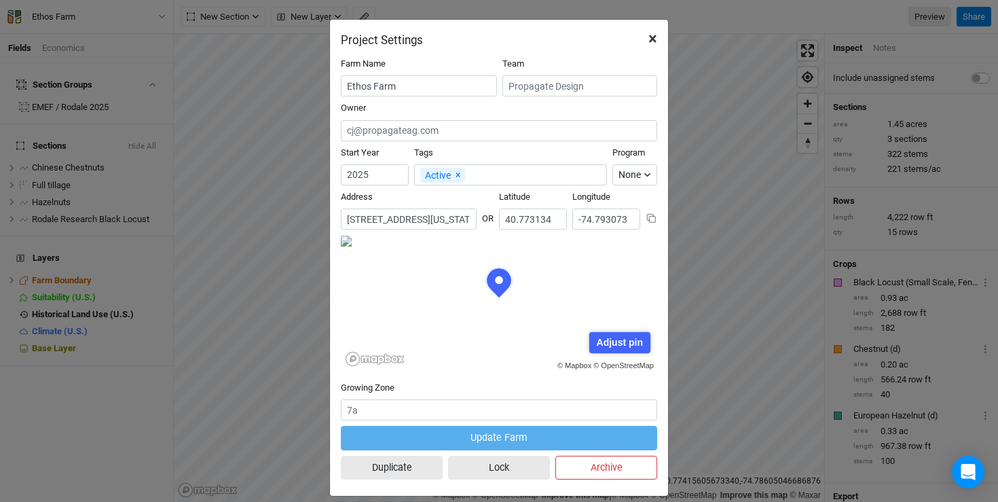
scroll to position [68, 158]
click at [651, 40] on span "×" at bounding box center [653, 38] width 9 height 19
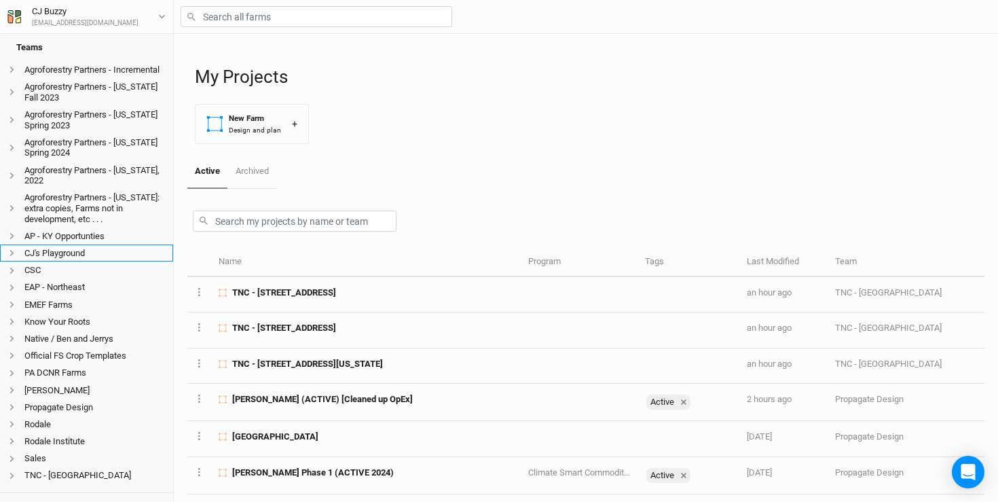
scroll to position [129, 0]
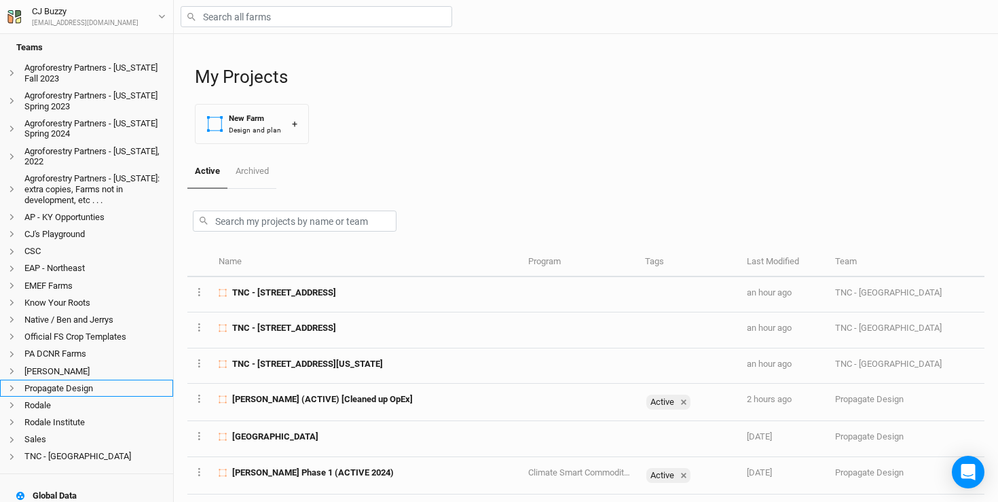
click at [67, 380] on li "Propagate Design" at bounding box center [86, 388] width 173 height 17
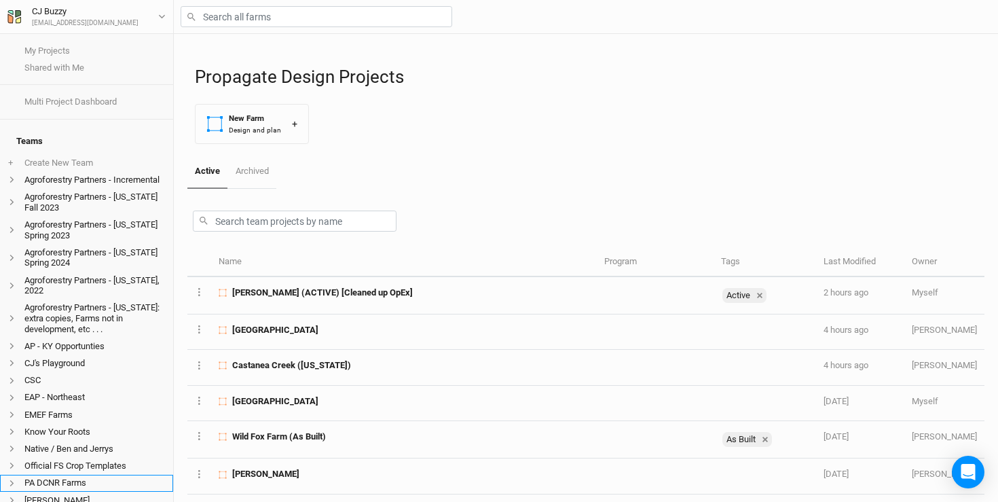
scroll to position [218, 0]
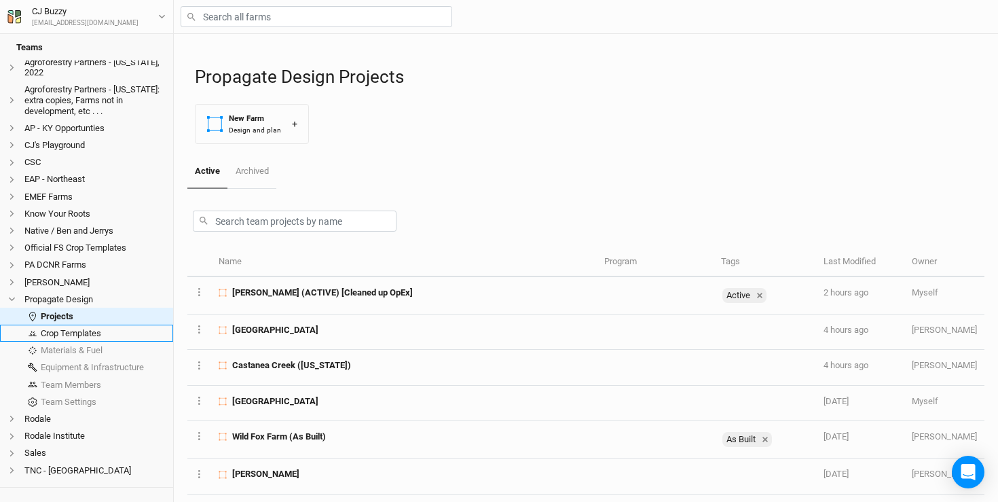
click at [51, 325] on link "Crop Templates" at bounding box center [86, 333] width 173 height 17
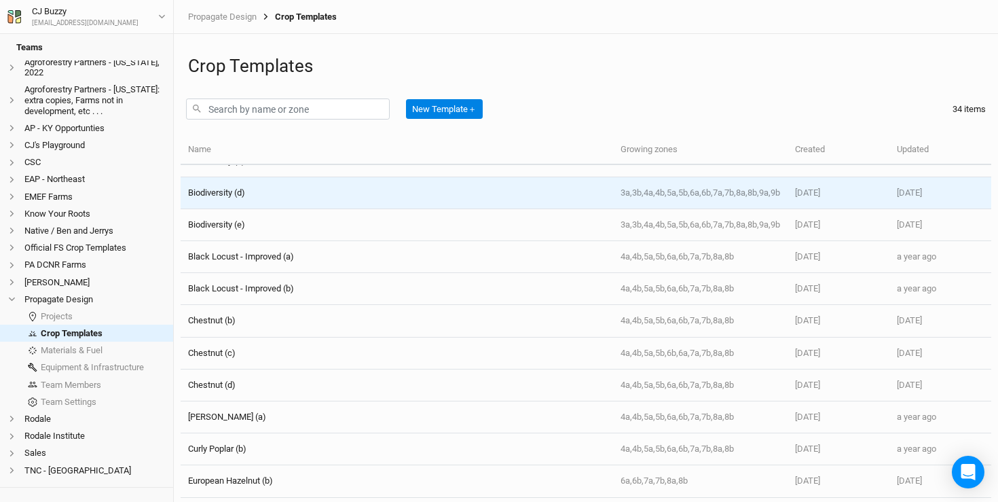
scroll to position [167, 0]
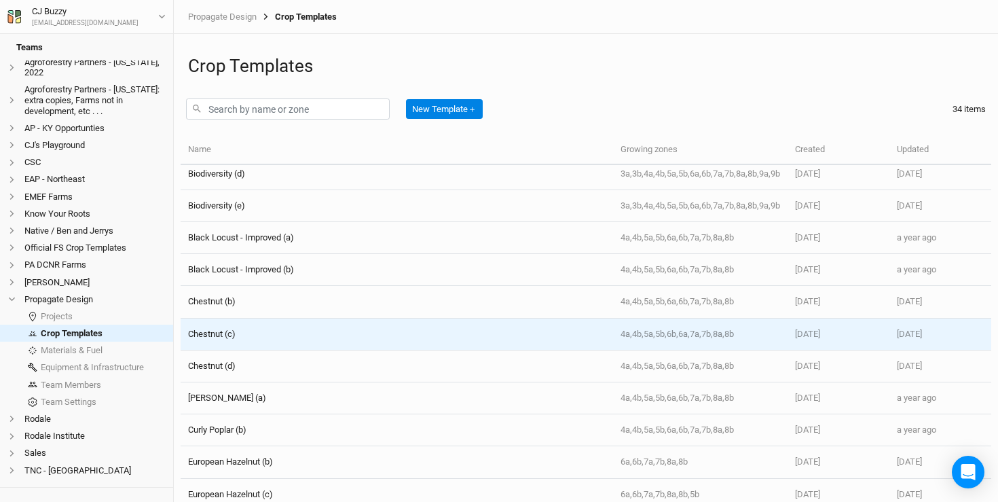
click at [322, 330] on div "Chestnut (c)" at bounding box center [396, 334] width 417 height 12
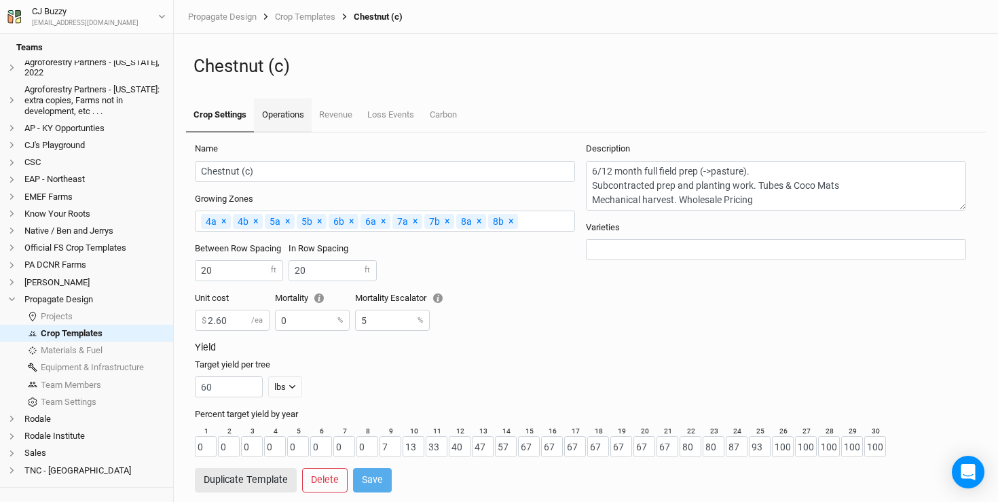
click at [295, 116] on link "Operations" at bounding box center [282, 115] width 57 height 34
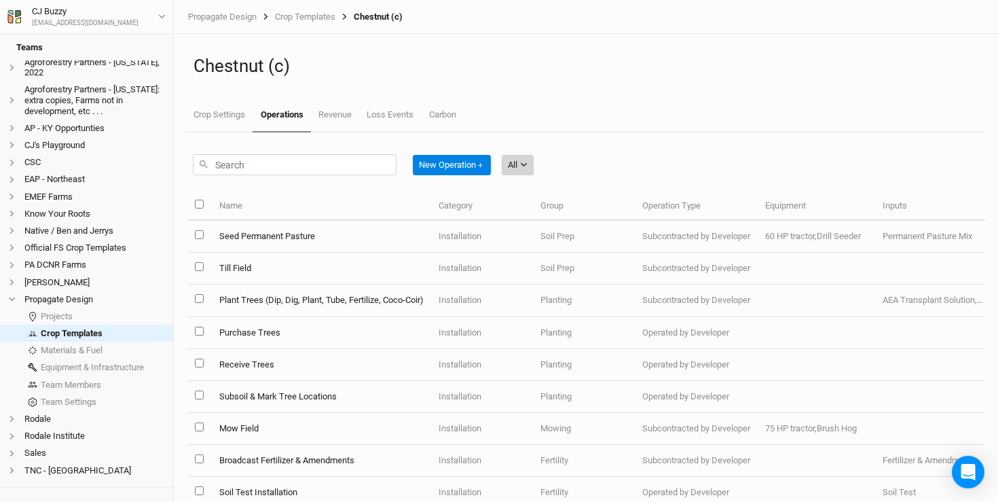
click at [534, 166] on button "All" at bounding box center [518, 165] width 32 height 20
click at [534, 257] on span "Management" at bounding box center [554, 256] width 65 height 16
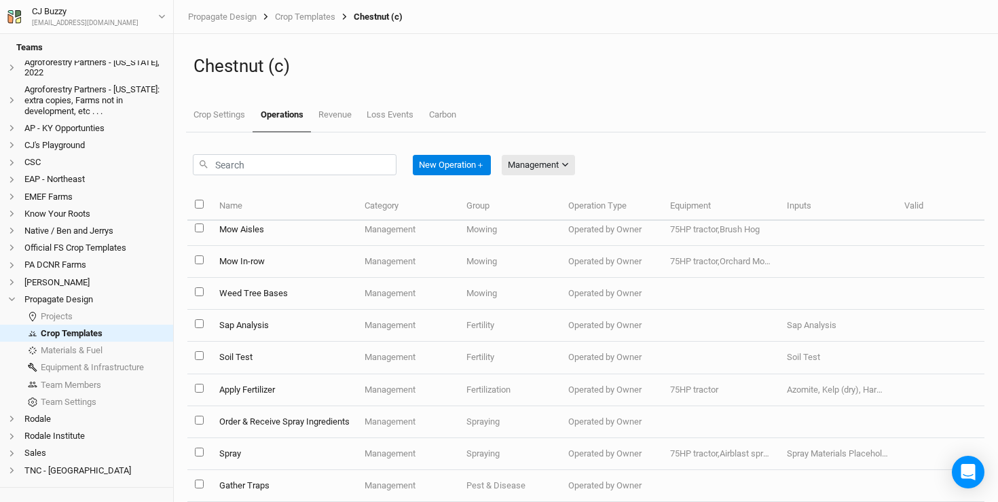
scroll to position [137, 0]
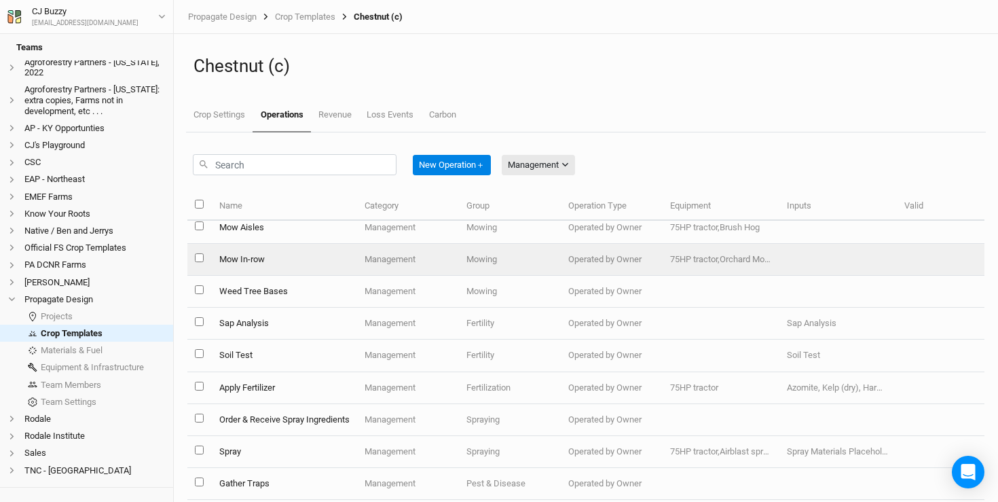
click at [290, 257] on td "Mow In-row" at bounding box center [283, 260] width 145 height 32
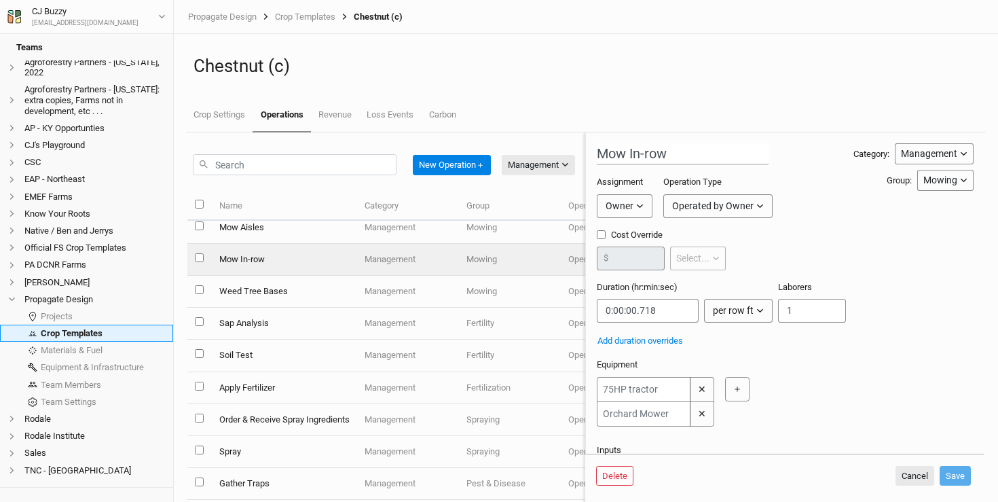
click at [117, 325] on link "Crop Templates" at bounding box center [86, 333] width 173 height 17
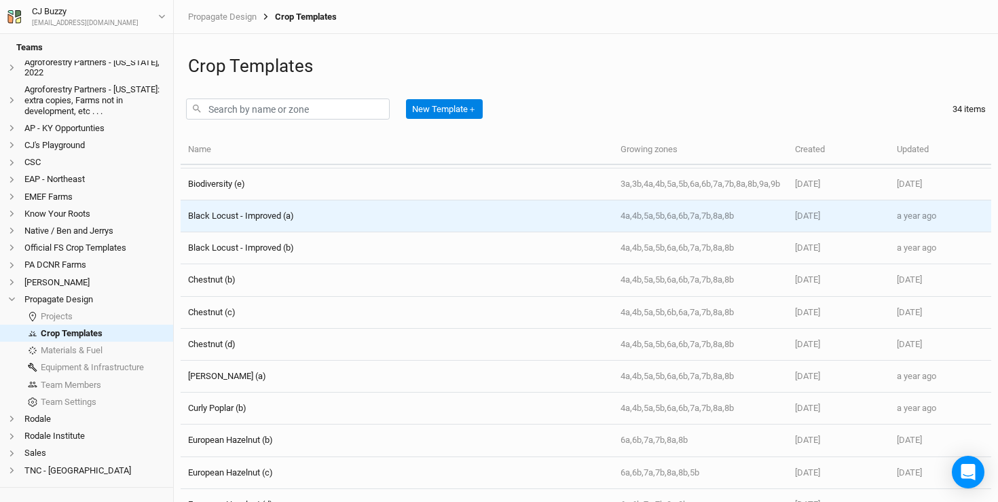
scroll to position [198, 0]
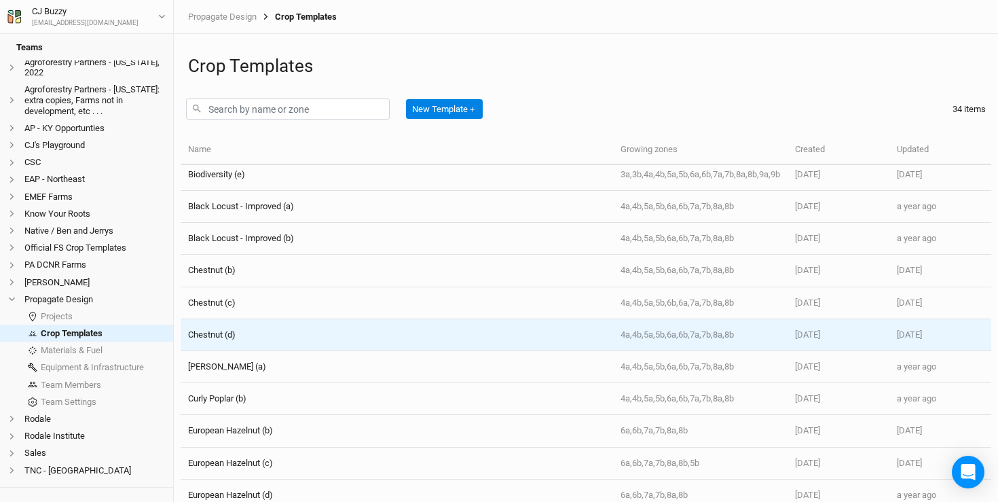
click at [335, 340] on div "Chestnut (d)" at bounding box center [396, 335] width 417 height 12
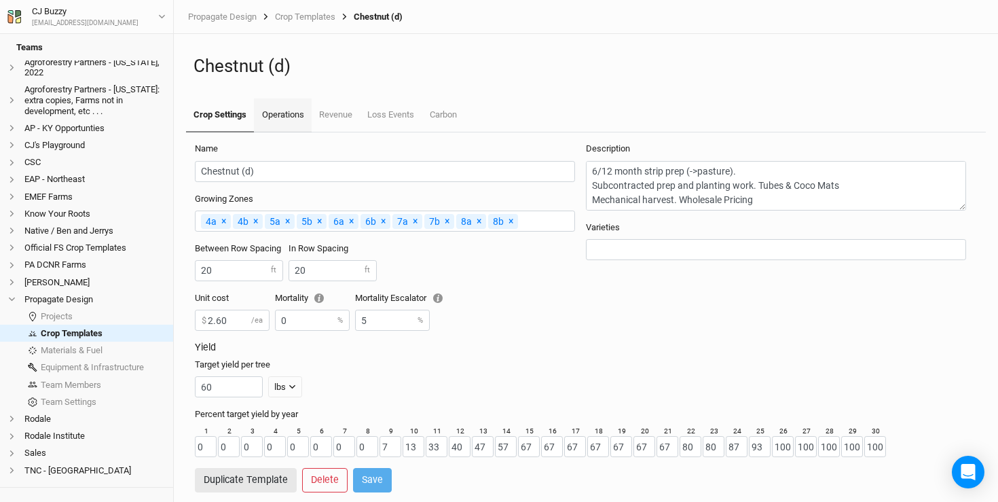
click at [278, 107] on link "Operations" at bounding box center [282, 115] width 57 height 34
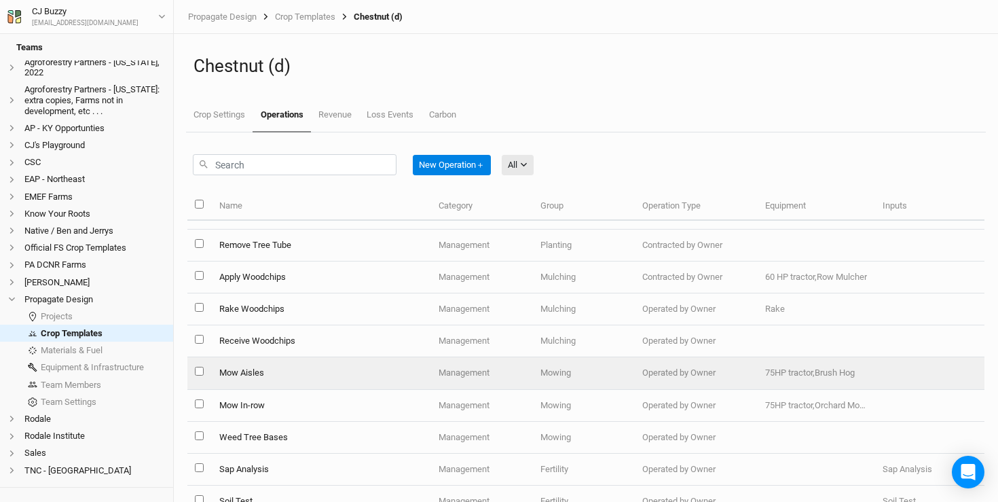
scroll to position [310, 0]
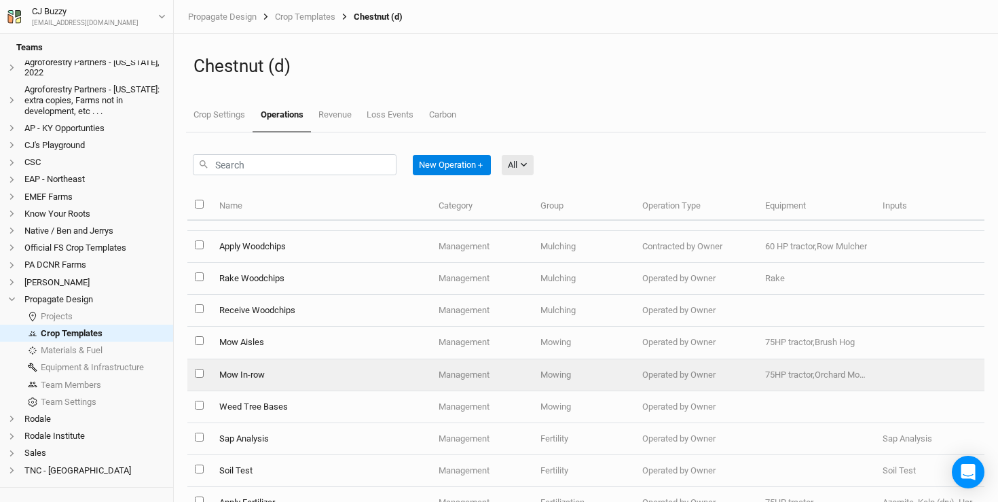
click at [323, 378] on td "Mow In-row" at bounding box center [320, 375] width 219 height 32
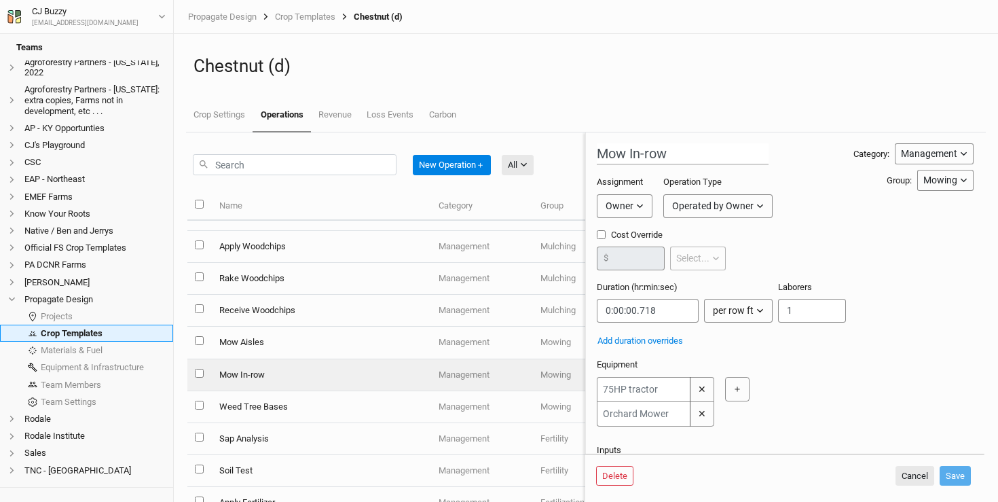
click at [110, 325] on link "Crop Templates" at bounding box center [86, 333] width 173 height 17
